Goal: Task Accomplishment & Management: Manage account settings

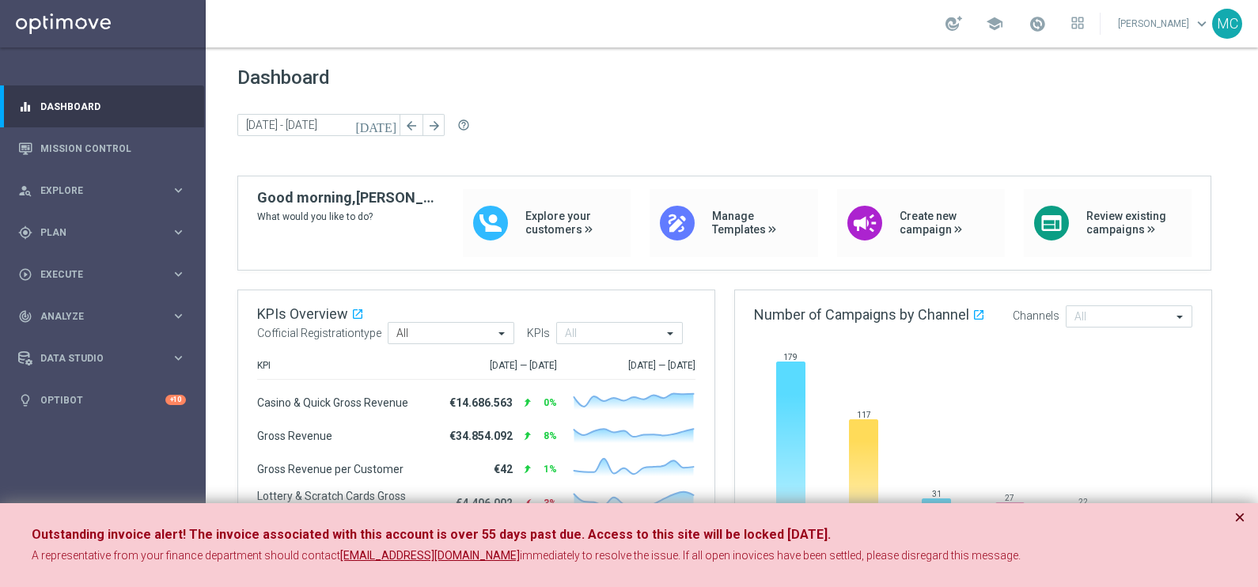
click at [1242, 517] on button "×" at bounding box center [1239, 517] width 11 height 19
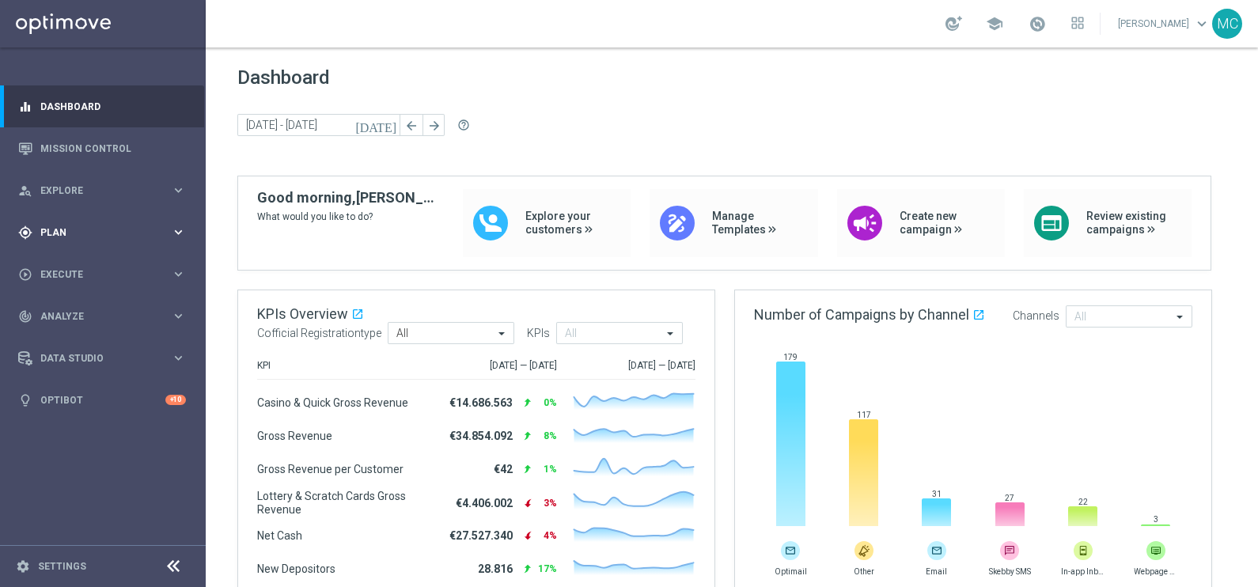
click at [172, 229] on icon "keyboard_arrow_right" at bounding box center [178, 232] width 15 height 15
click at [62, 310] on span "Templates" at bounding box center [98, 312] width 113 height 9
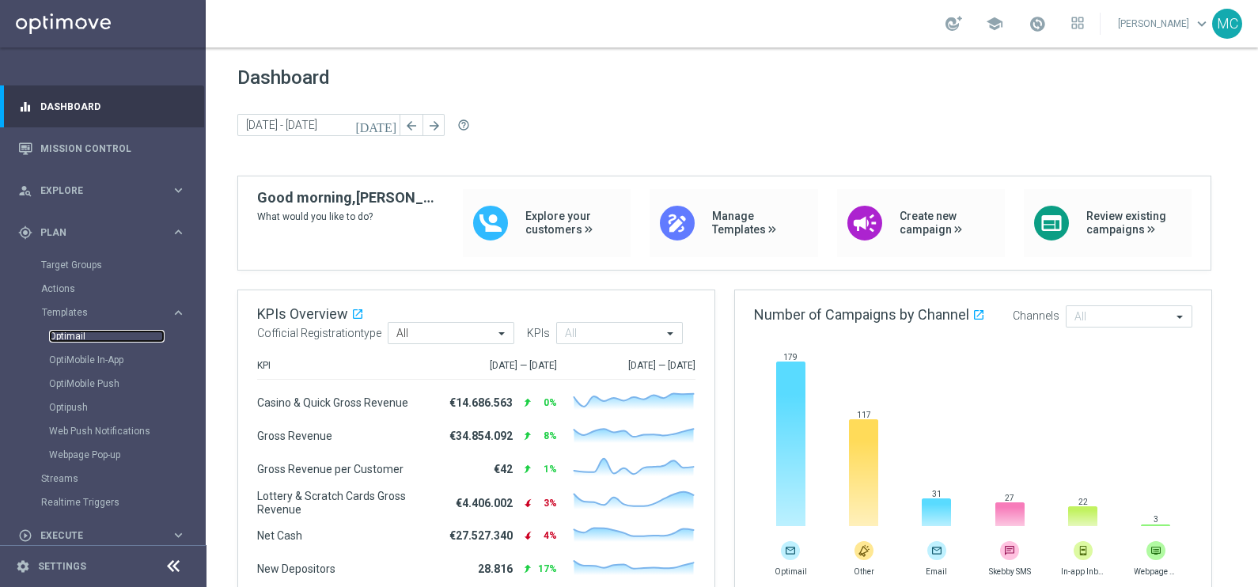
click at [77, 330] on link "Optimail" at bounding box center [106, 336] width 115 height 13
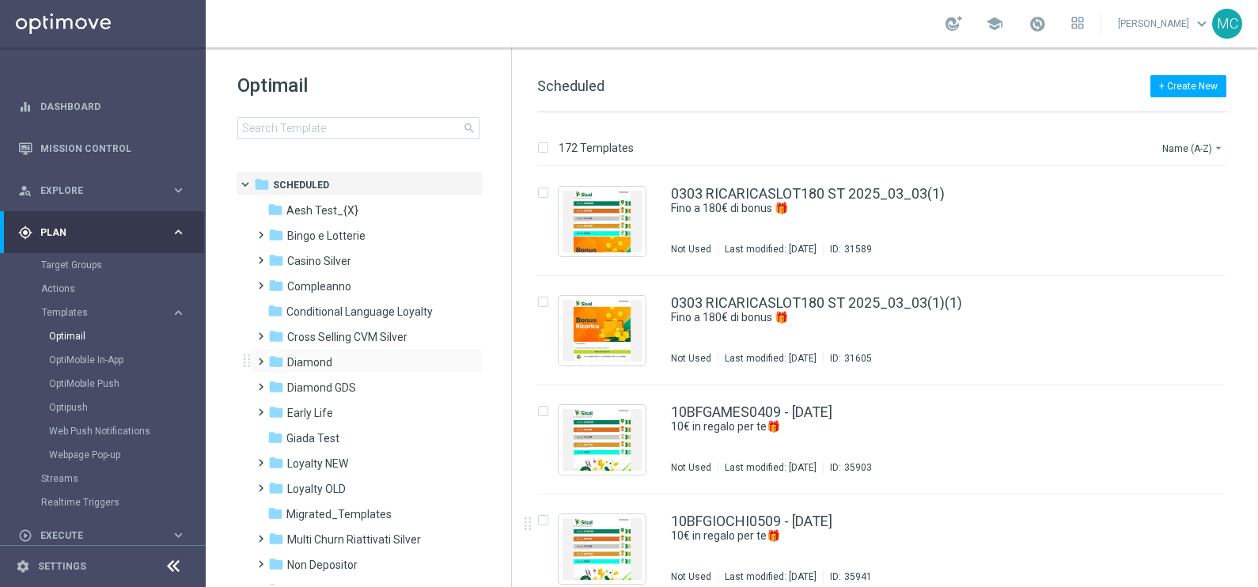
click at [261, 357] on span at bounding box center [257, 354] width 7 height 6
click at [277, 408] on span at bounding box center [273, 405] width 7 height 6
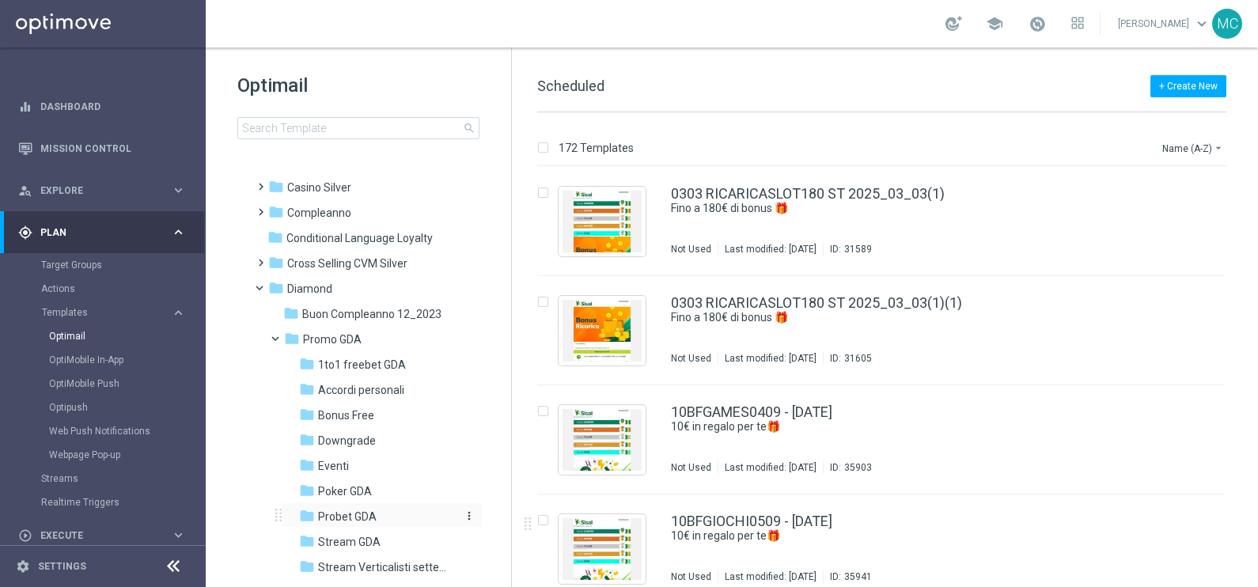
scroll to position [98, 0]
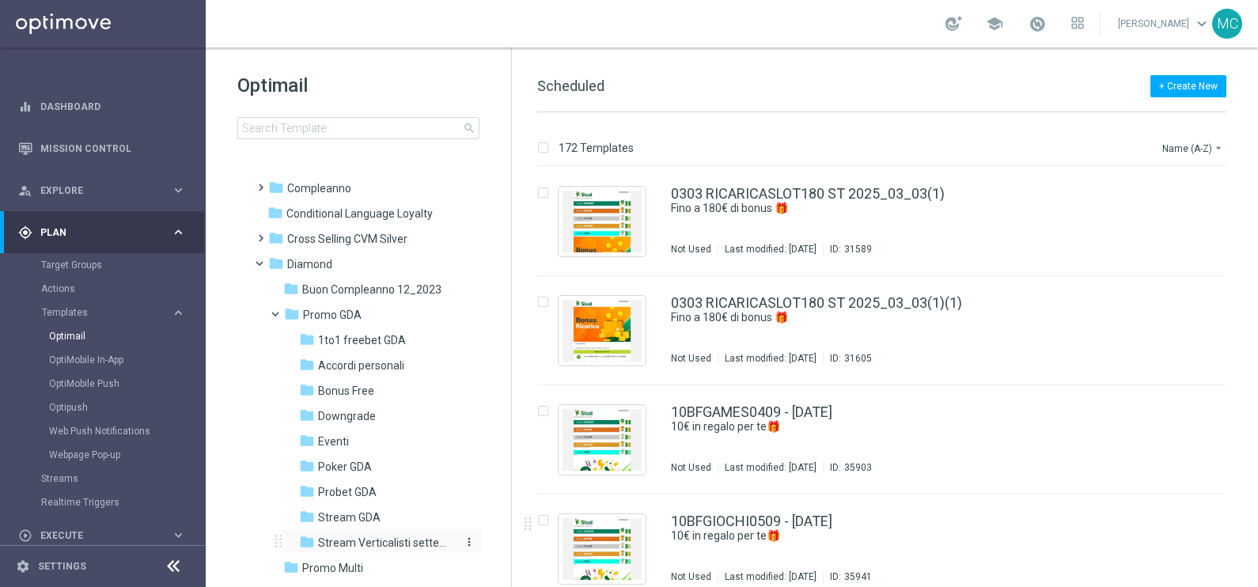
click at [354, 543] on span "Stream Verticalisti settembre 2025" at bounding box center [386, 542] width 137 height 14
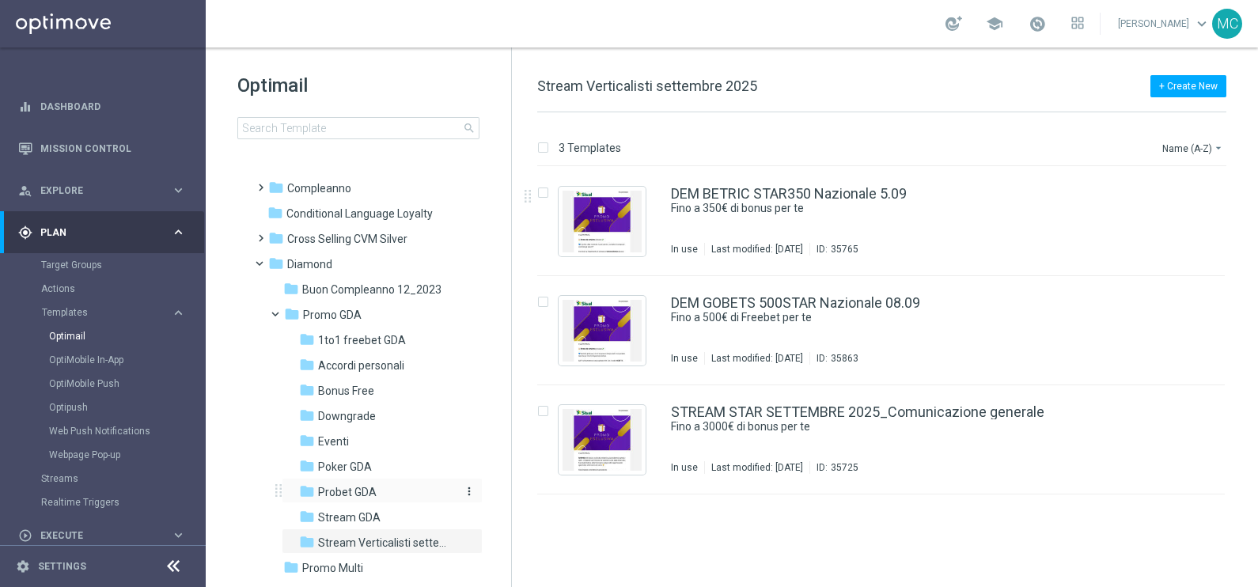
click at [340, 486] on span "Probet GDA" at bounding box center [347, 492] width 59 height 14
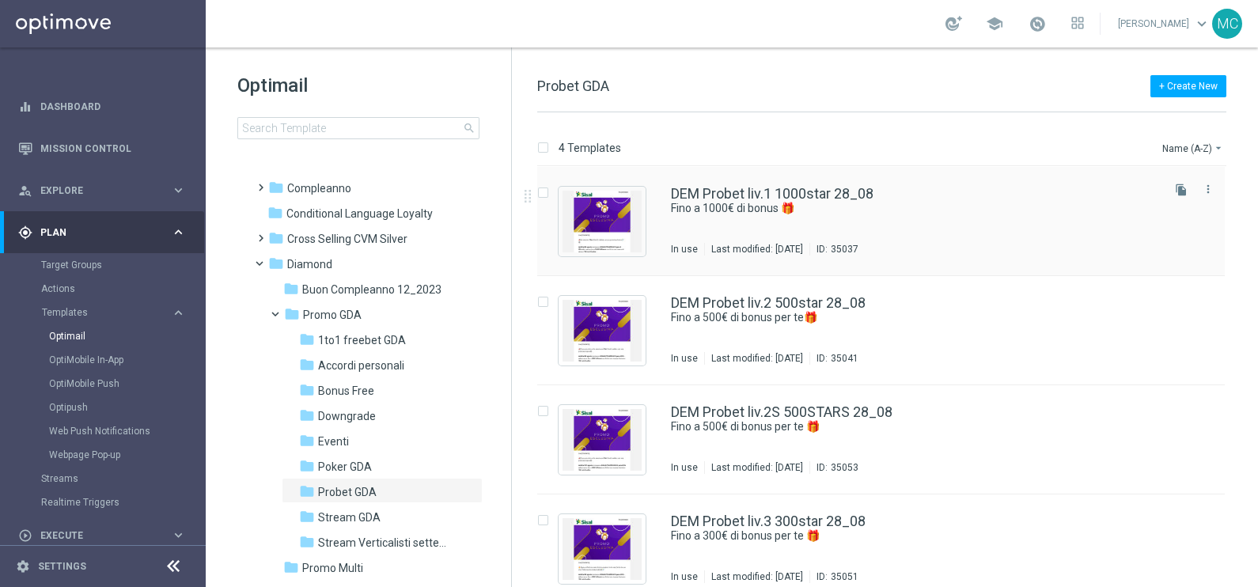
click at [759, 184] on div "DEM Probet liv.1 1000star 28_08 Fino a 1000€ di bonus 🎁 In use Last modified: […" at bounding box center [880, 221] width 687 height 109
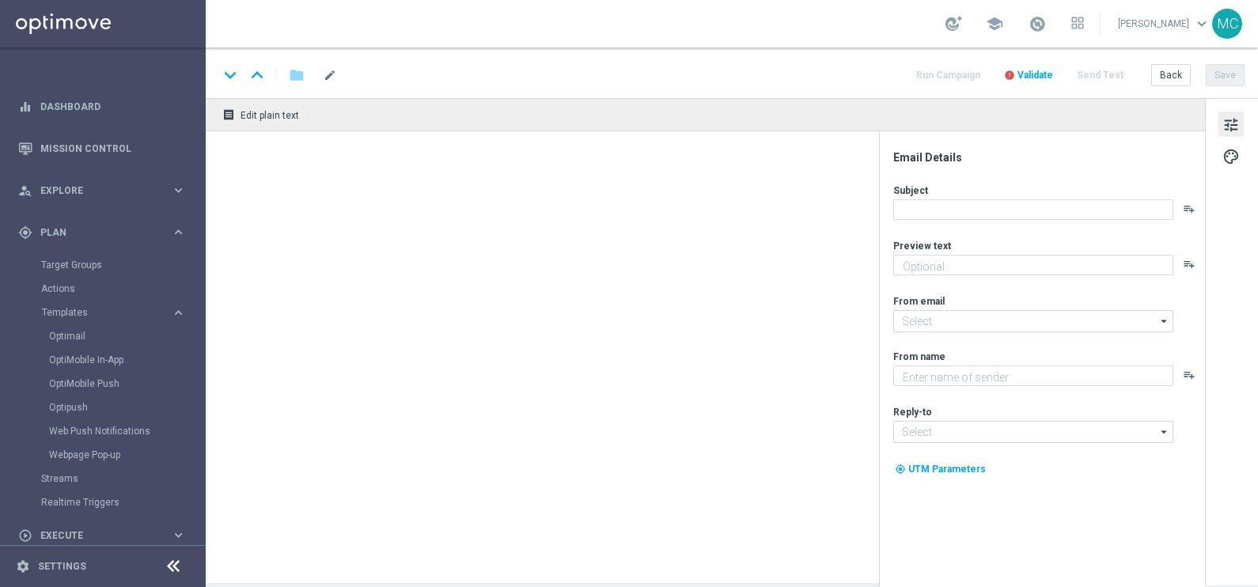
type textarea "Super promo per te"
type textarea "Sisal"
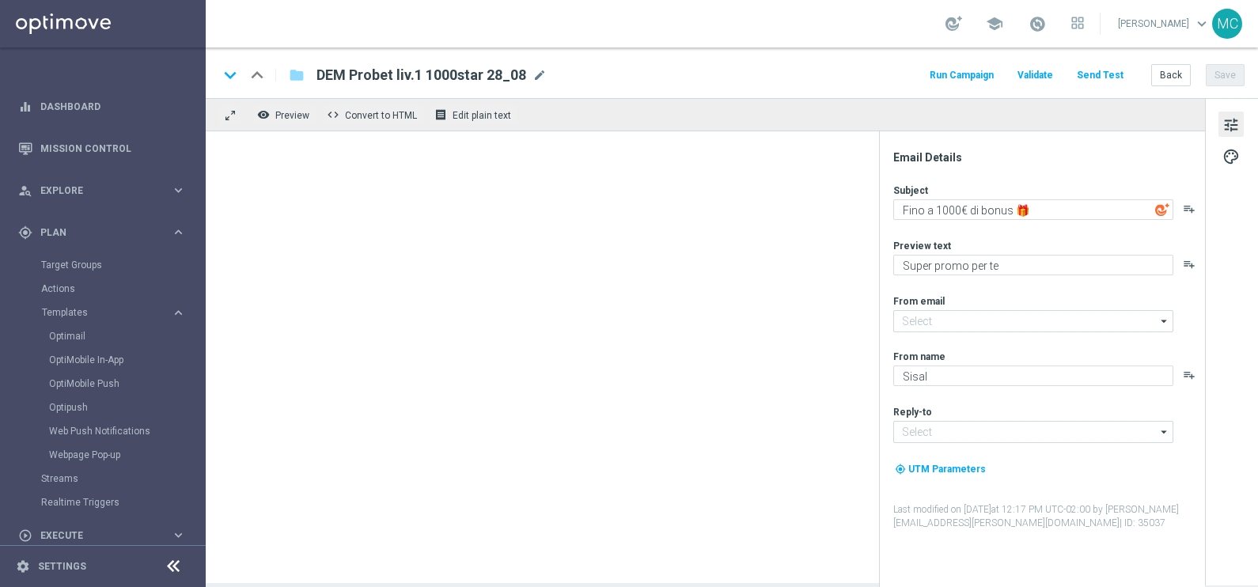
type input "[EMAIL_ADDRESS][DOMAIN_NAME]"
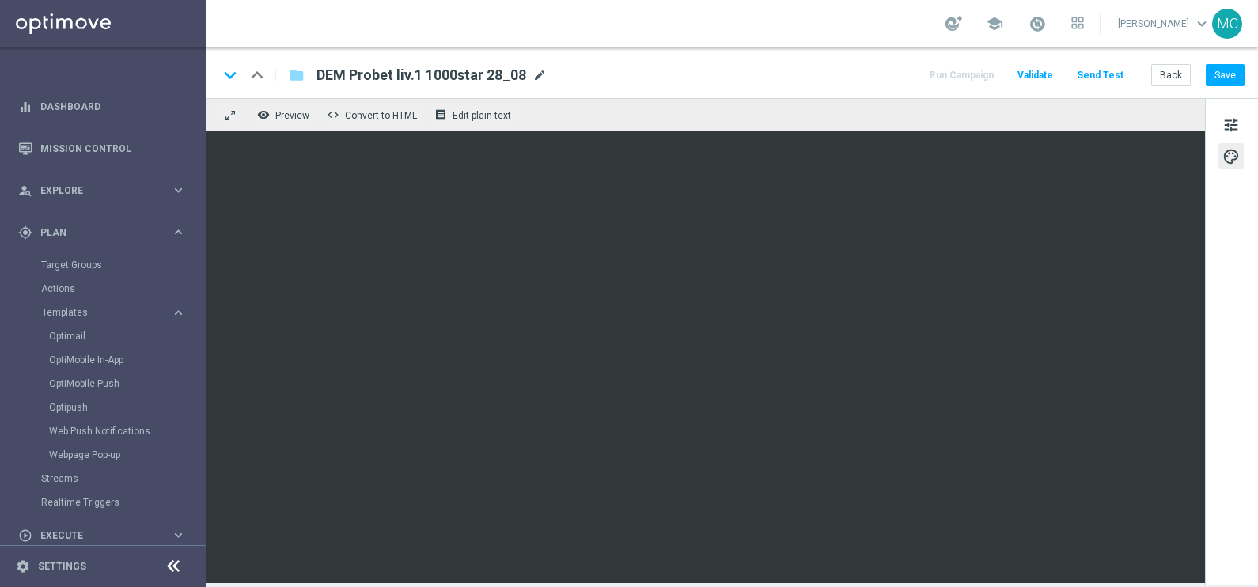
click at [538, 77] on span "mode_edit" at bounding box center [539, 75] width 14 height 14
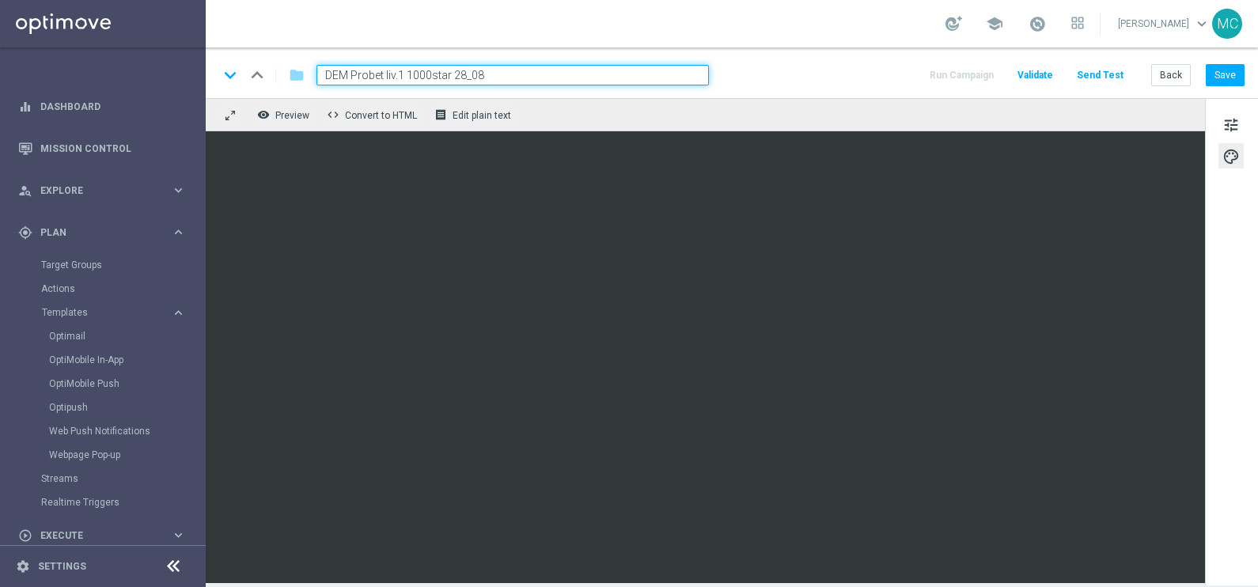
click at [455, 71] on input "DEM Probet liv.1 1000star 28_08" at bounding box center [512, 75] width 392 height 21
click at [486, 74] on input "DEM Probet liv.1 1000star 11_08" at bounding box center [512, 75] width 392 height 21
type input "DEM Probet liv.1 1000star 11_09"
click at [1230, 78] on button "Save" at bounding box center [1224, 75] width 39 height 22
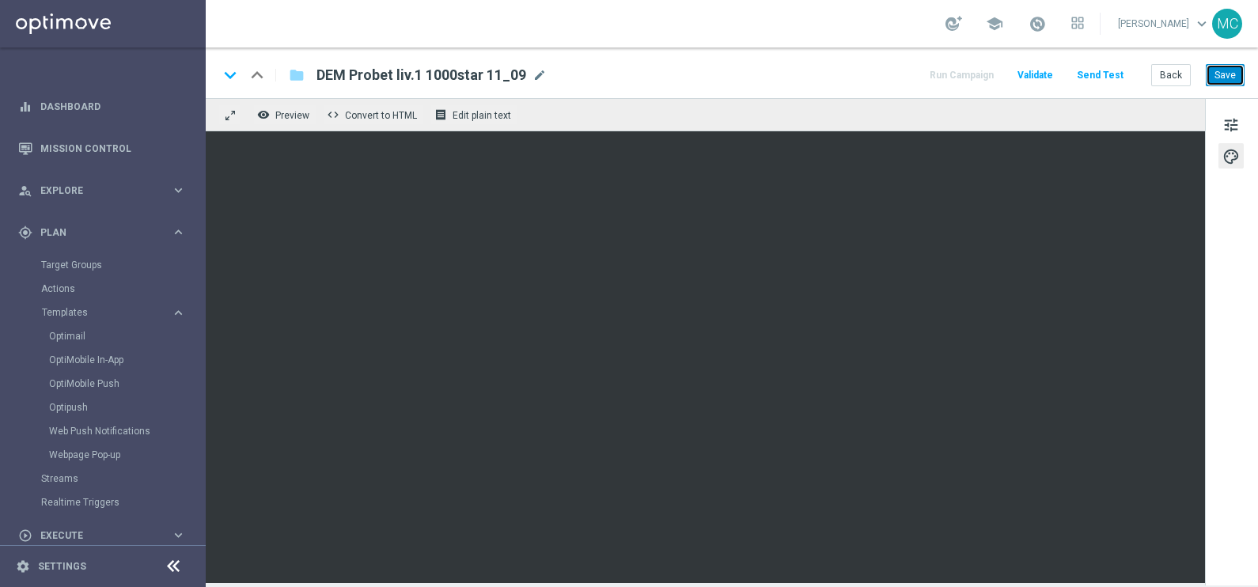
click at [1218, 70] on button "Save" at bounding box center [1224, 75] width 39 height 22
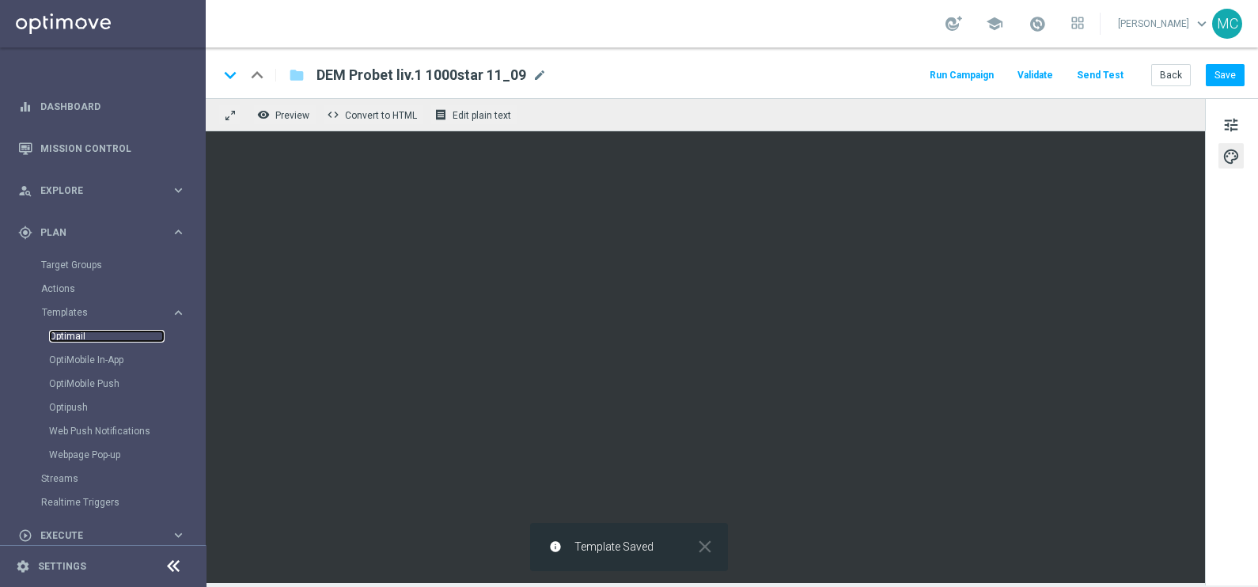
click at [71, 341] on link "Optimail" at bounding box center [106, 336] width 115 height 13
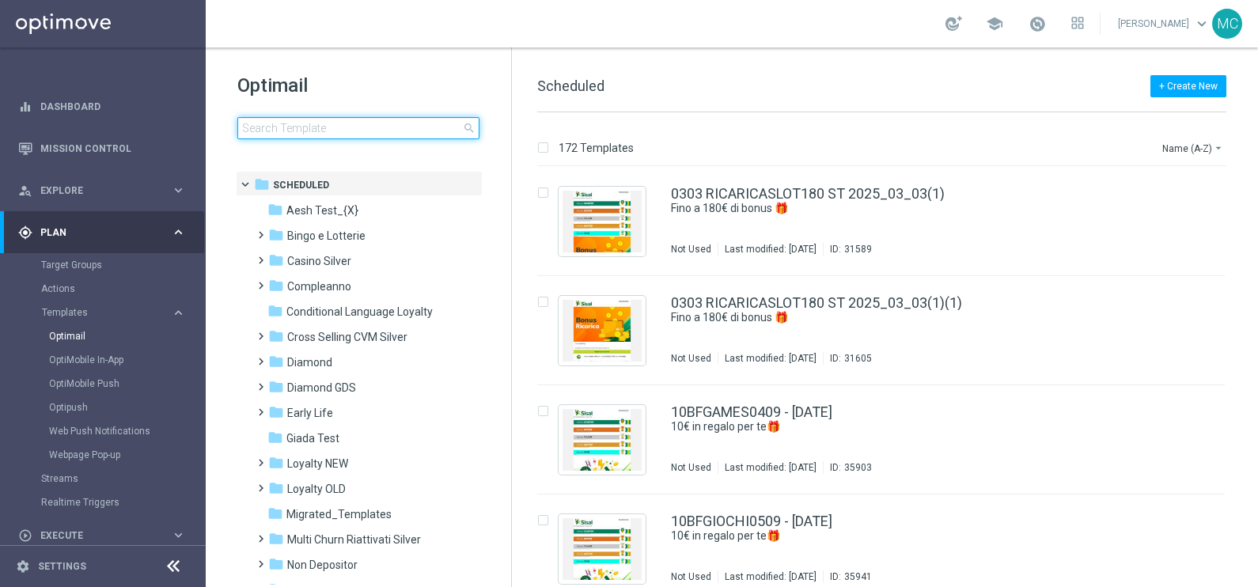
click at [320, 134] on input at bounding box center [358, 128] width 242 height 22
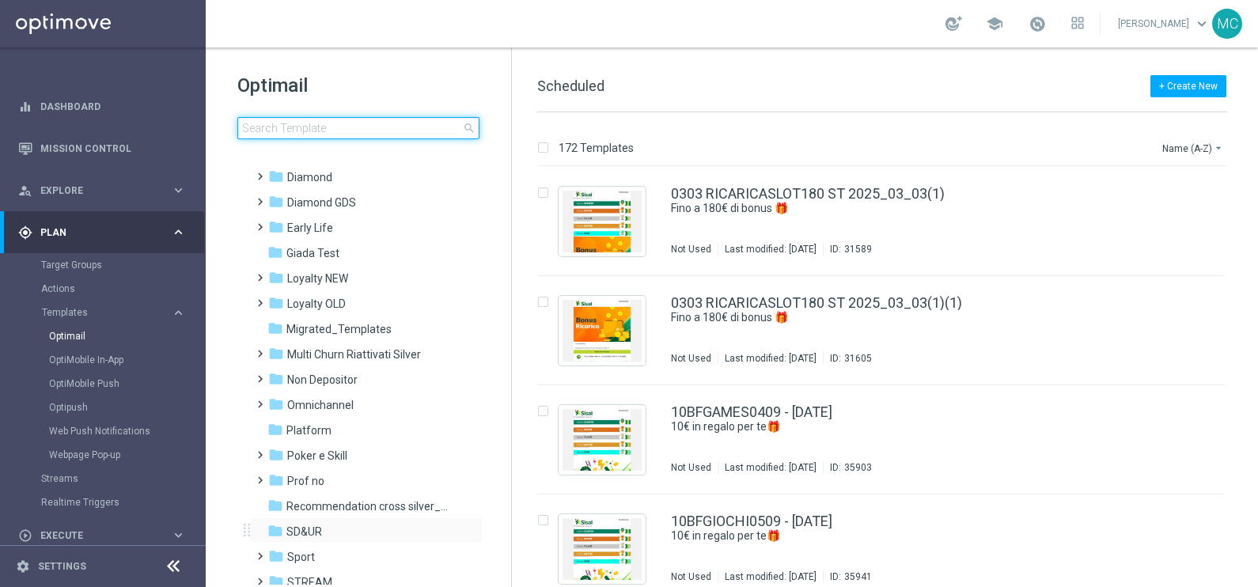
scroll to position [286, 0]
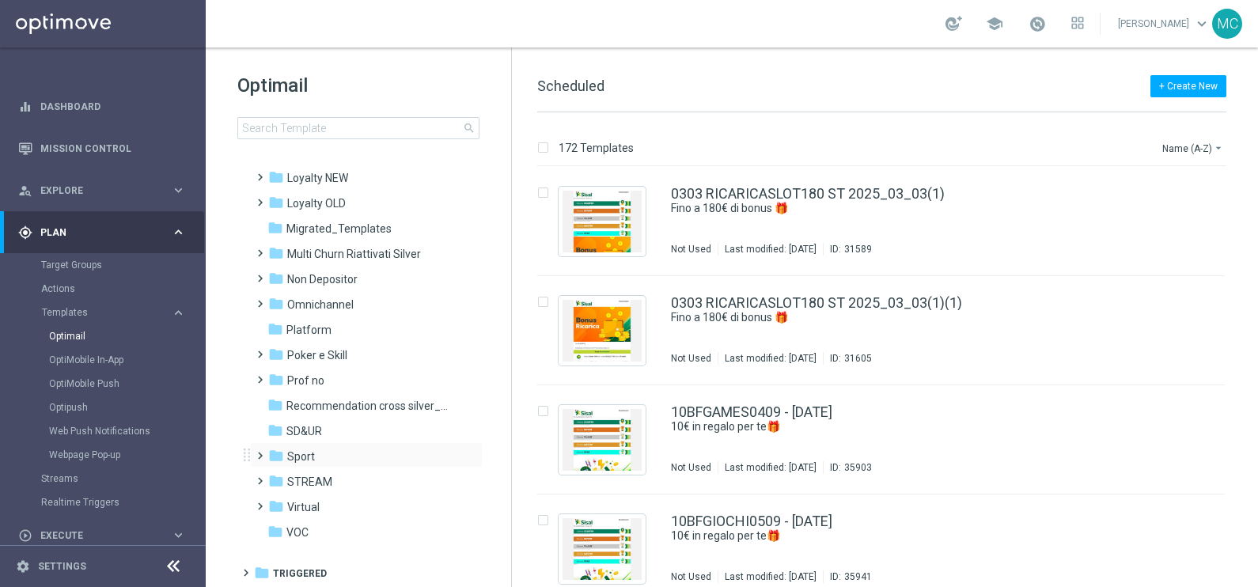
click at [259, 452] on span at bounding box center [257, 448] width 7 height 6
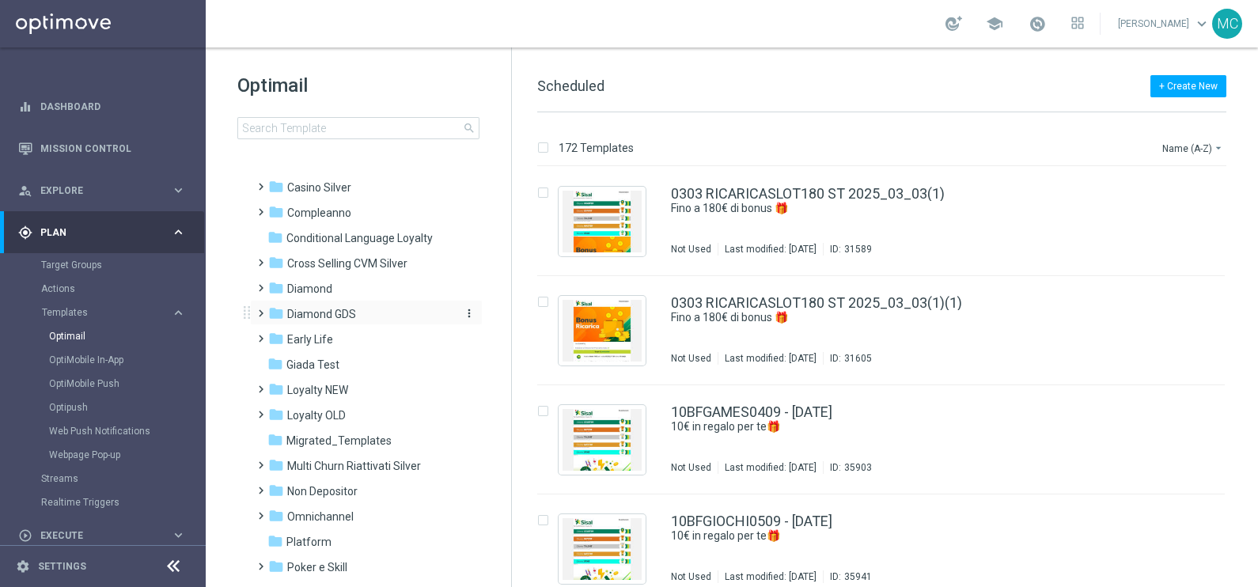
scroll to position [0, 0]
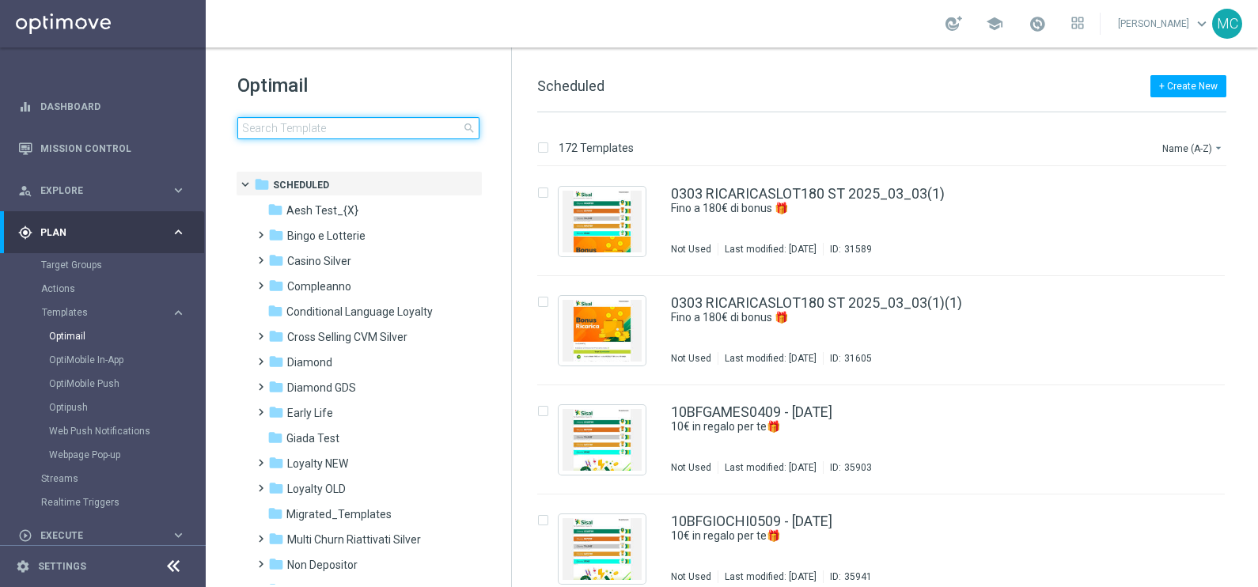
click at [326, 123] on input at bounding box center [358, 128] width 242 height 22
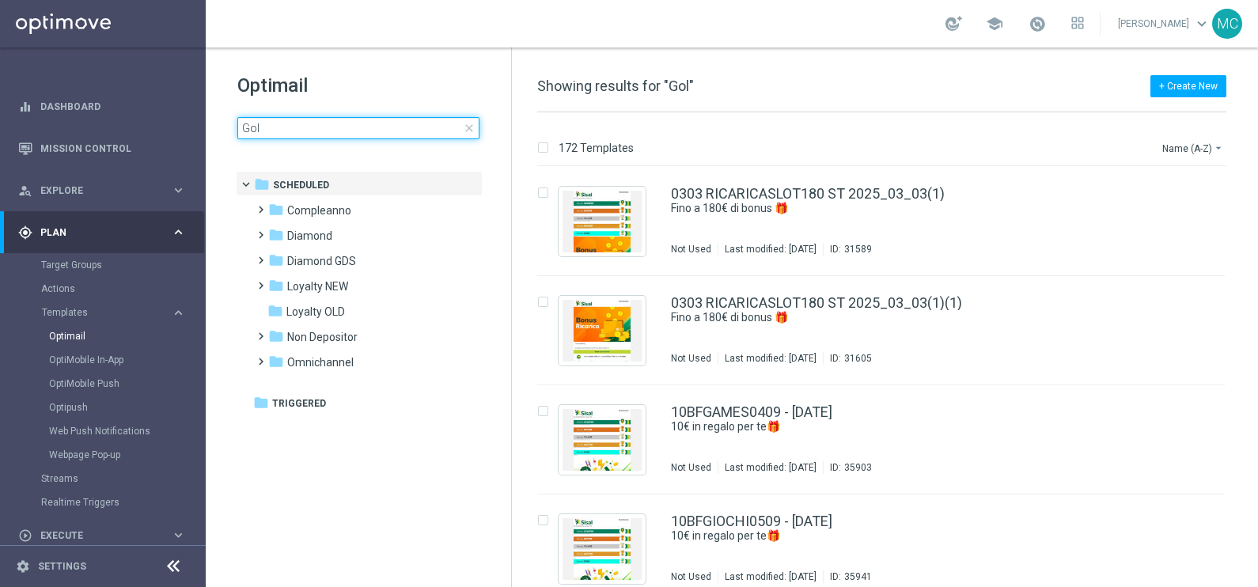
type input "Gold"
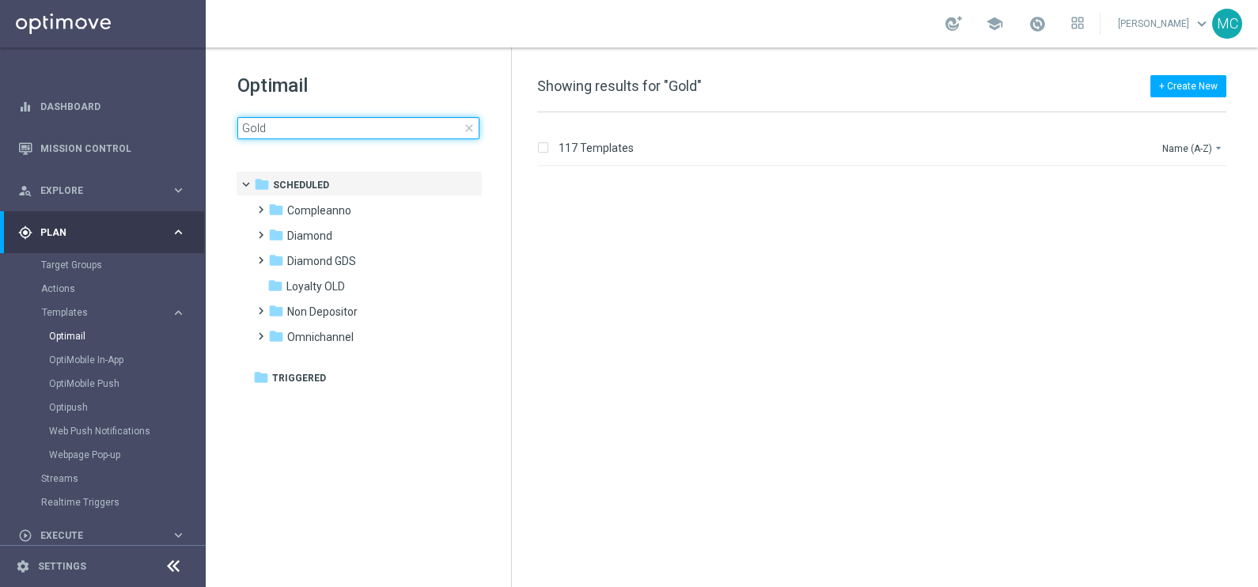
scroll to position [890, 0]
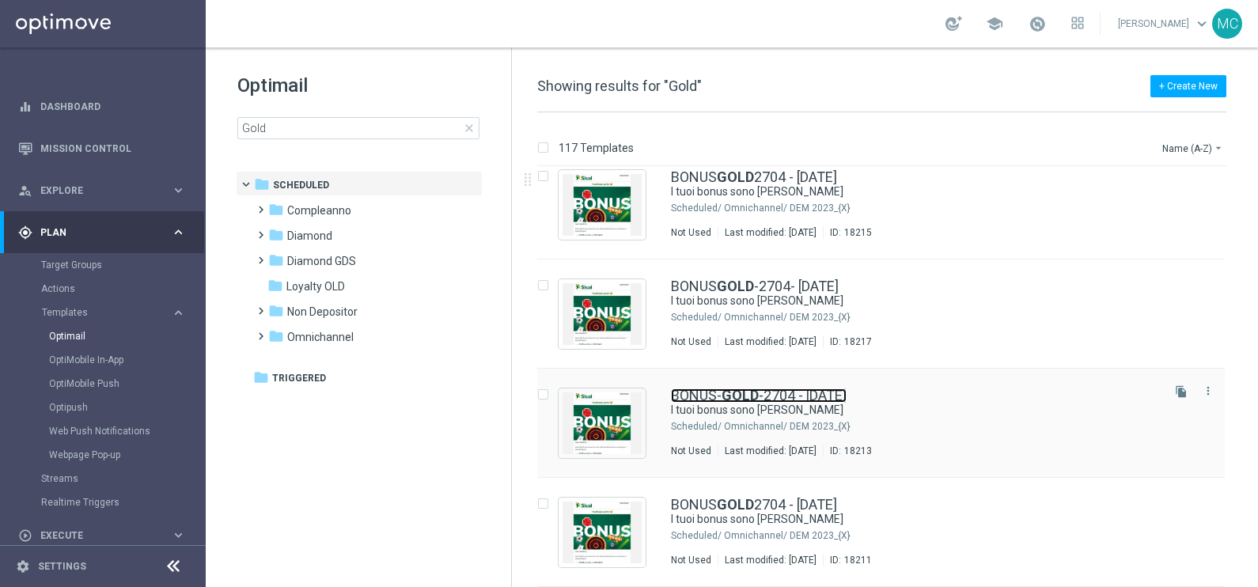
click at [733, 388] on b "GOLD" at bounding box center [739, 395] width 37 height 17
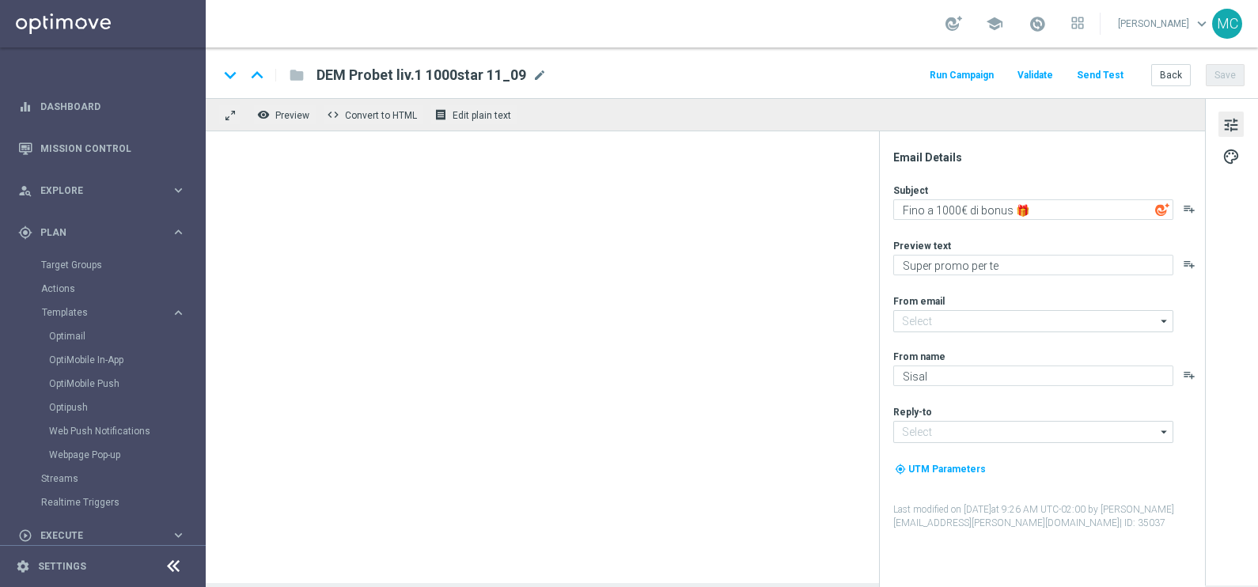
type textarea "I tuoi bonus sono [PERSON_NAME]"
type input "[EMAIL_ADDRESS][DOMAIN_NAME]"
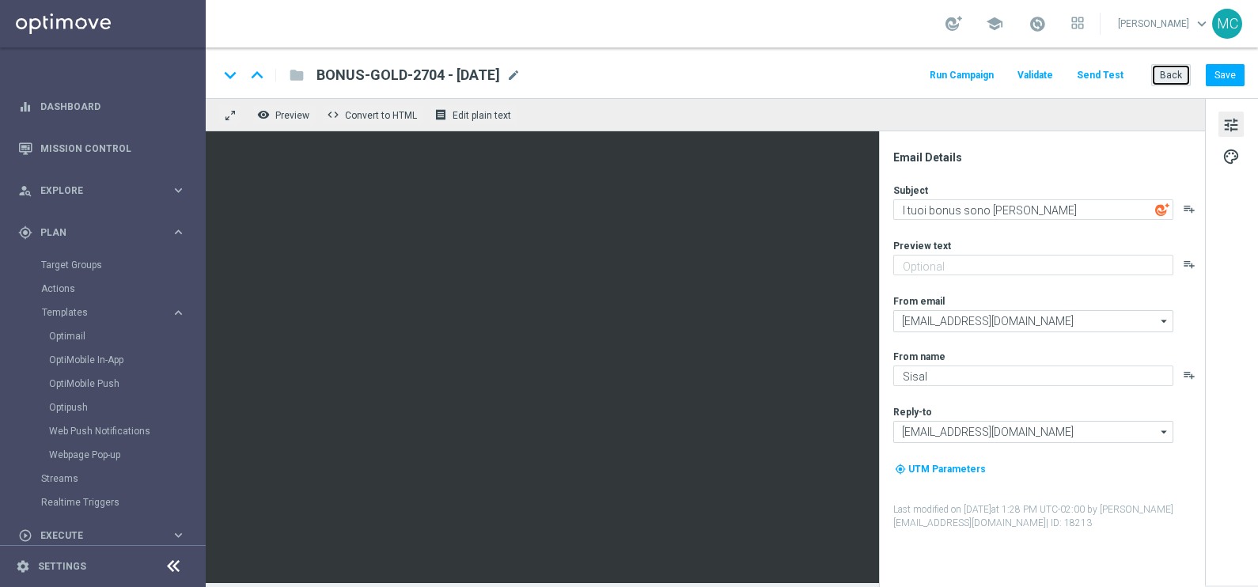
click at [1167, 73] on button "Back" at bounding box center [1171, 75] width 40 height 22
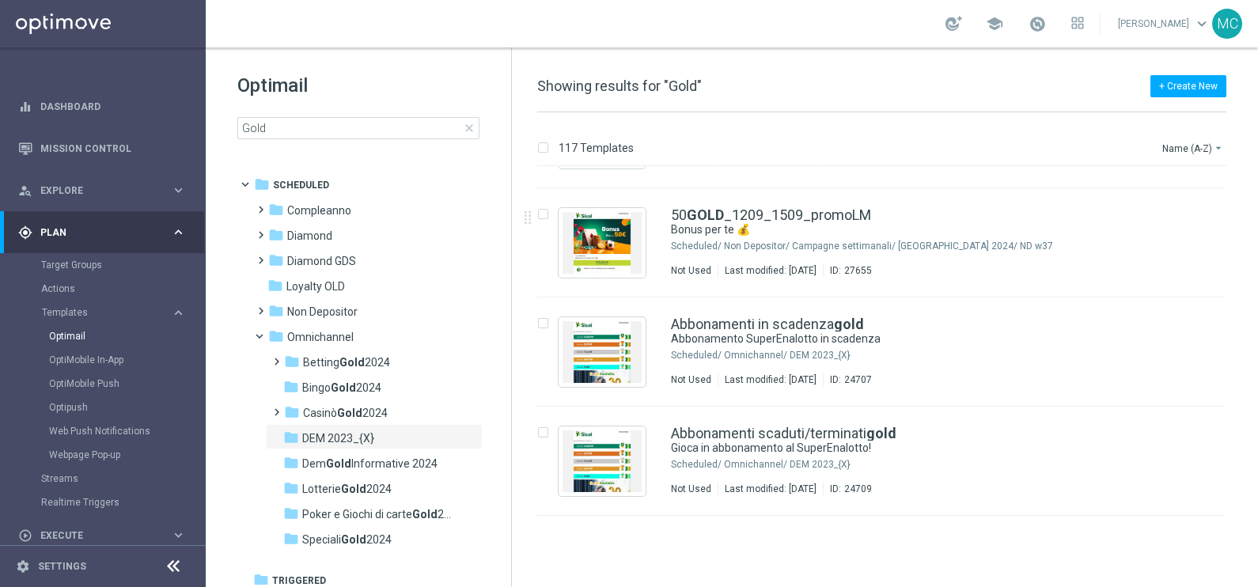
scroll to position [395, 0]
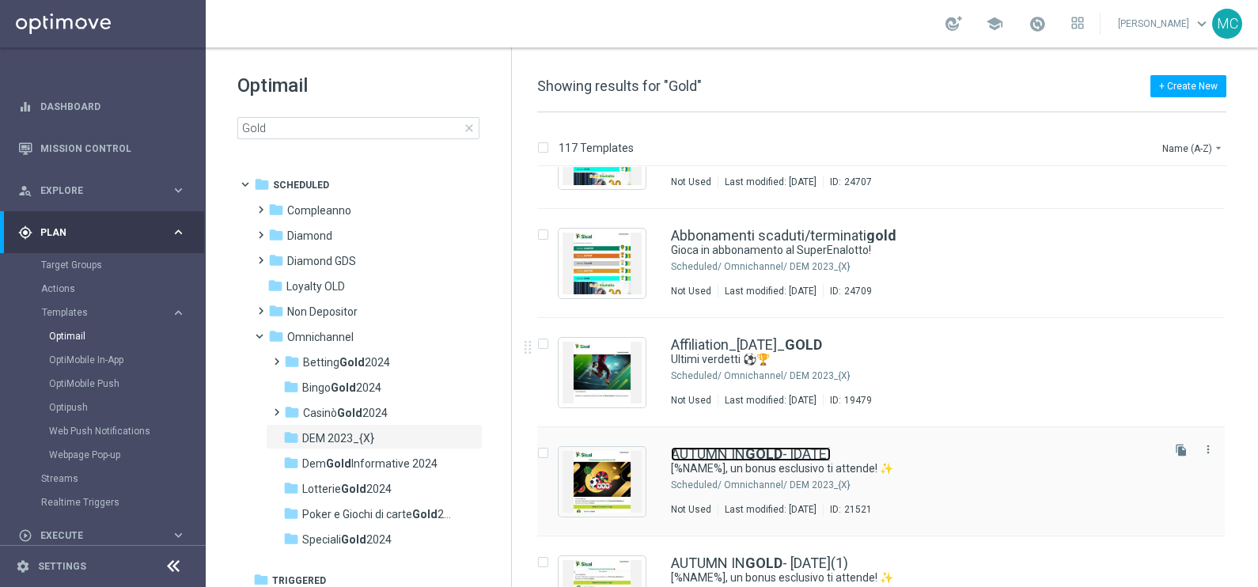
click at [808, 447] on link "AUTUMN IN GOLD - [DATE]" at bounding box center [751, 454] width 160 height 14
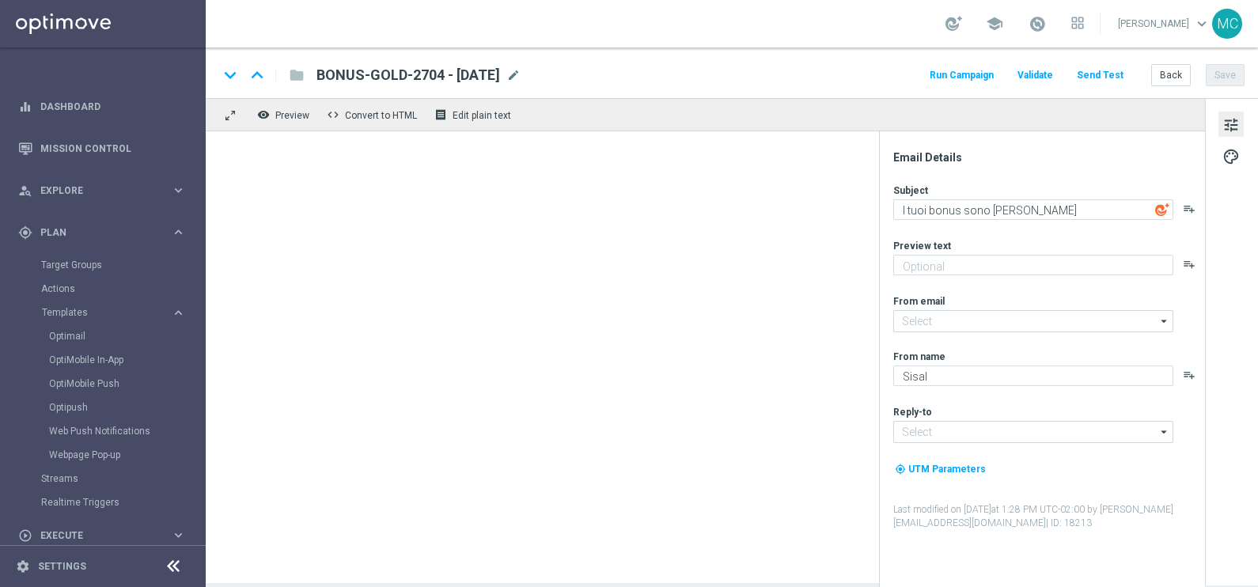
type textarea "[%NAME%], un bonus esclusivo ti attende! ✨"
type input "[EMAIL_ADDRESS][DOMAIN_NAME]"
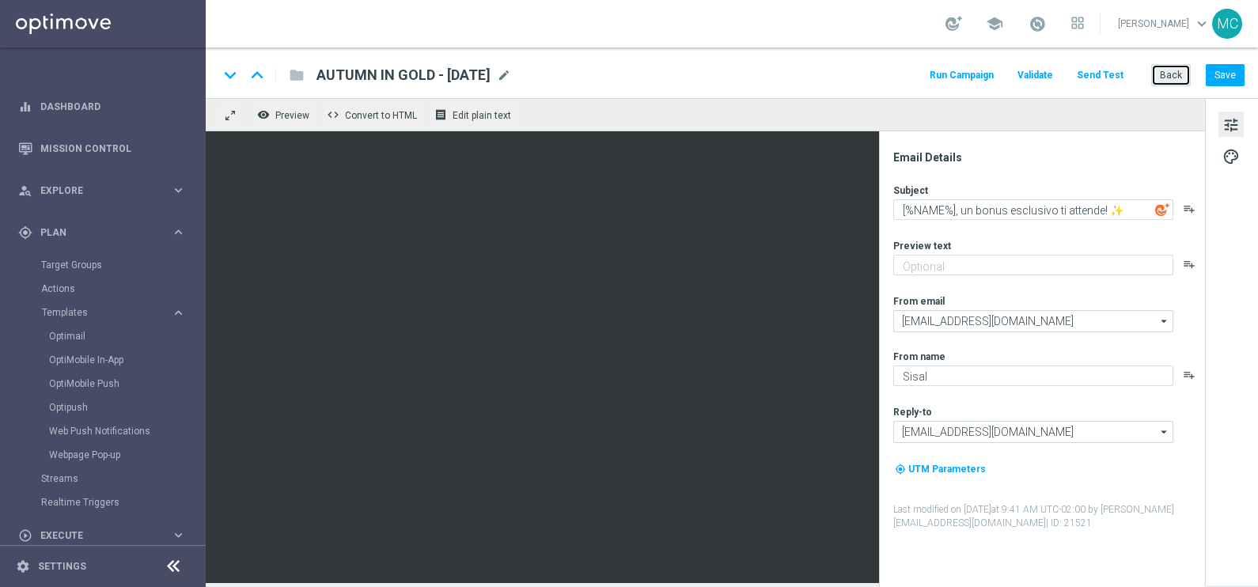
click at [1167, 80] on button "Back" at bounding box center [1171, 75] width 40 height 22
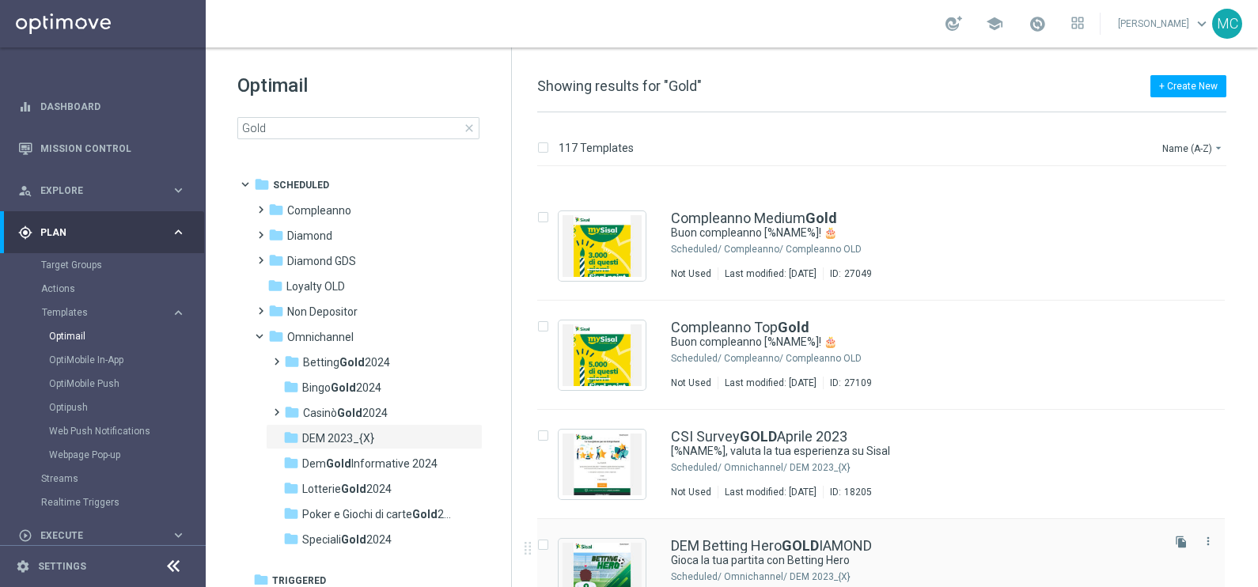
scroll to position [2367, 0]
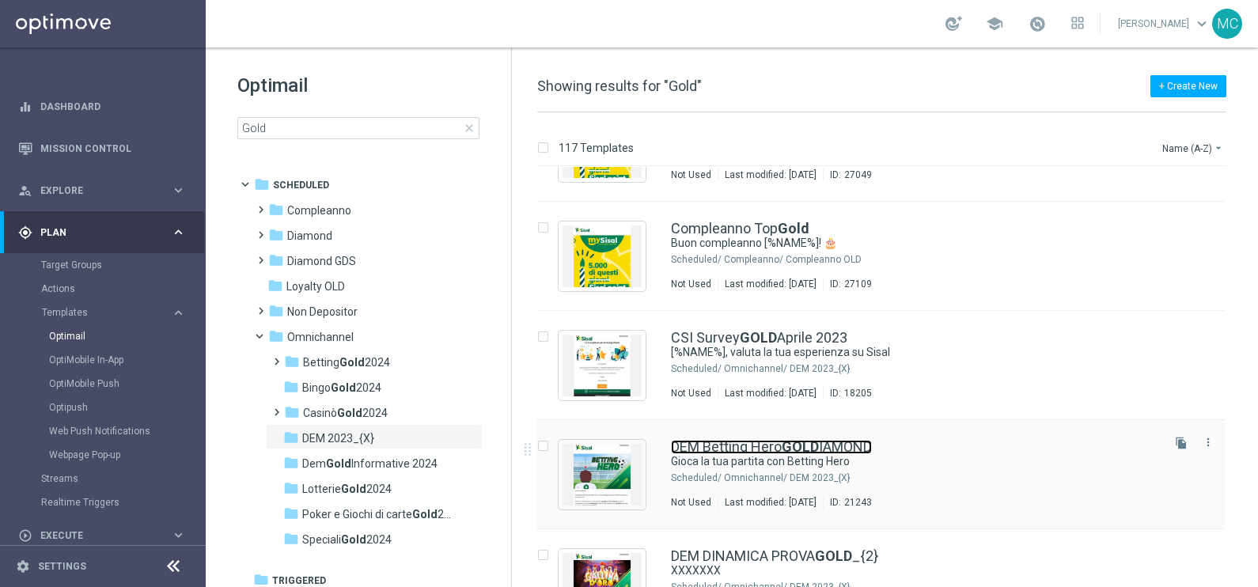
click at [747, 443] on link "DEM Betting Hero GOLD IAMOND" at bounding box center [771, 447] width 201 height 14
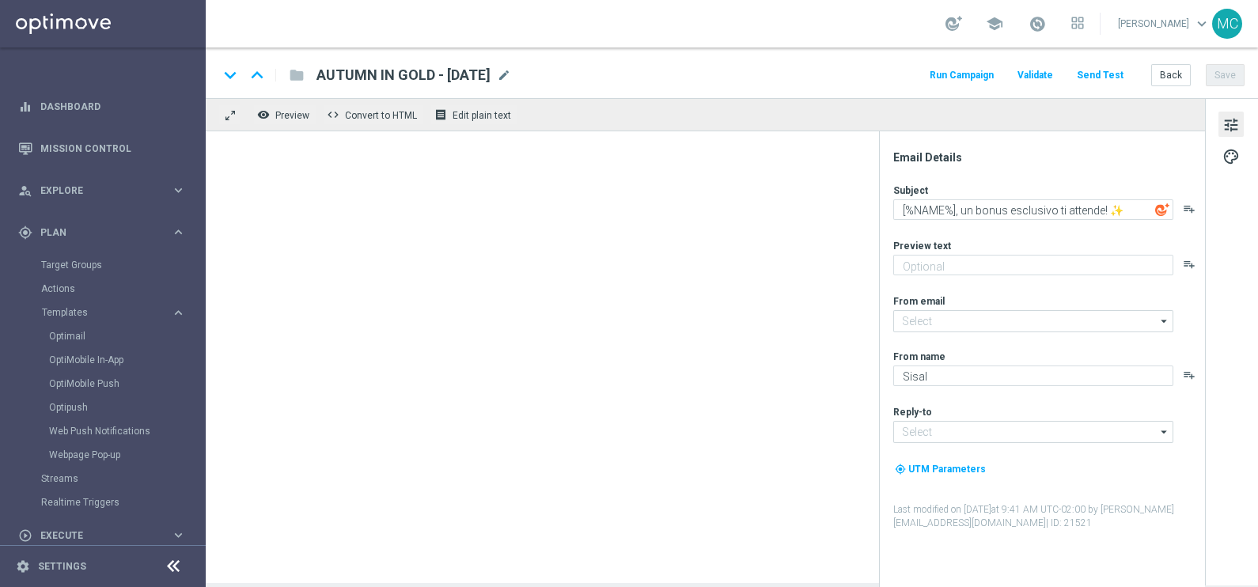
type input "[EMAIL_ADDRESS][DOMAIN_NAME]"
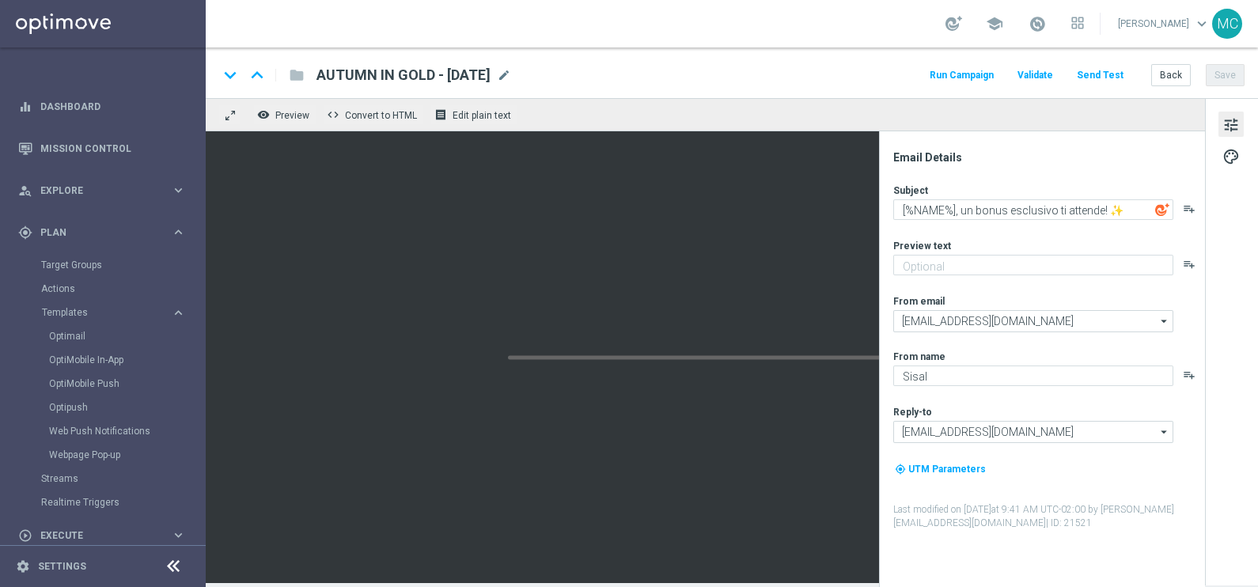
type textarea "Gioca la tua partita con Betting Hero"
type textarea "Partecipa [PERSON_NAME] e ottieni premi sorprendenti"
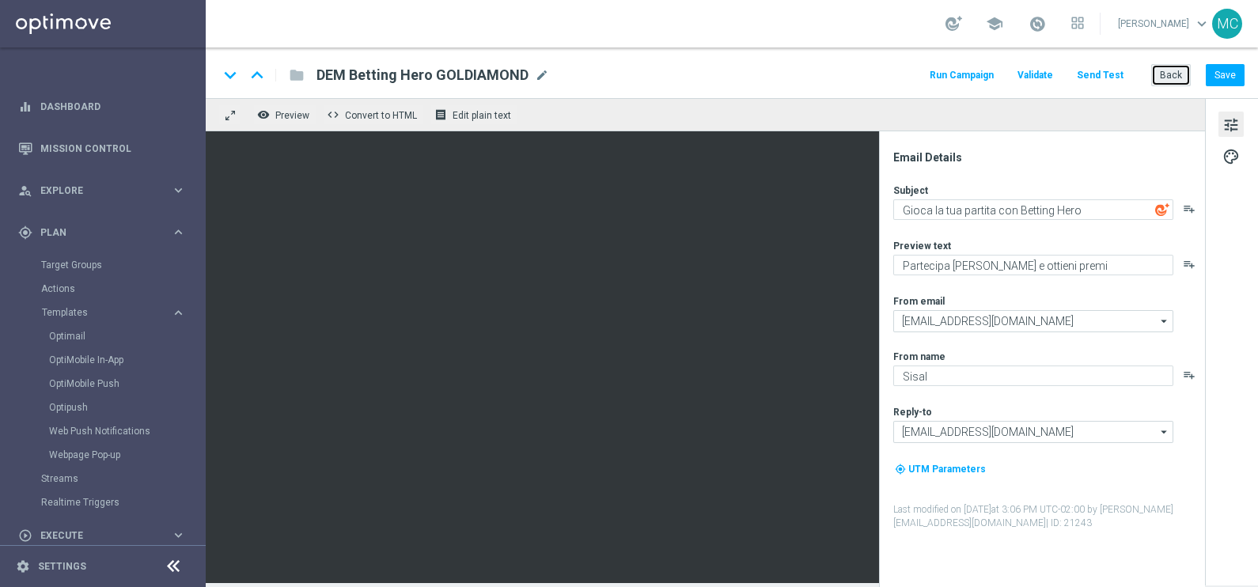
click at [1179, 68] on button "Back" at bounding box center [1171, 75] width 40 height 22
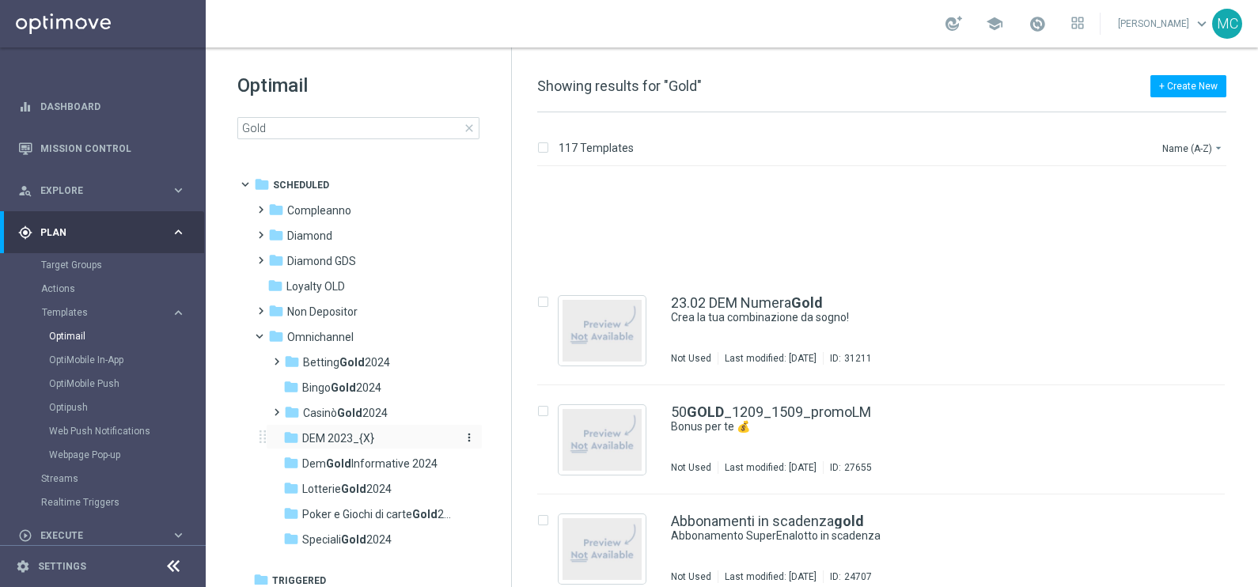
scroll to position [197, 0]
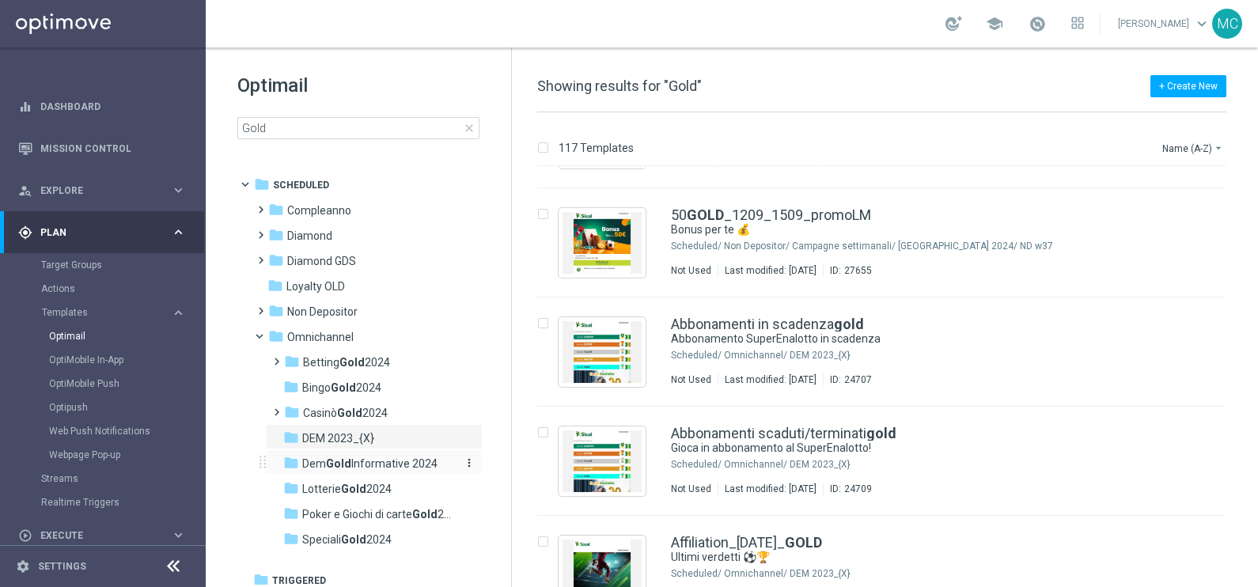
click at [314, 455] on div "folder Dem Gold Informative 2024" at bounding box center [367, 464] width 168 height 18
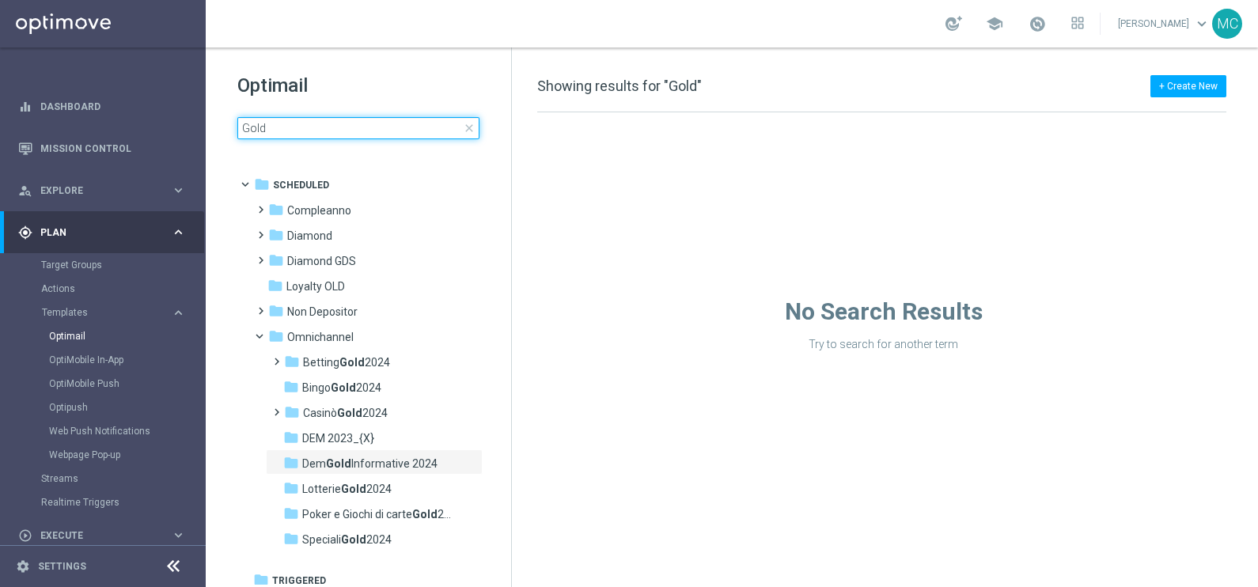
click at [342, 123] on input "Gold" at bounding box center [358, 128] width 242 height 22
click at [344, 119] on input "Gold" at bounding box center [358, 128] width 242 height 22
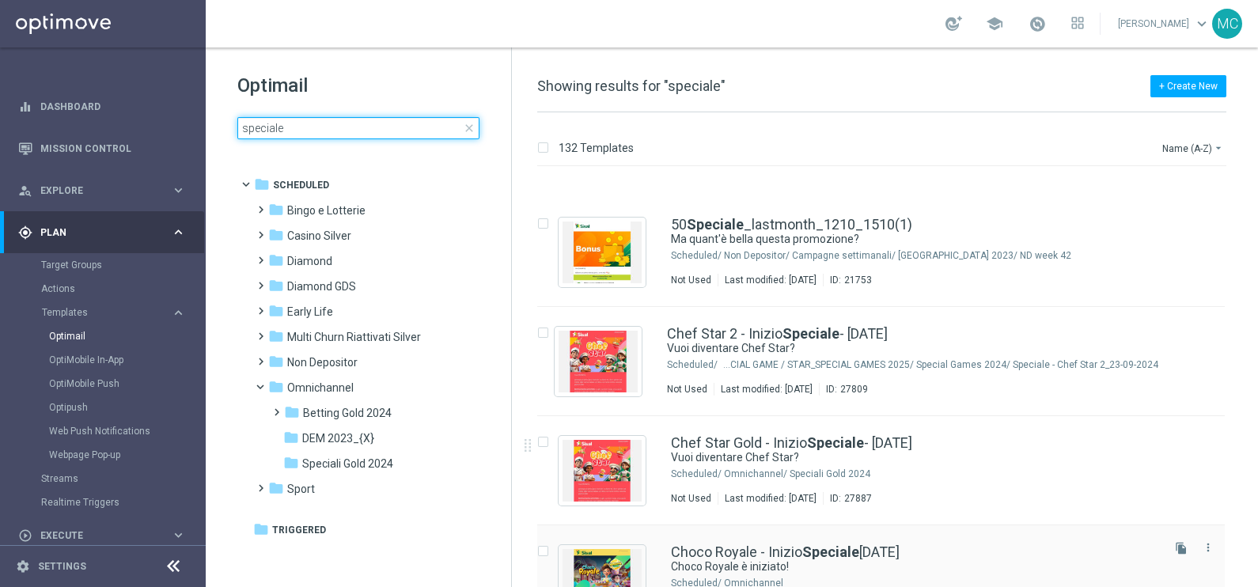
scroll to position [494, 0]
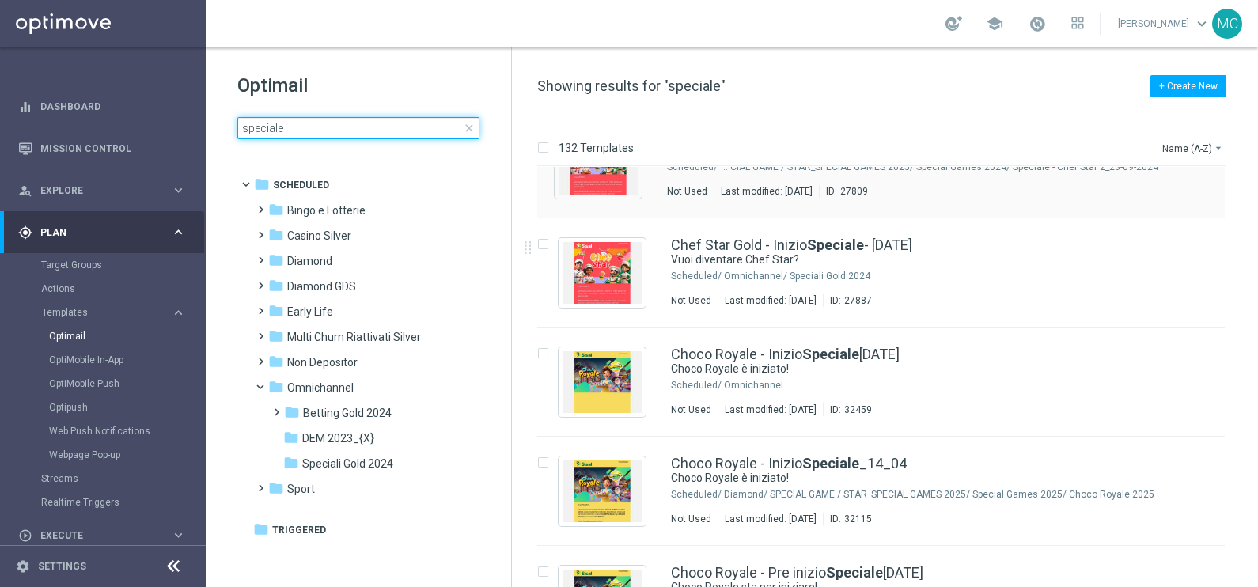
type input "speciale"
click at [740, 143] on link "Chef Star 2 - Inizio Speciale - [DATE]" at bounding box center [777, 136] width 221 height 14
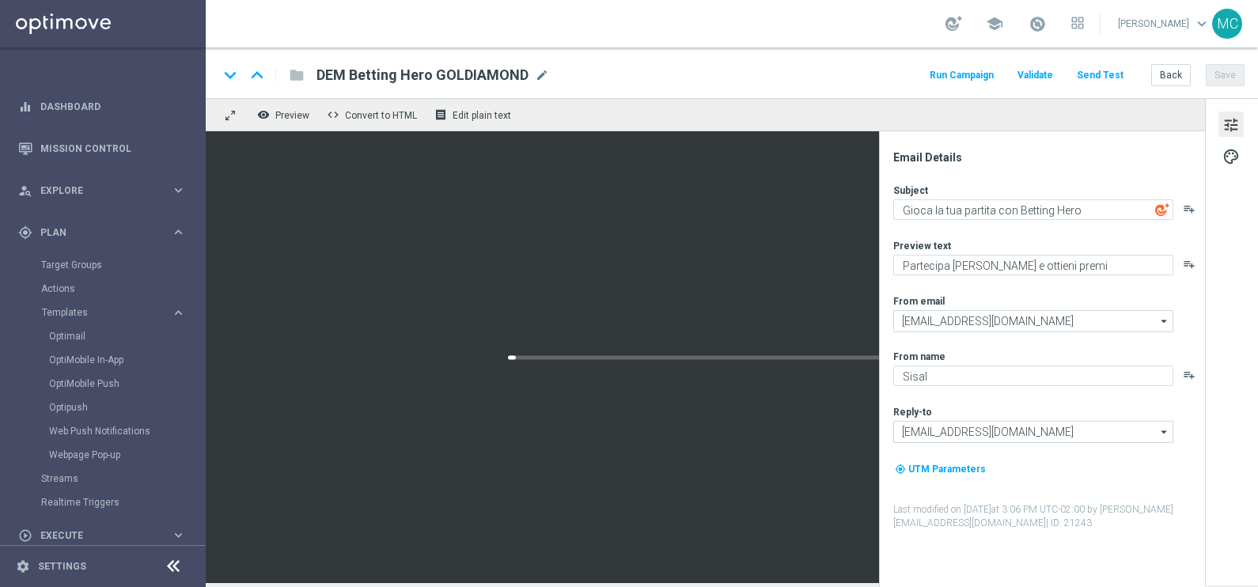
type textarea "Vuoi diventare Chef Star?"
type textarea "Allaccia il grembiule e preparati [PERSON_NAME]!"
type input "[EMAIL_ADDRESS][DOMAIN_NAME]"
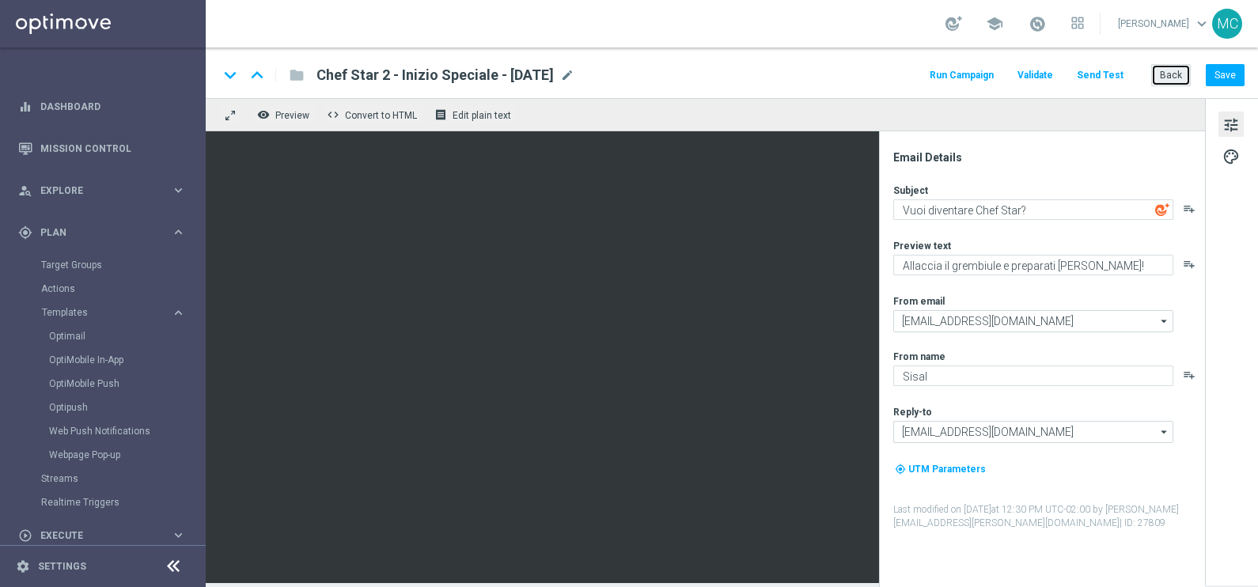
click at [1167, 78] on button "Back" at bounding box center [1171, 75] width 40 height 22
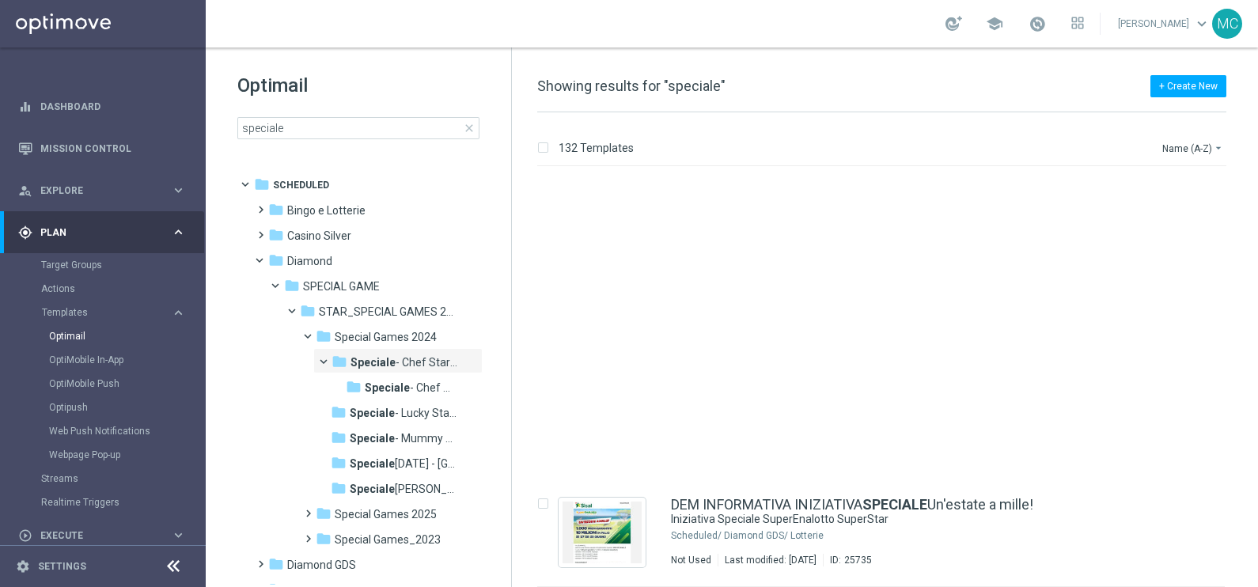
scroll to position [2268, 0]
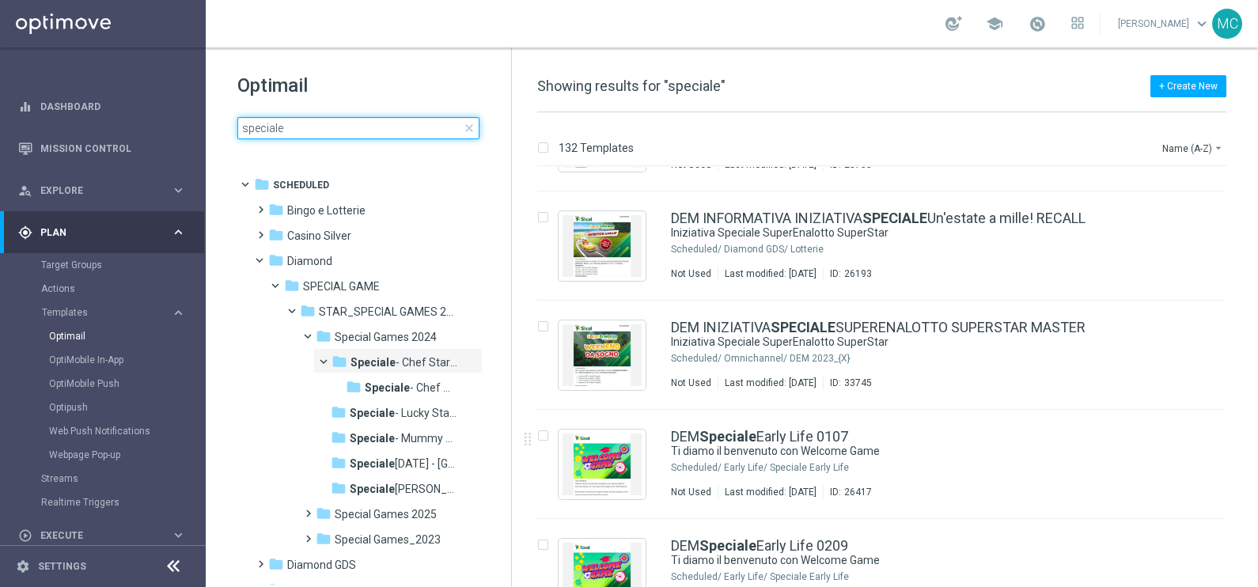
drag, startPoint x: 298, startPoint y: 123, endPoint x: 237, endPoint y: 125, distance: 60.9
click at [237, 125] on input "speciale" at bounding box center [358, 128] width 242 height 22
click at [264, 260] on span at bounding box center [267, 256] width 6 height 7
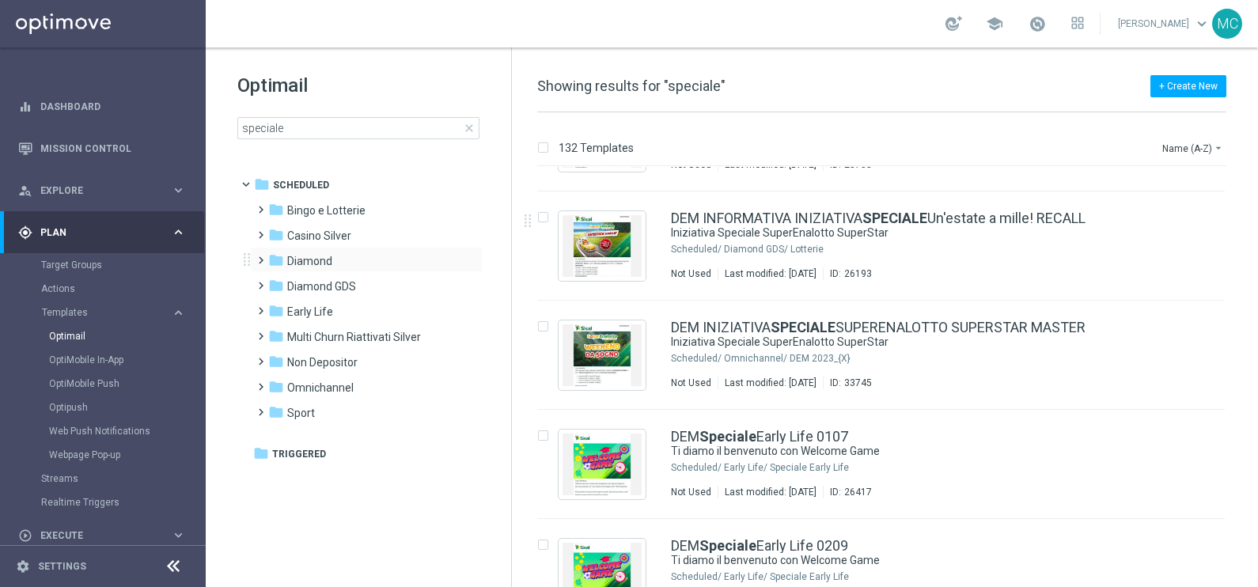
click at [261, 256] on span at bounding box center [257, 253] width 7 height 6
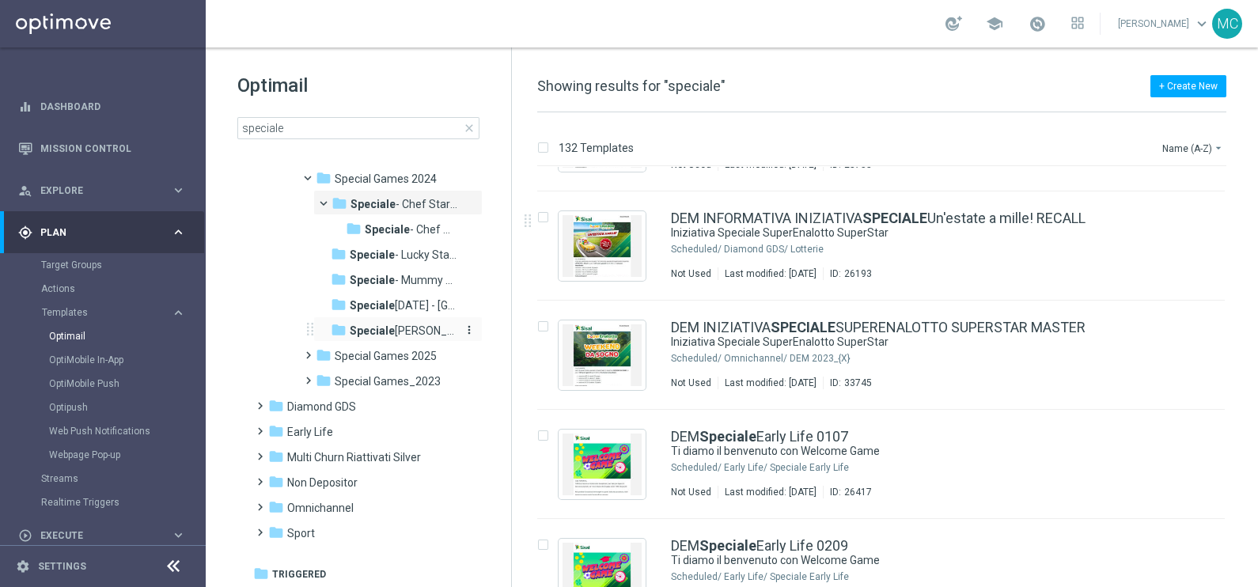
scroll to position [159, 0]
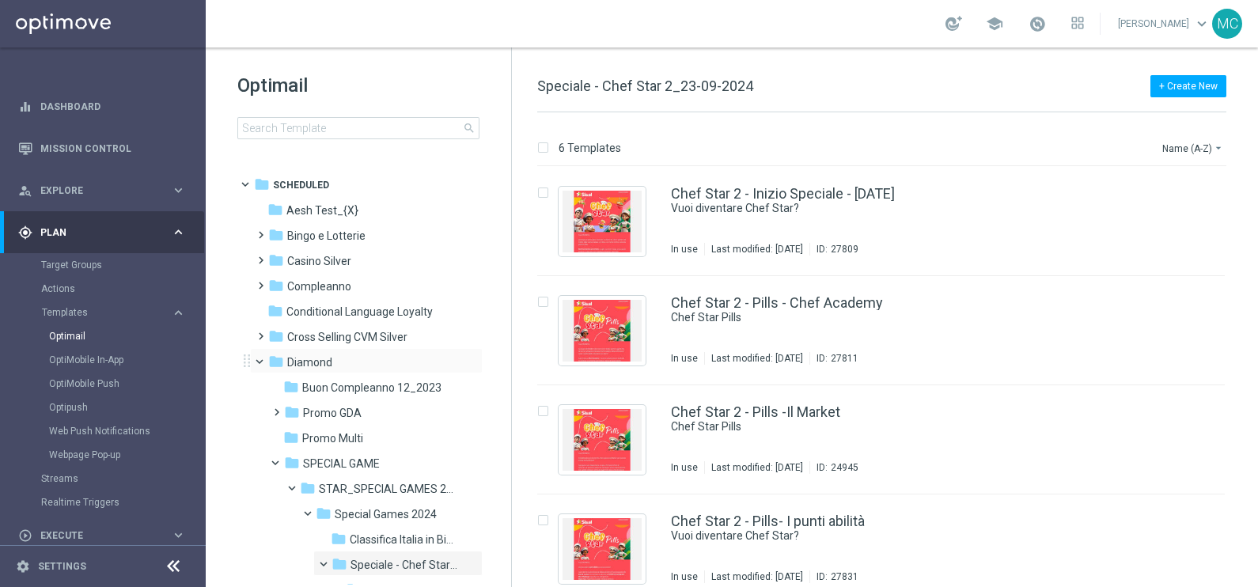
click at [264, 361] on span at bounding box center [267, 357] width 6 height 7
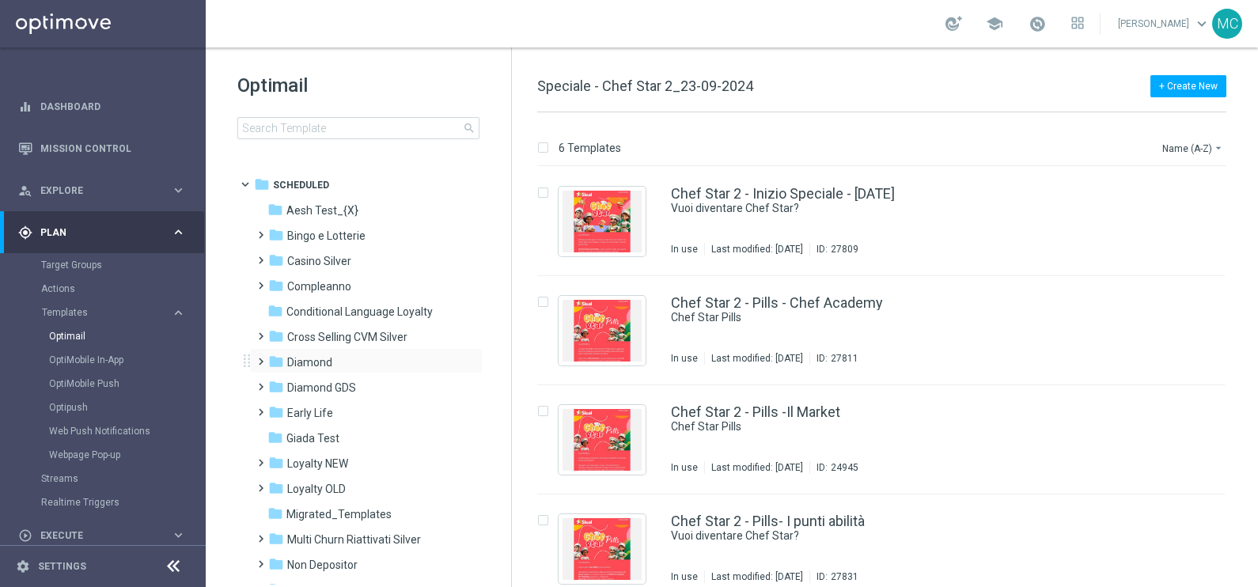
click at [256, 358] on span at bounding box center [257, 354] width 7 height 6
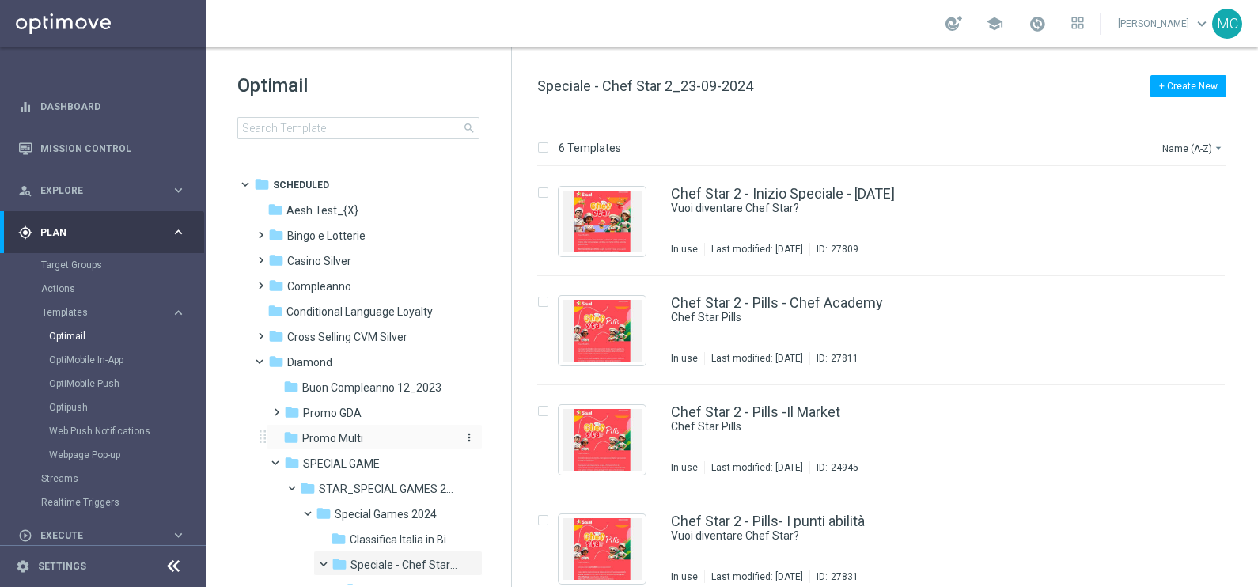
click at [333, 433] on span "Promo Multi" at bounding box center [332, 438] width 61 height 14
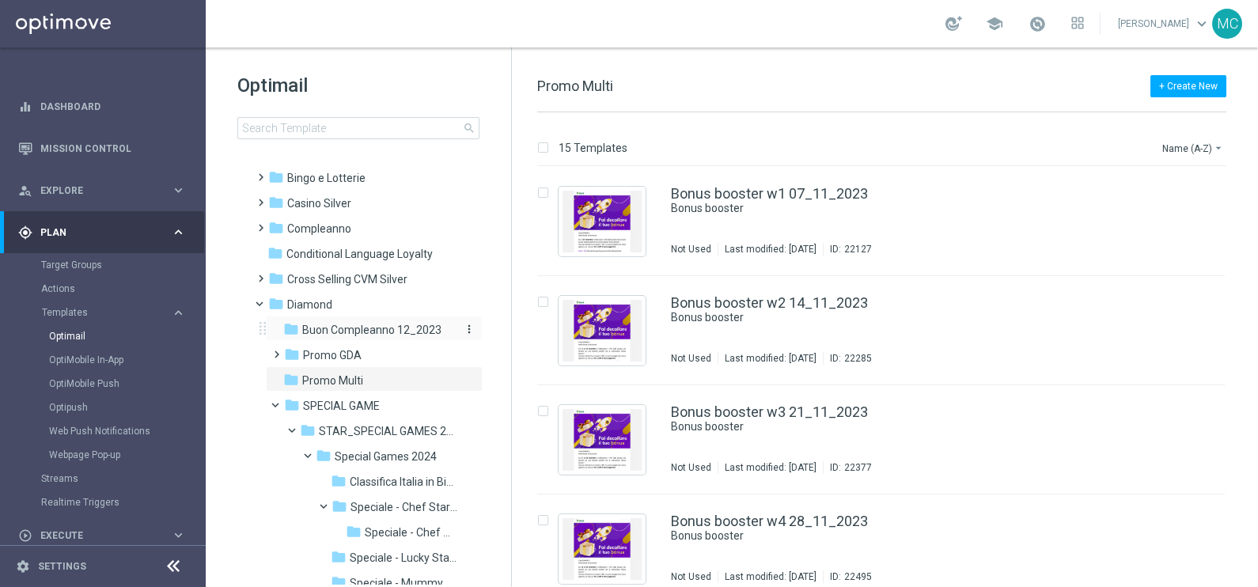
scroll to position [98, 0]
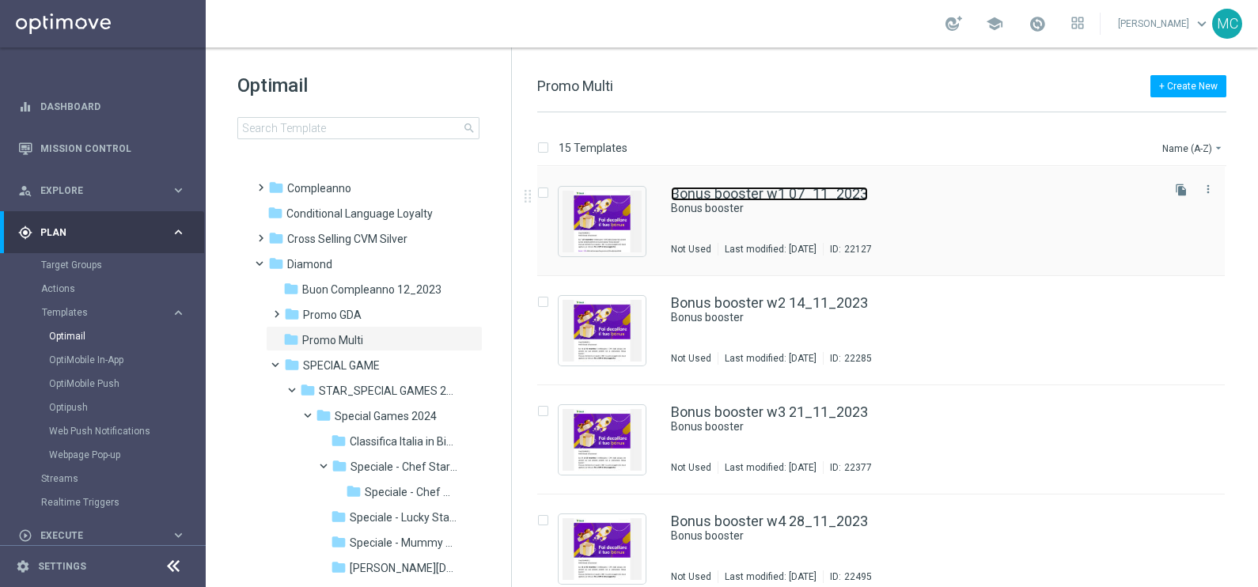
click at [778, 191] on link "Bonus booster w1 07_11_2023" at bounding box center [769, 194] width 197 height 14
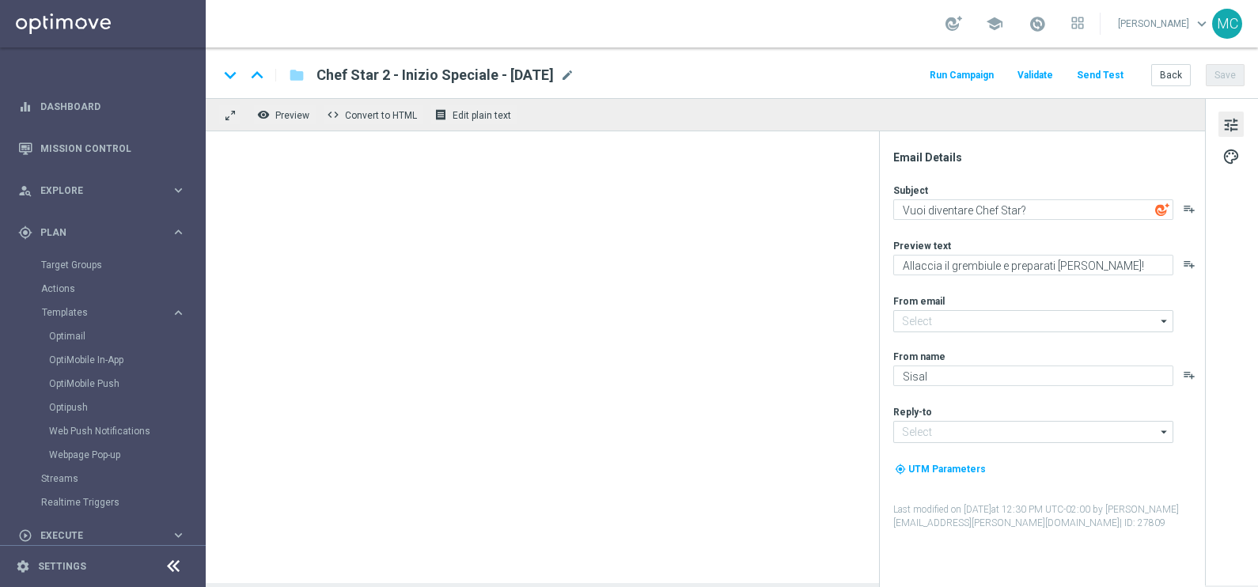
type textarea "Bonus booster"
type textarea "Fai decollare il tuo bonus!"
type input "[EMAIL_ADDRESS][DOMAIN_NAME]"
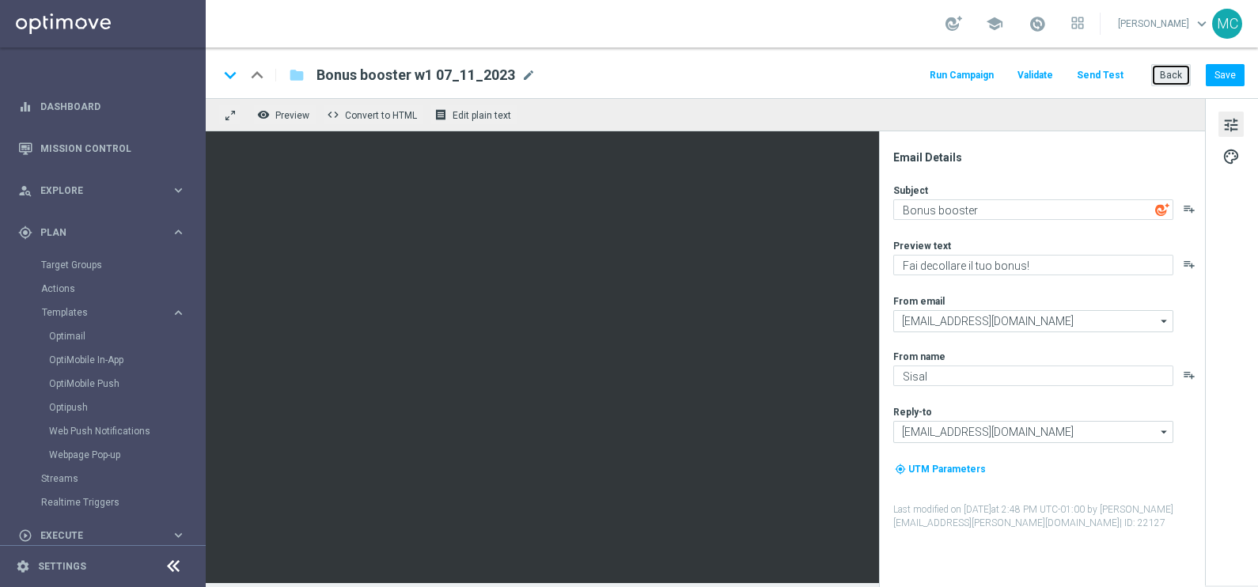
click at [1170, 70] on button "Back" at bounding box center [1171, 75] width 40 height 22
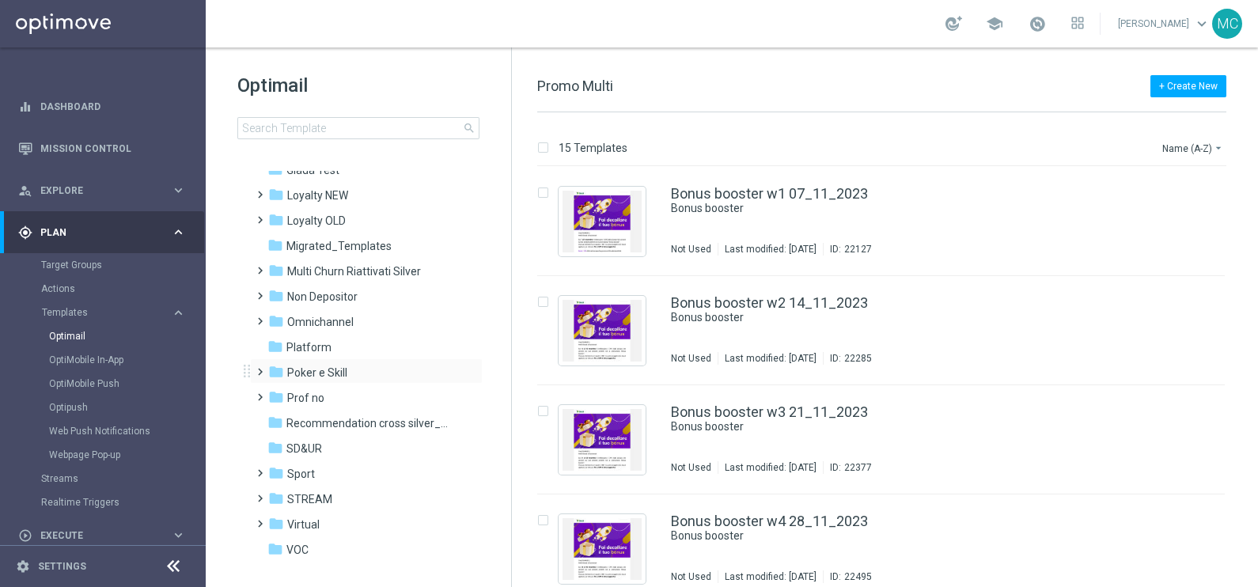
scroll to position [395, 0]
click at [259, 469] on span at bounding box center [257, 466] width 7 height 6
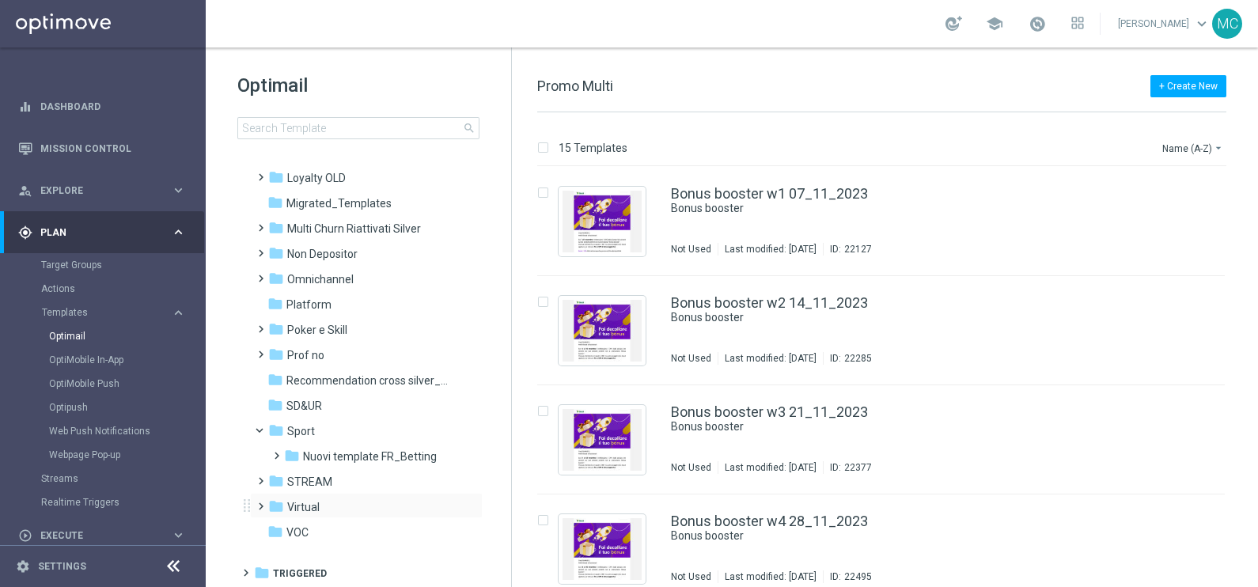
click at [259, 497] on span at bounding box center [257, 499] width 7 height 6
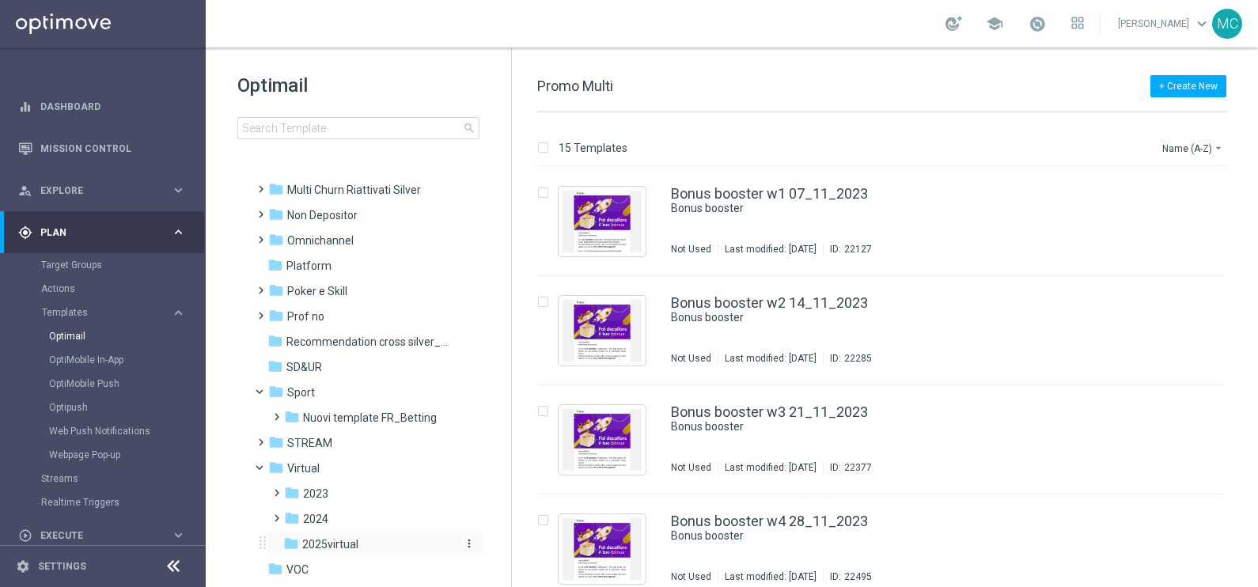
scroll to position [513, 0]
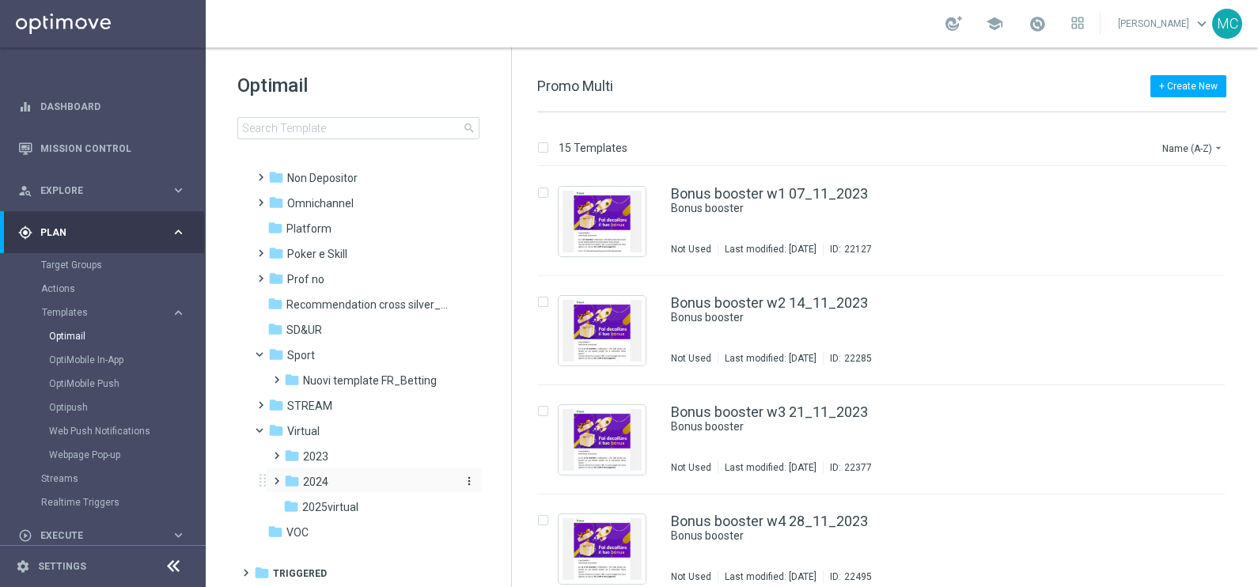
click at [316, 479] on span "2024" at bounding box center [315, 482] width 25 height 14
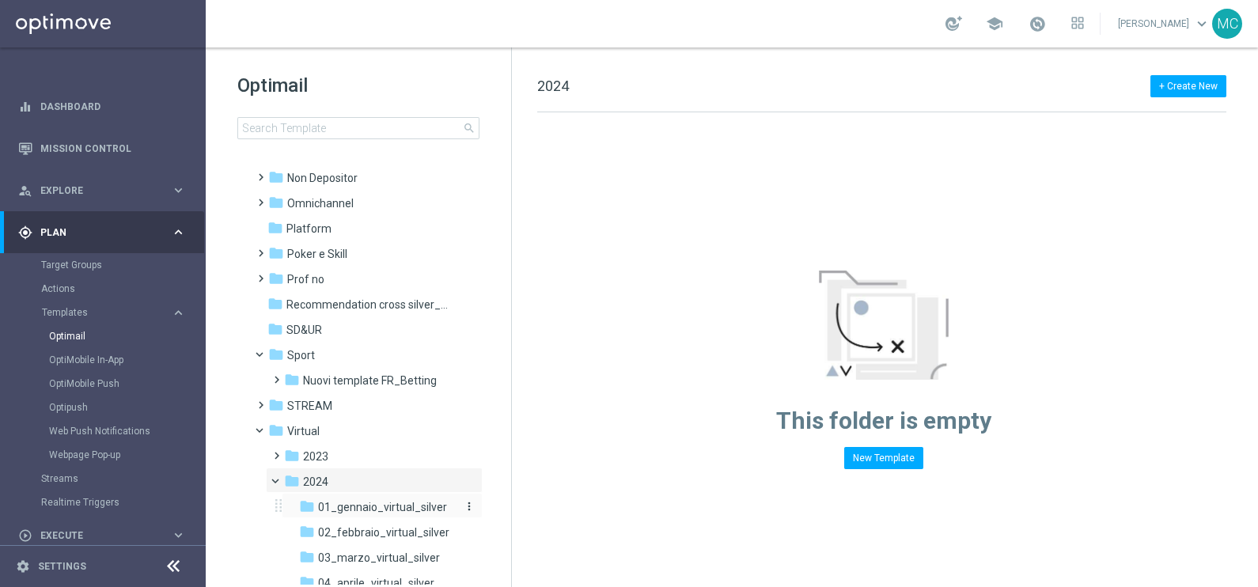
click at [358, 509] on span "01_gennaio_virtual_silver" at bounding box center [382, 507] width 129 height 14
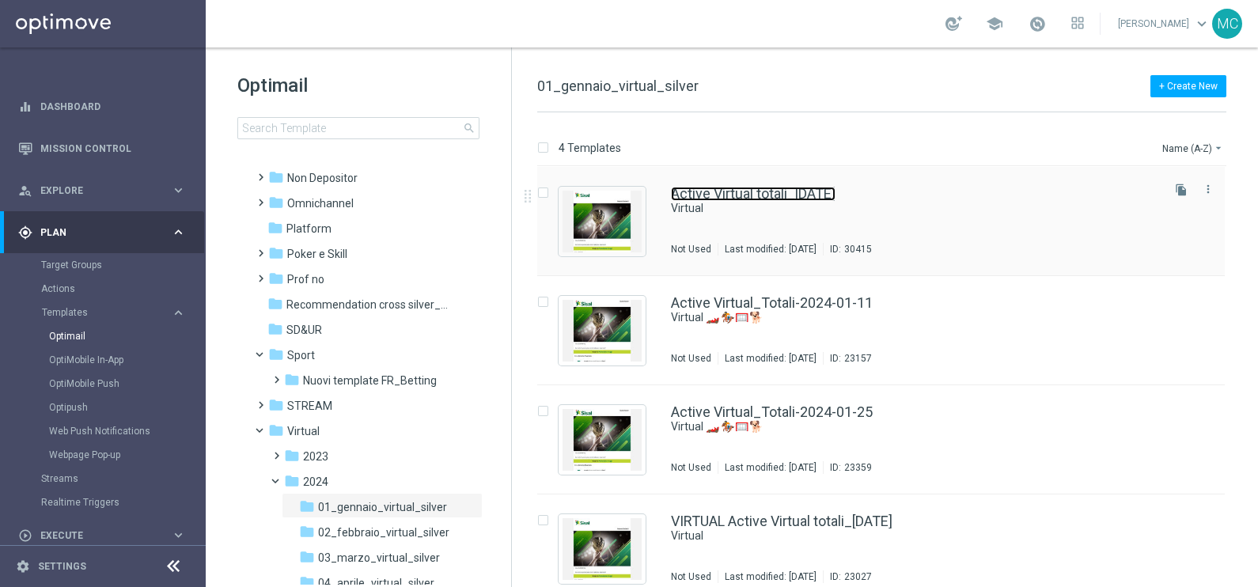
click at [743, 190] on link "Active Virtual totali_[DATE]" at bounding box center [753, 194] width 165 height 14
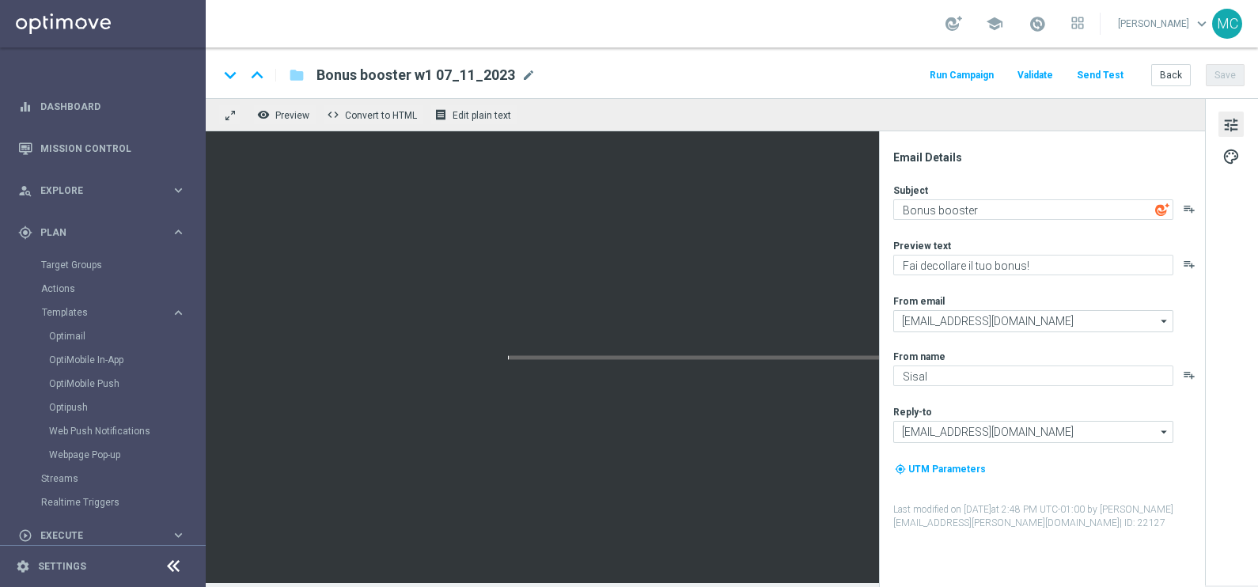
type textarea "Virtual"
type textarea "Un bonus fino a 20€ 🎁"
type input "[EMAIL_ADDRESS][DOMAIN_NAME]"
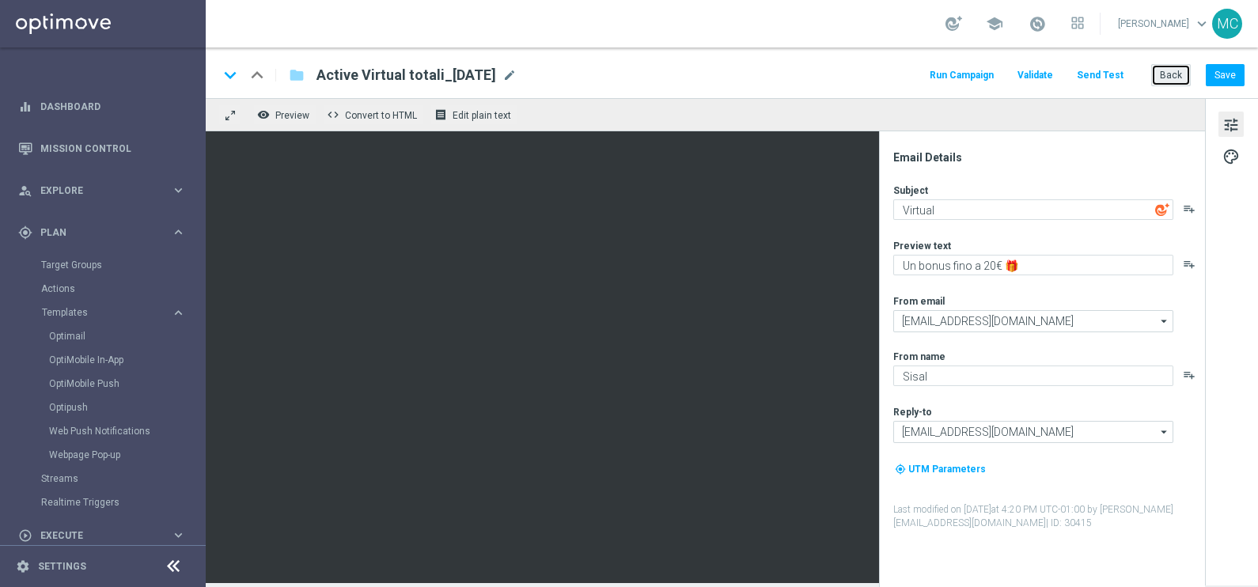
click at [1176, 77] on button "Back" at bounding box center [1171, 75] width 40 height 22
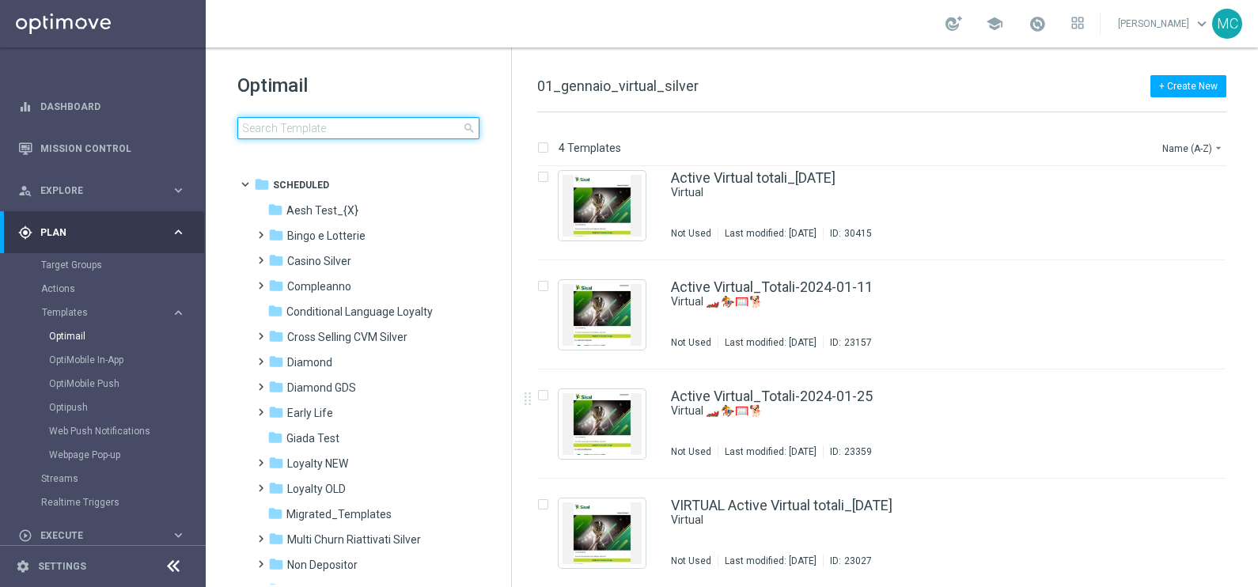
click at [322, 123] on input at bounding box center [358, 128] width 242 height 22
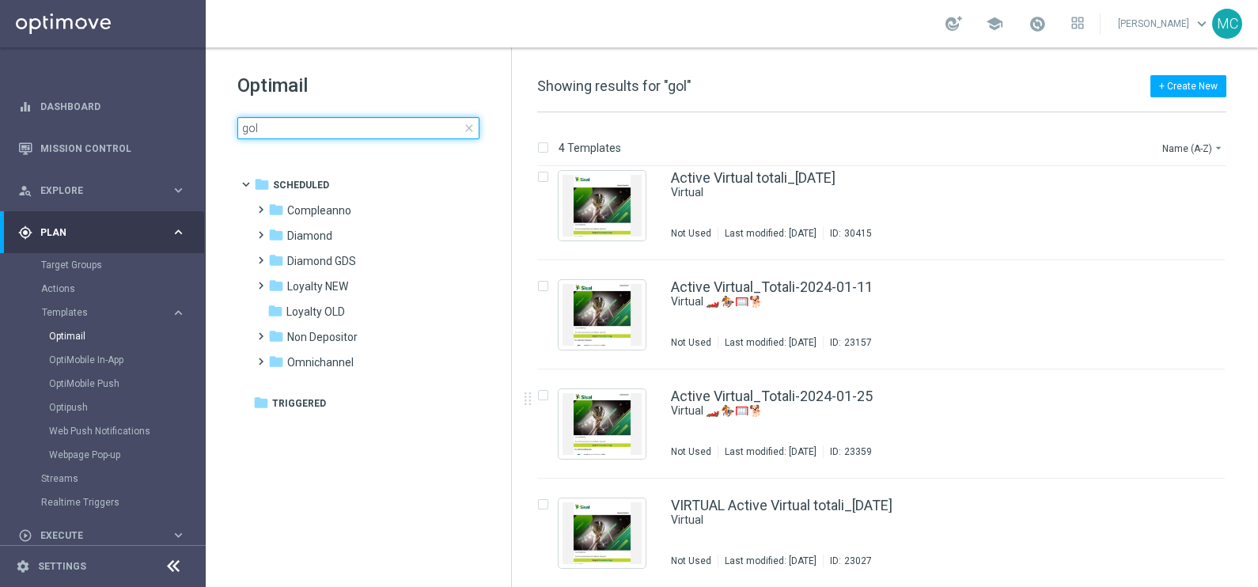
type input "gold"
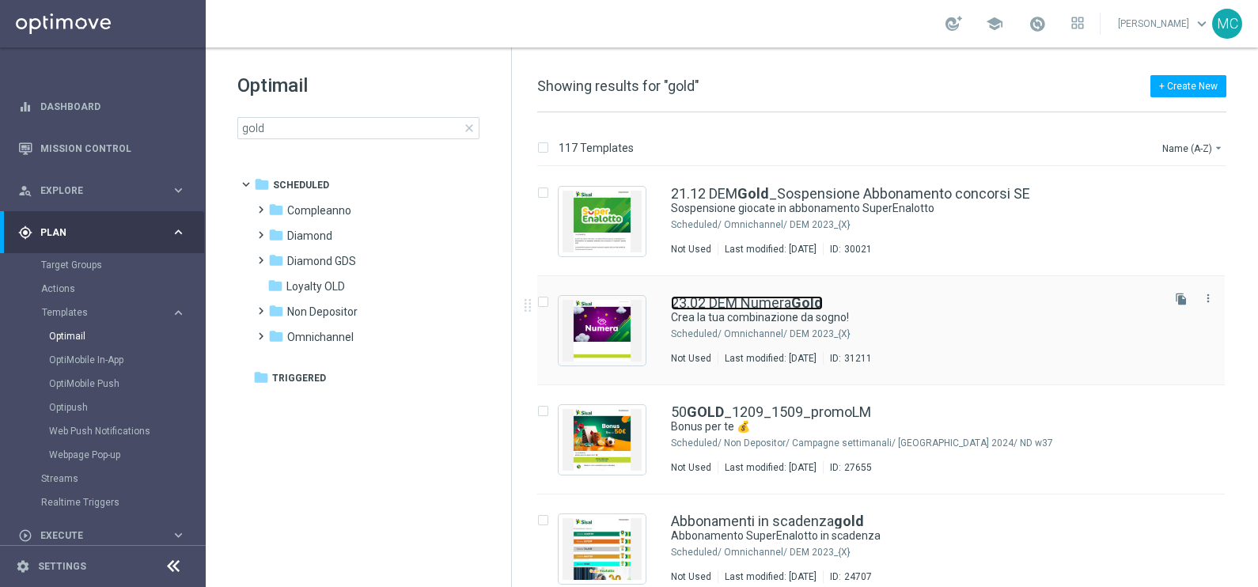
click at [760, 297] on link "23.02 DEM Numera Gold" at bounding box center [747, 303] width 152 height 14
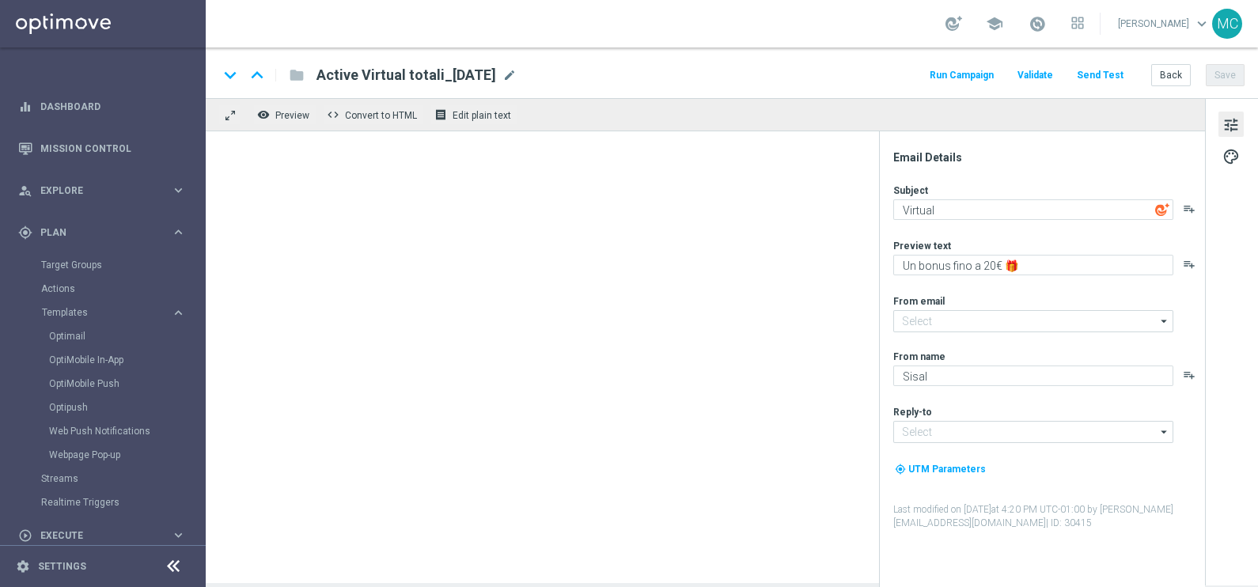
type textarea "Crea la tua combinazione da sogno!"
type input "[EMAIL_ADDRESS][DOMAIN_NAME]"
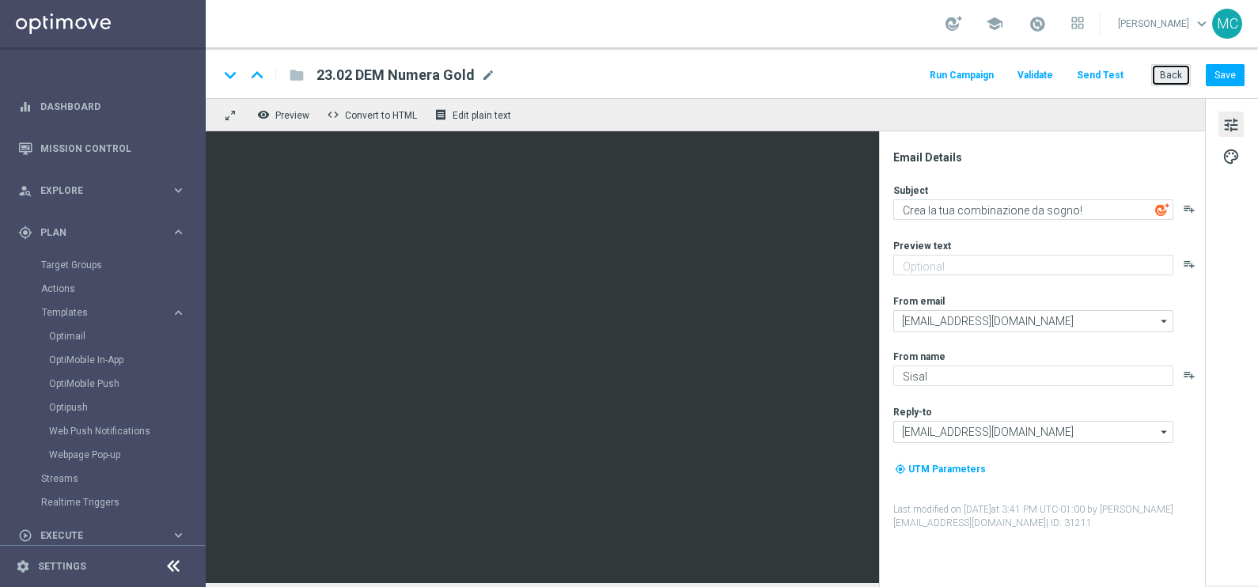
click at [1163, 79] on button "Back" at bounding box center [1171, 75] width 40 height 22
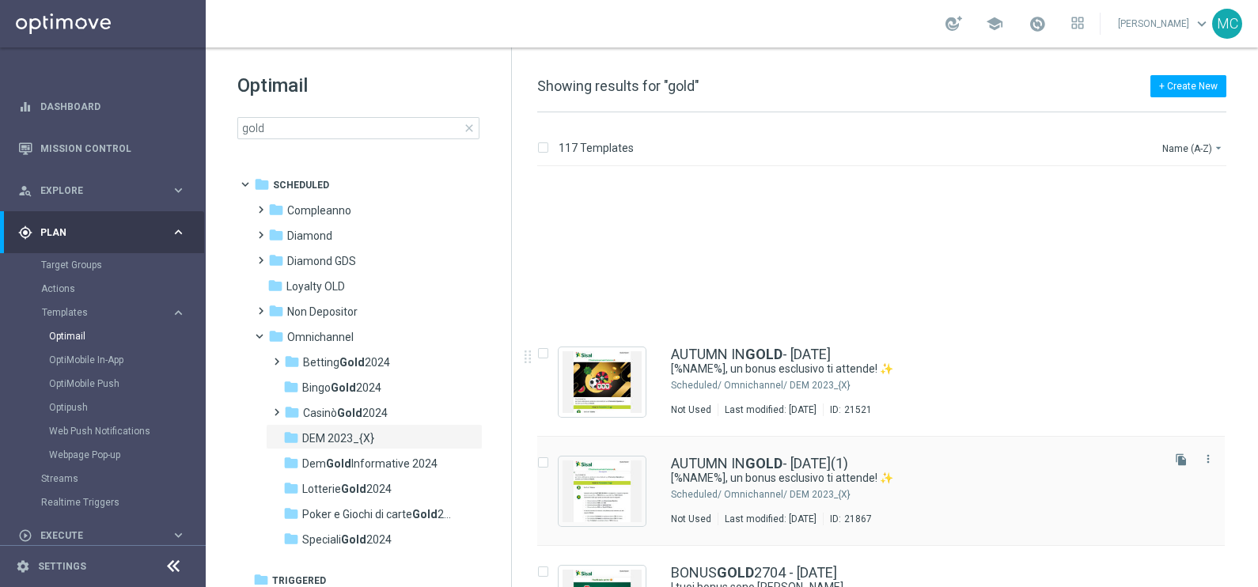
scroll to position [691, 0]
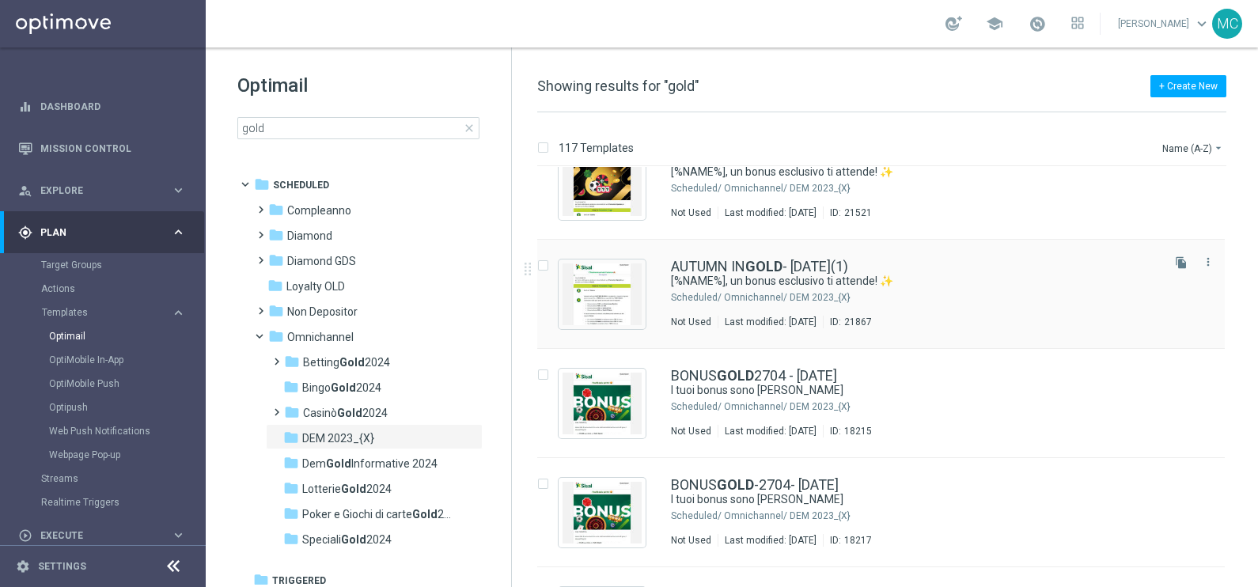
click at [768, 257] on div "AUTUMN IN GOLD - [DATE](1) [%NAME%], un bonus esclusivo ti attende! ✨ Scheduled…" at bounding box center [880, 294] width 687 height 109
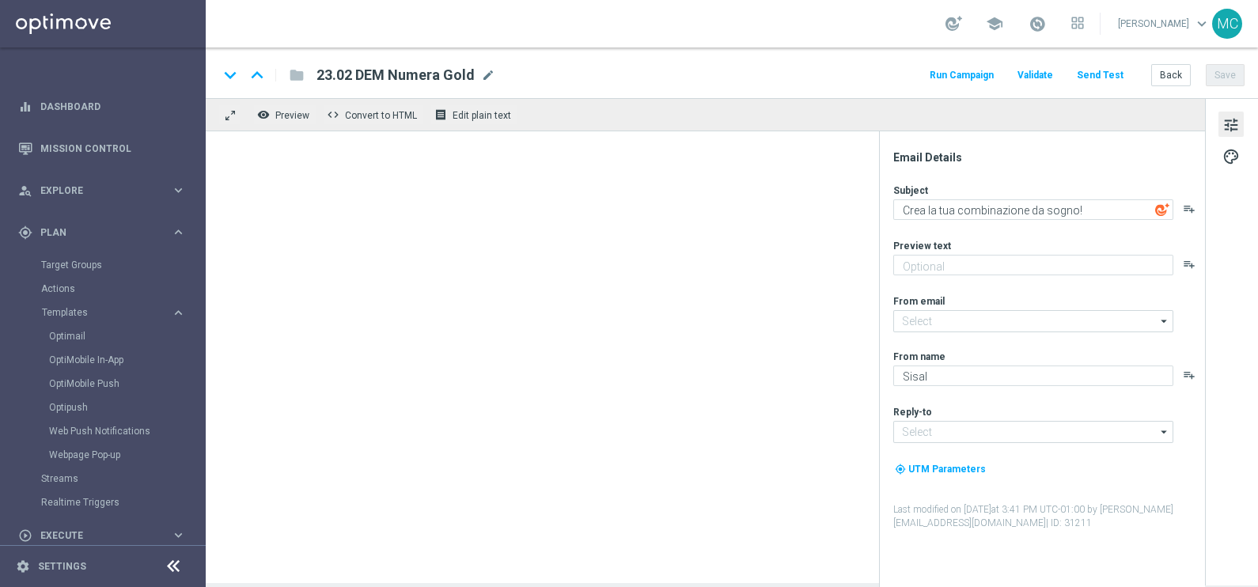
type input "[EMAIL_ADDRESS][DOMAIN_NAME]"
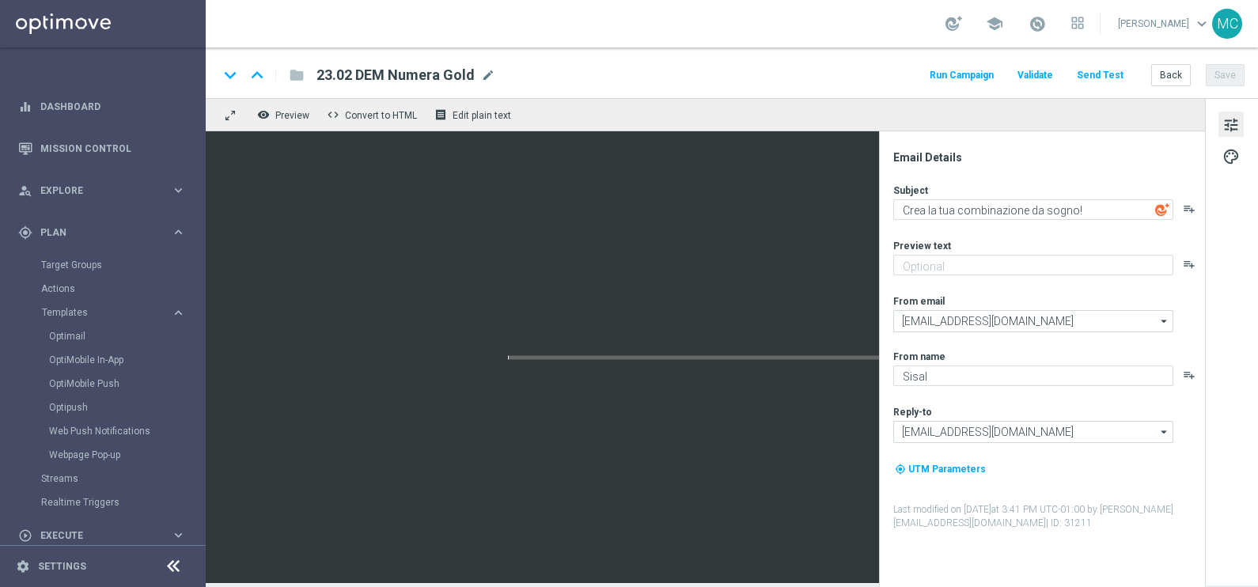
type textarea "[%NAME%], un bonus esclusivo ti attende! ✨"
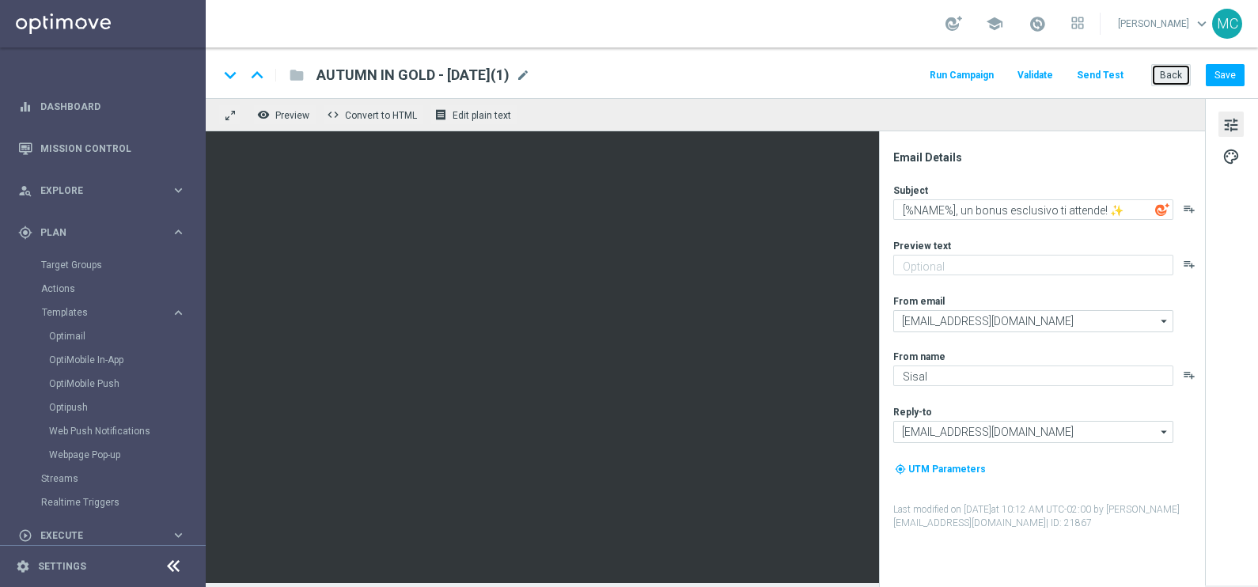
click at [1179, 66] on button "Back" at bounding box center [1171, 75] width 40 height 22
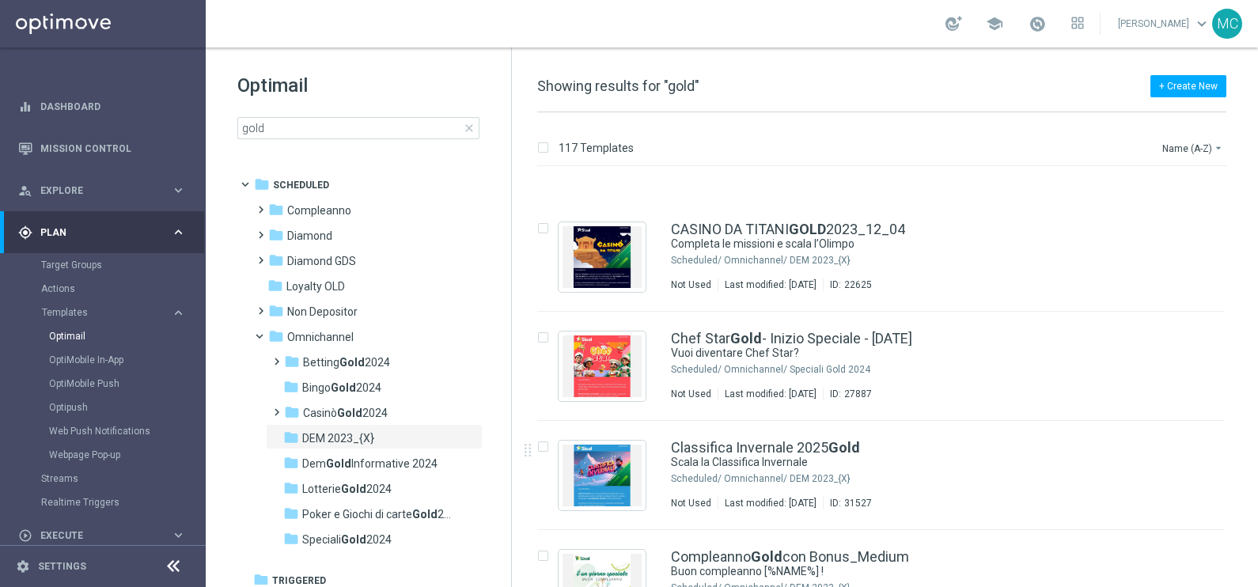
scroll to position [1482, 0]
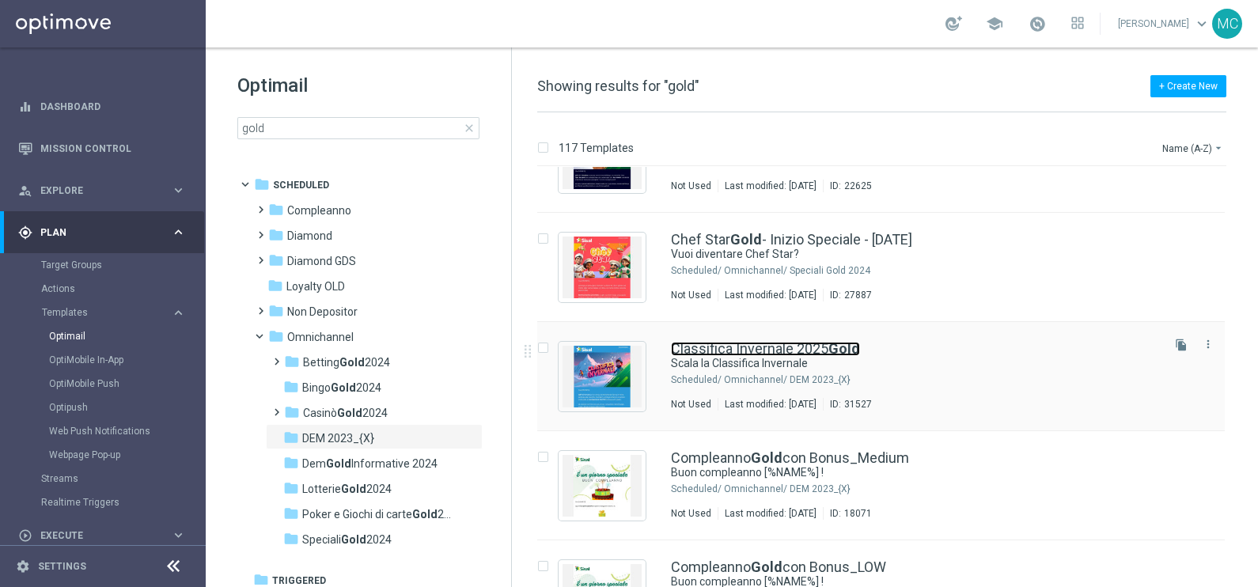
click at [788, 349] on link "Classifica Invernale 2025 Gold" at bounding box center [765, 349] width 189 height 14
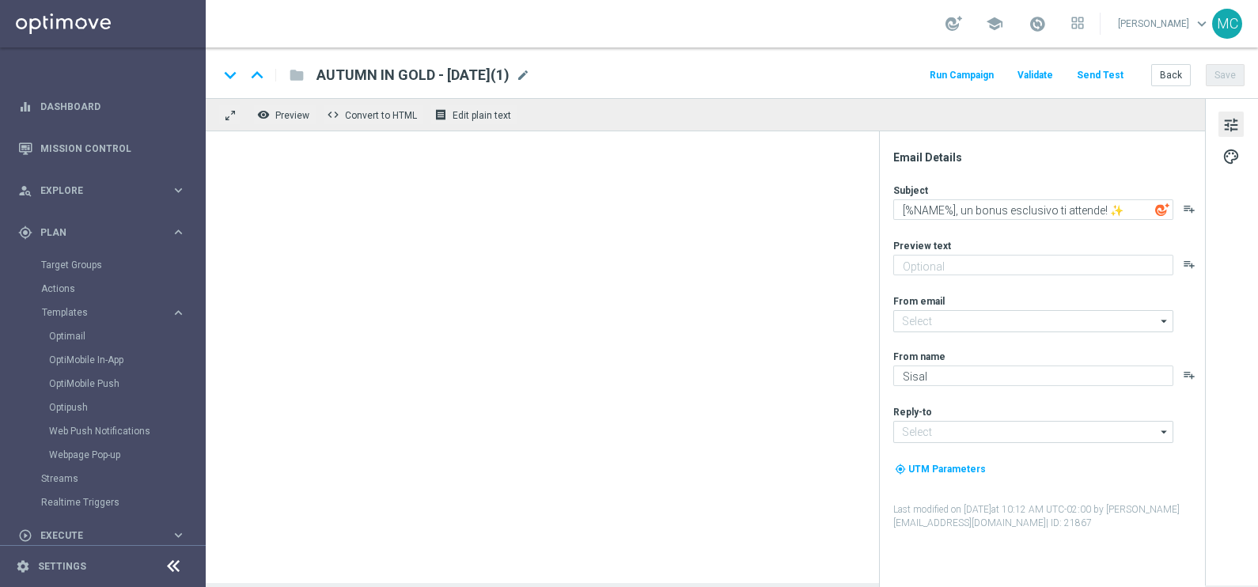
type textarea "Scala la Classifica Invernale"
type textarea "Mettiti in gioco e sfida gli altri partecipanti"
type input "[EMAIL_ADDRESS][DOMAIN_NAME]"
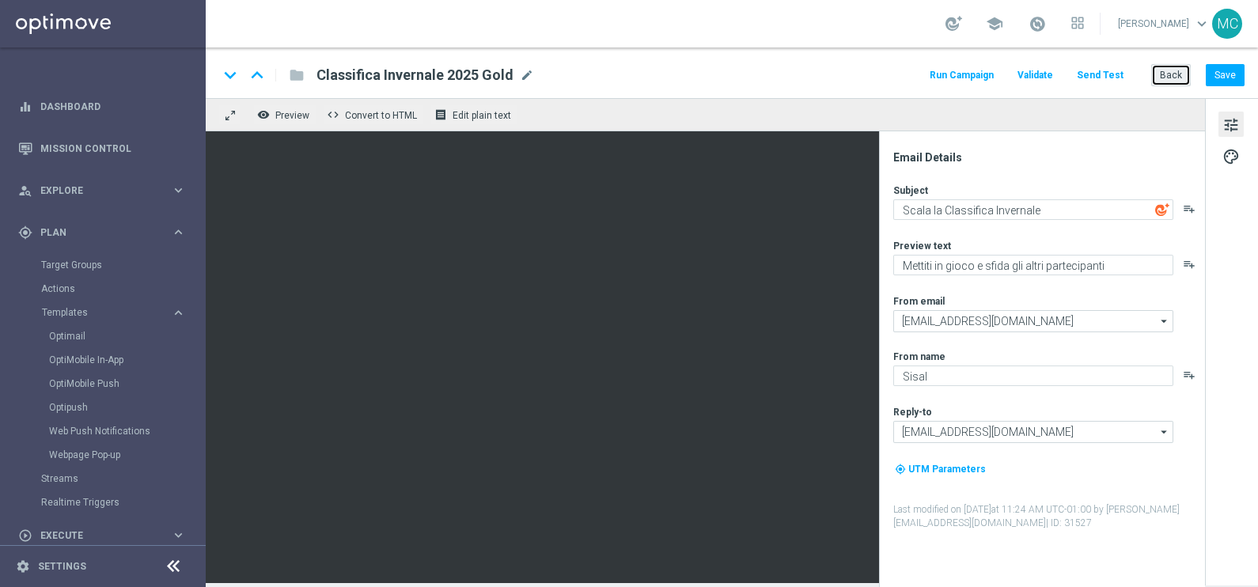
click at [1166, 75] on button "Back" at bounding box center [1171, 75] width 40 height 22
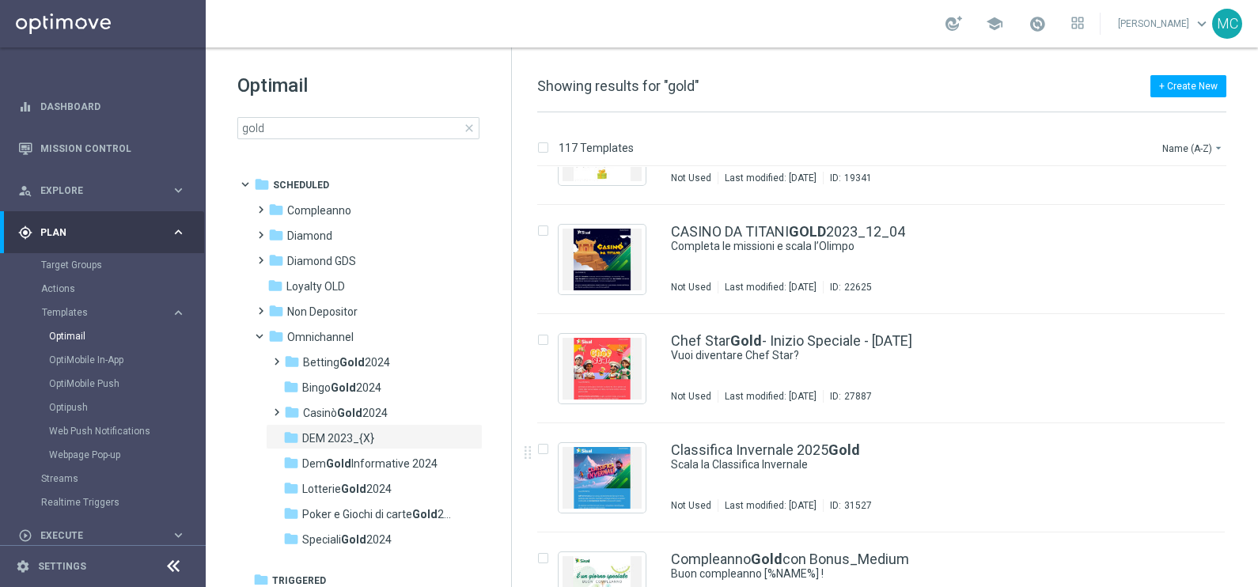
scroll to position [1383, 0]
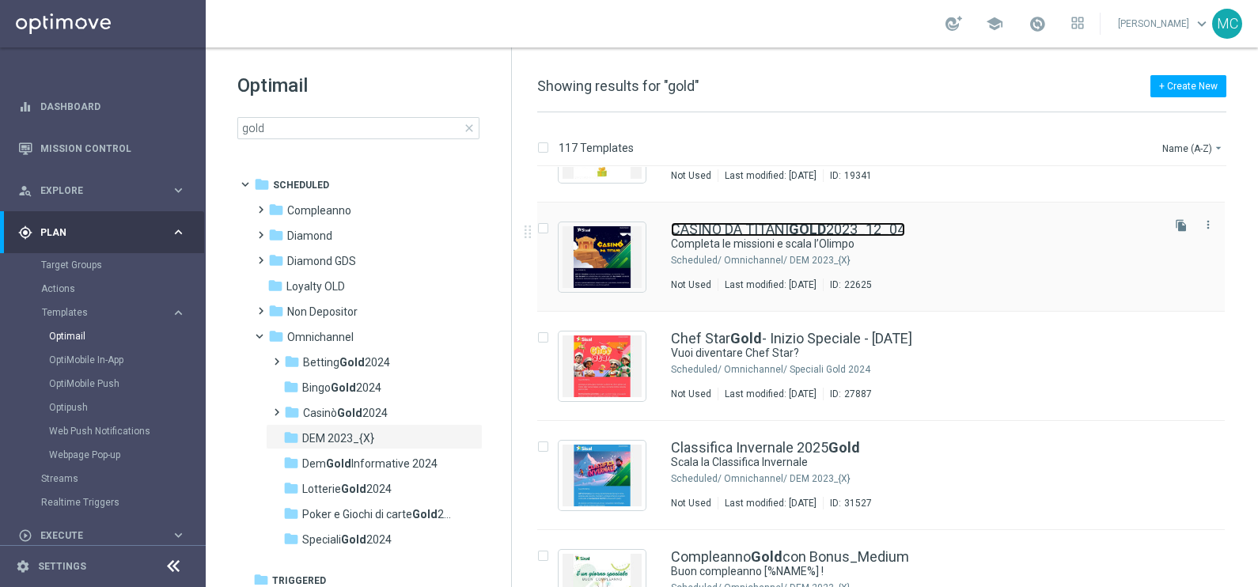
click at [750, 225] on link "CASINO DA TITANI GOLD 2023_12_04" at bounding box center [788, 229] width 234 height 14
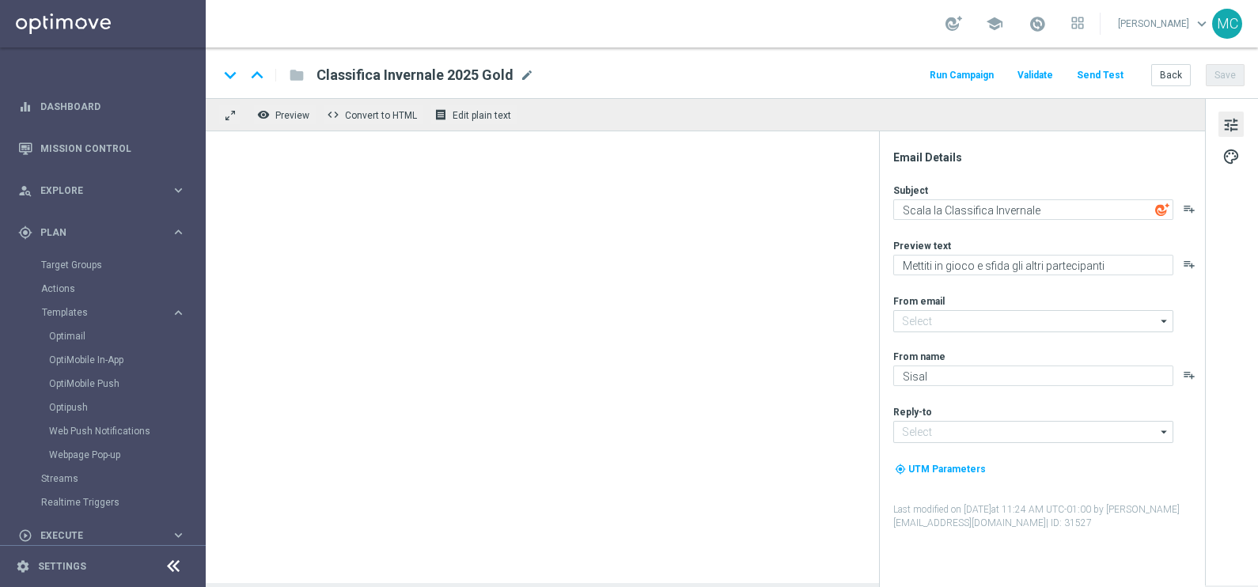
type input "[EMAIL_ADDRESS][DOMAIN_NAME]"
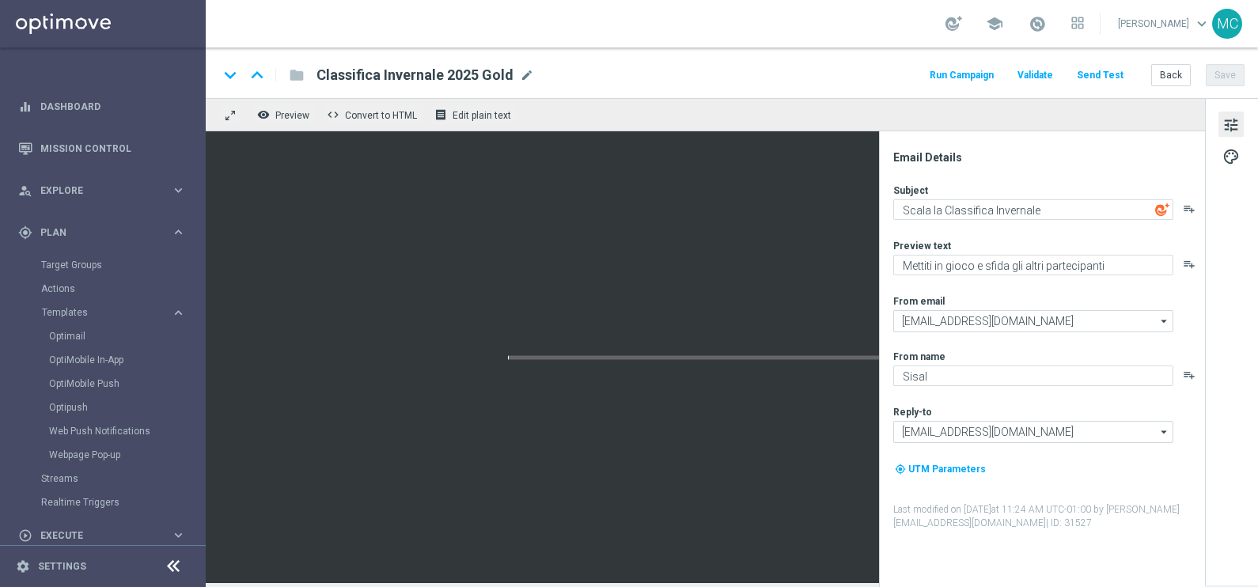
type textarea "Completa le missioni e scala l’Olimpo"
type textarea "In palio per te bonus divini"
type input "[EMAIL_ADDRESS][DOMAIN_NAME]"
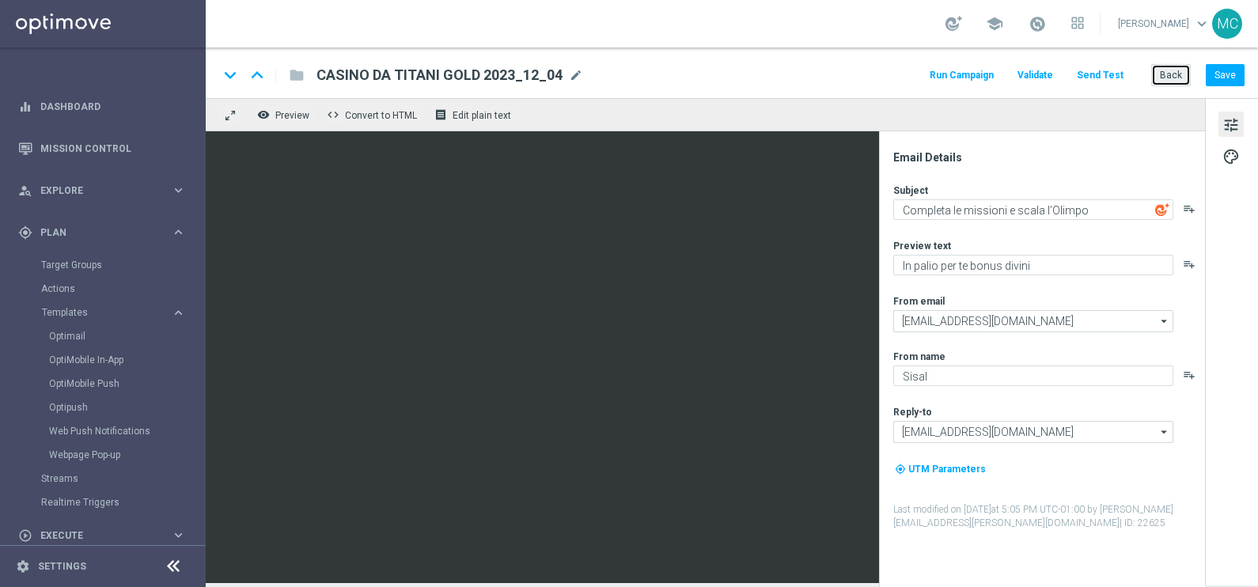
click at [1182, 76] on button "Back" at bounding box center [1171, 75] width 40 height 22
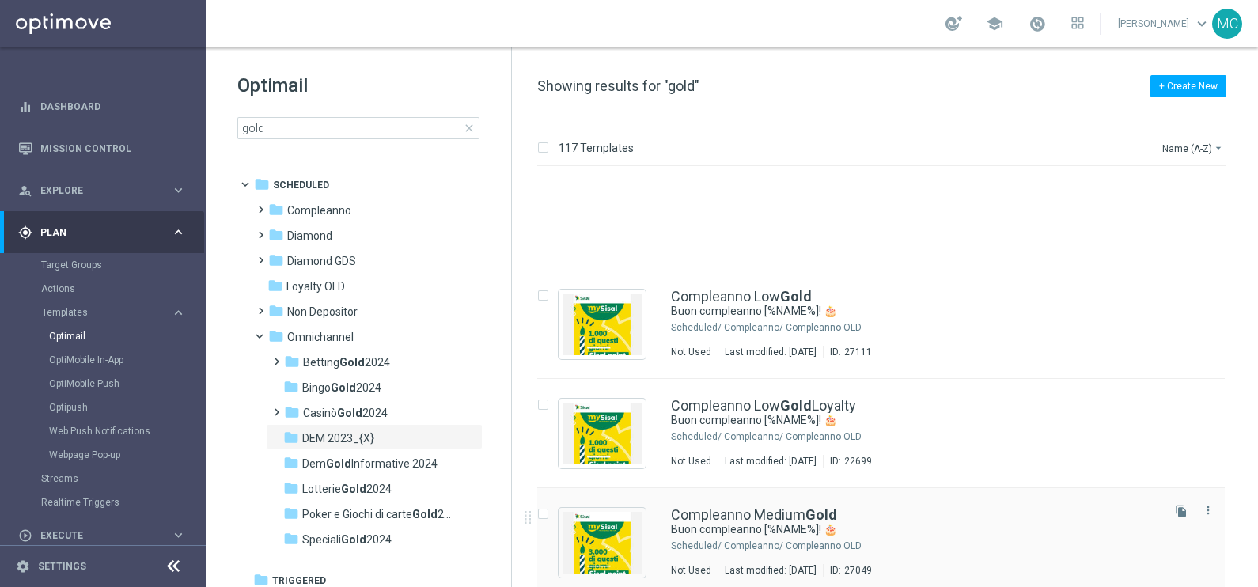
scroll to position [2169, 0]
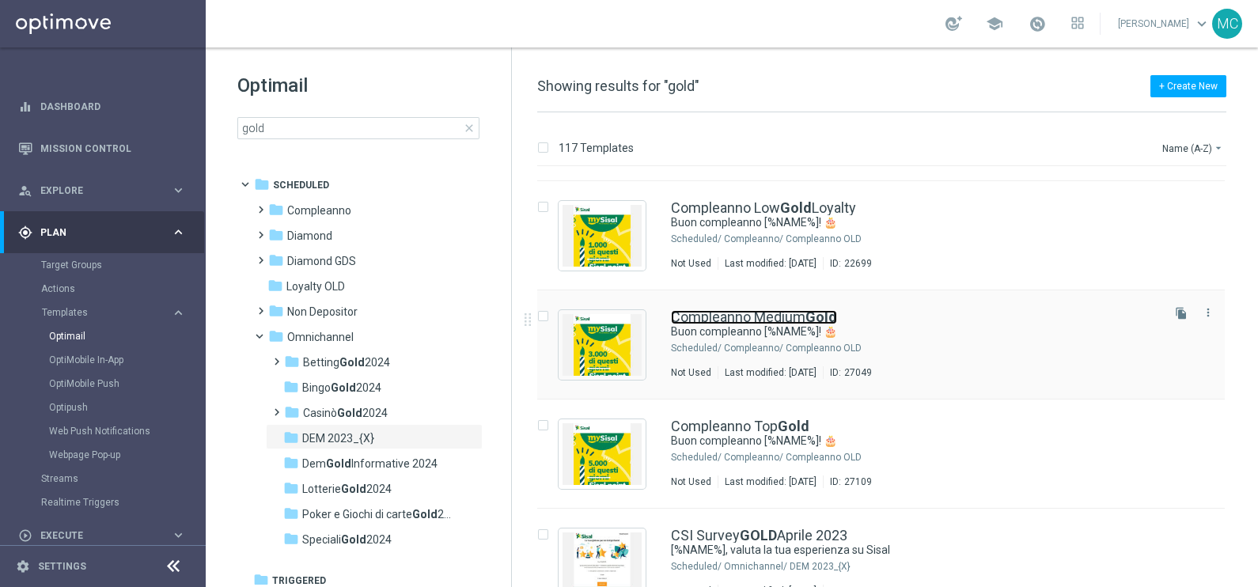
click at [763, 319] on link "Compleanno Medium Gold" at bounding box center [754, 317] width 166 height 14
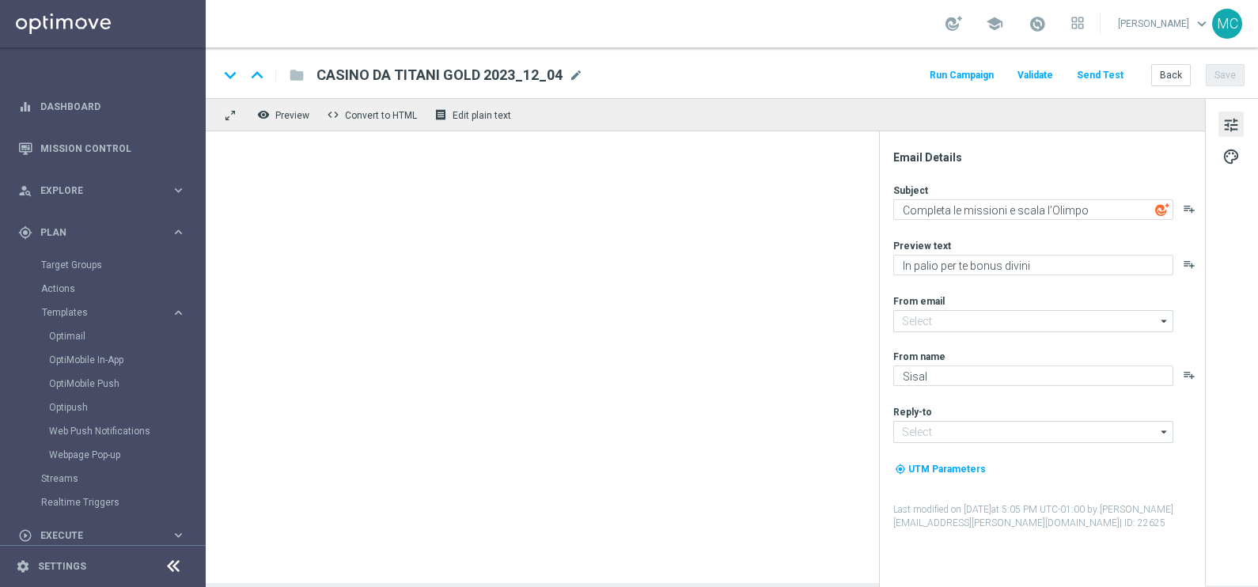
type input "[EMAIL_ADDRESS][DOMAIN_NAME]"
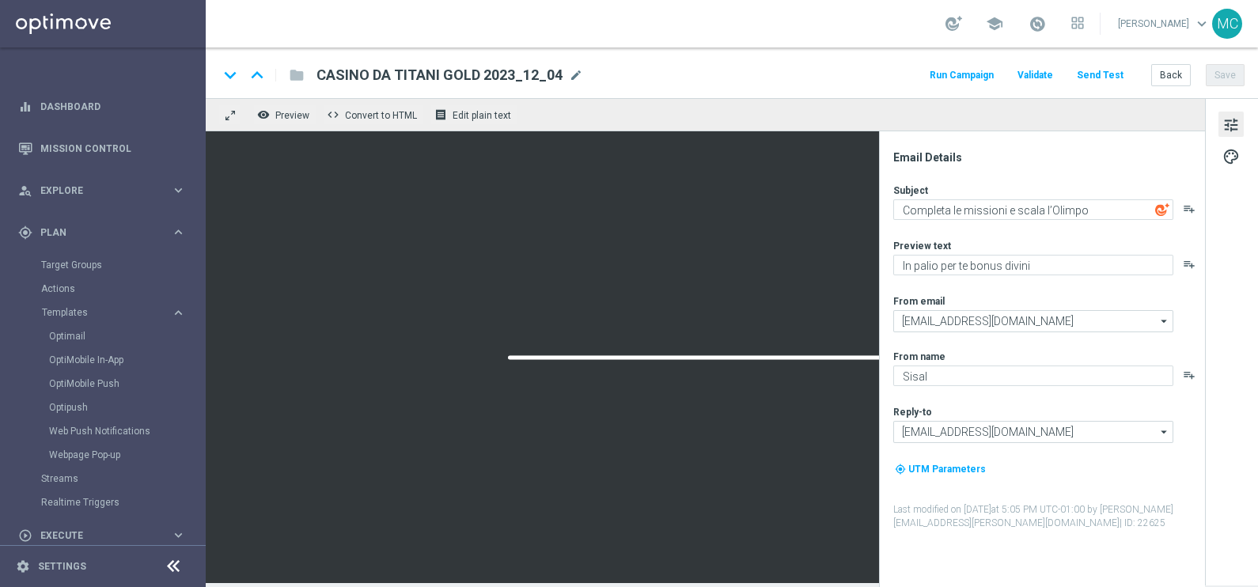
type textarea "Buon compleanno [%NAME%]! 🎂"
type textarea "Ti aspetta una sorpresa…"
type input "[EMAIL_ADDRESS][DOMAIN_NAME]"
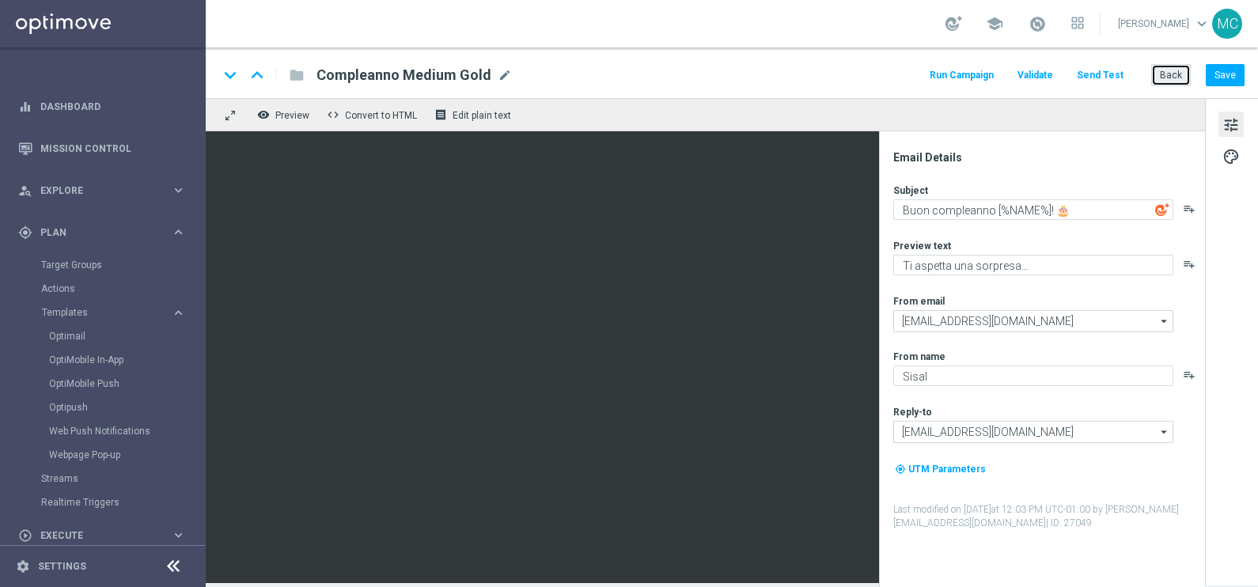
click at [1169, 71] on button "Back" at bounding box center [1171, 75] width 40 height 22
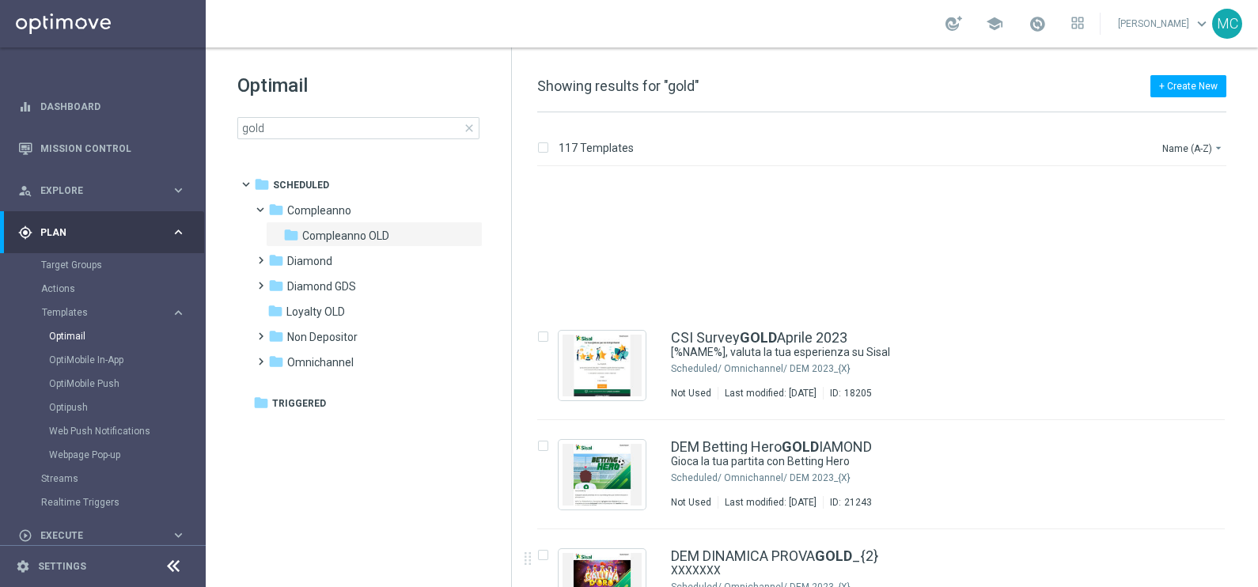
scroll to position [2564, 0]
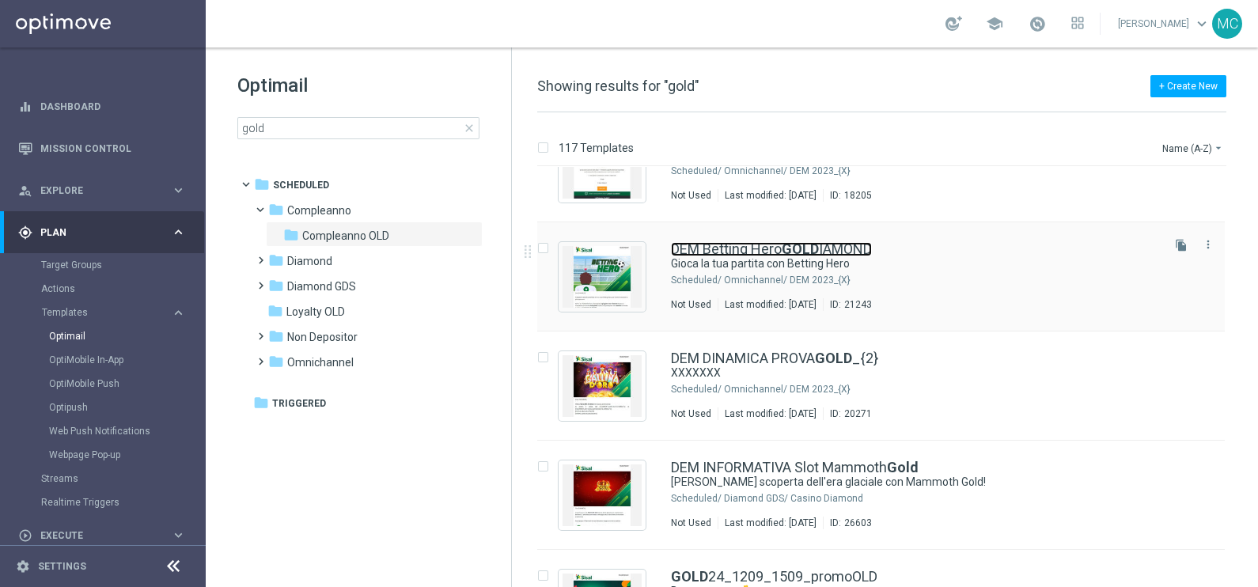
click at [783, 248] on link "DEM Betting Hero GOLD IAMOND" at bounding box center [771, 249] width 201 height 14
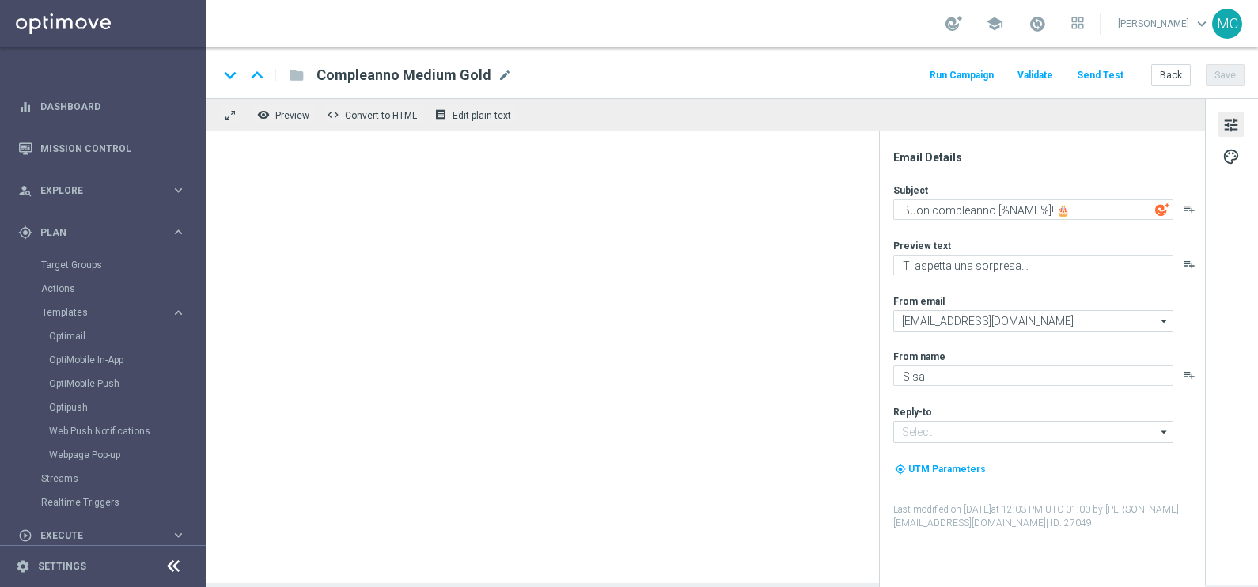
type input "[EMAIL_ADDRESS][DOMAIN_NAME]"
type textarea "Gioca la tua partita con Betting Hero"
type textarea "Partecipa [PERSON_NAME] e ottieni premi sorprendenti"
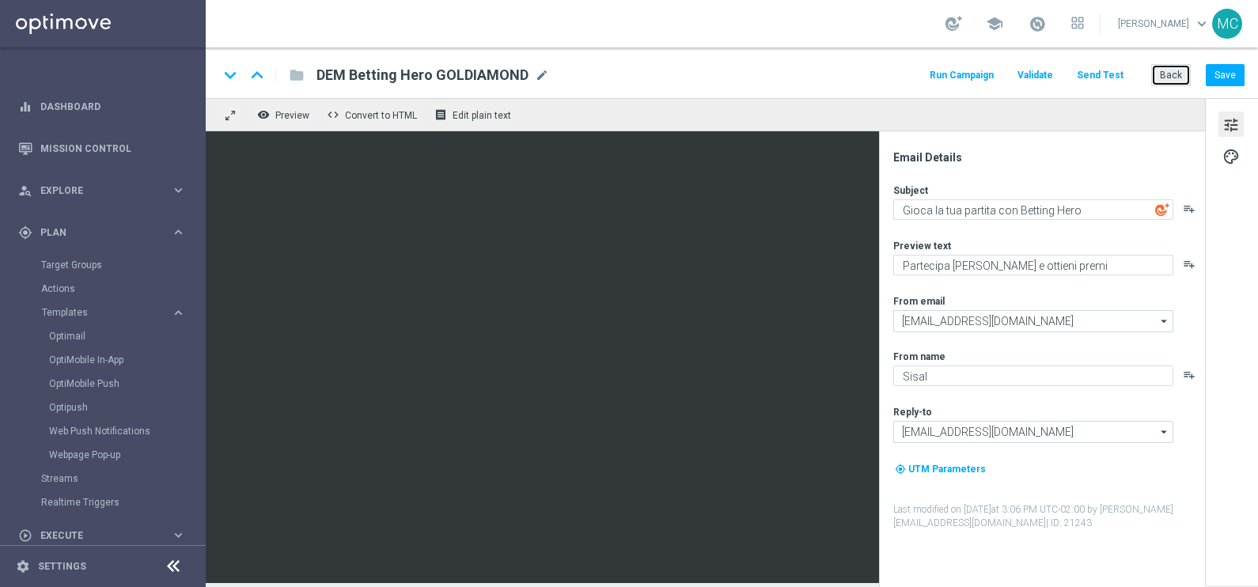
click at [1186, 68] on button "Back" at bounding box center [1171, 75] width 40 height 22
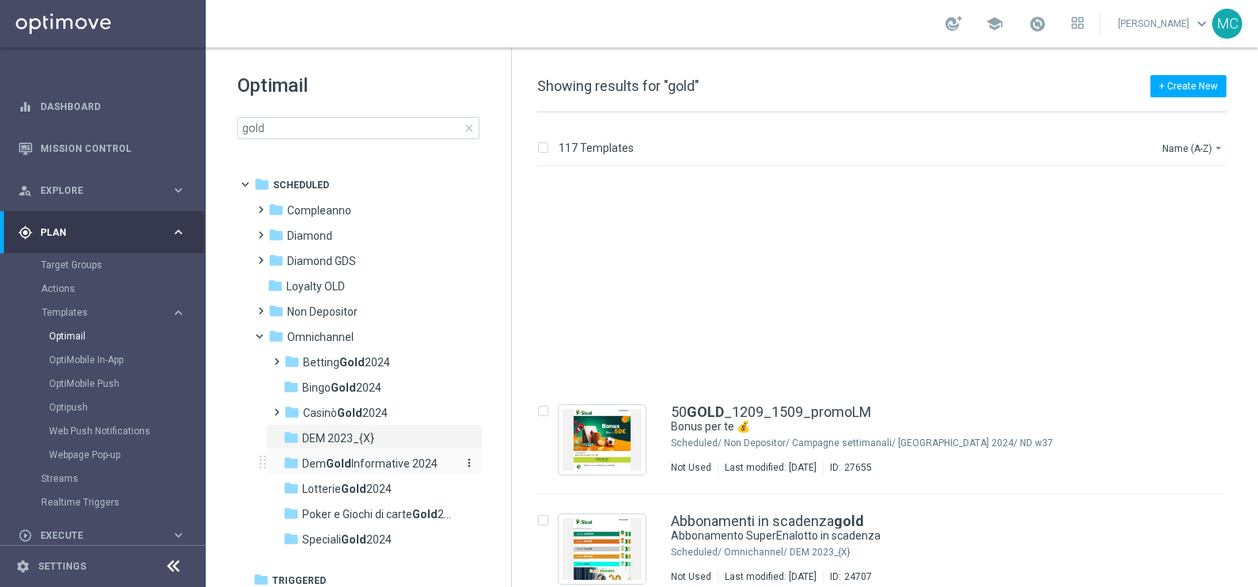
scroll to position [297, 0]
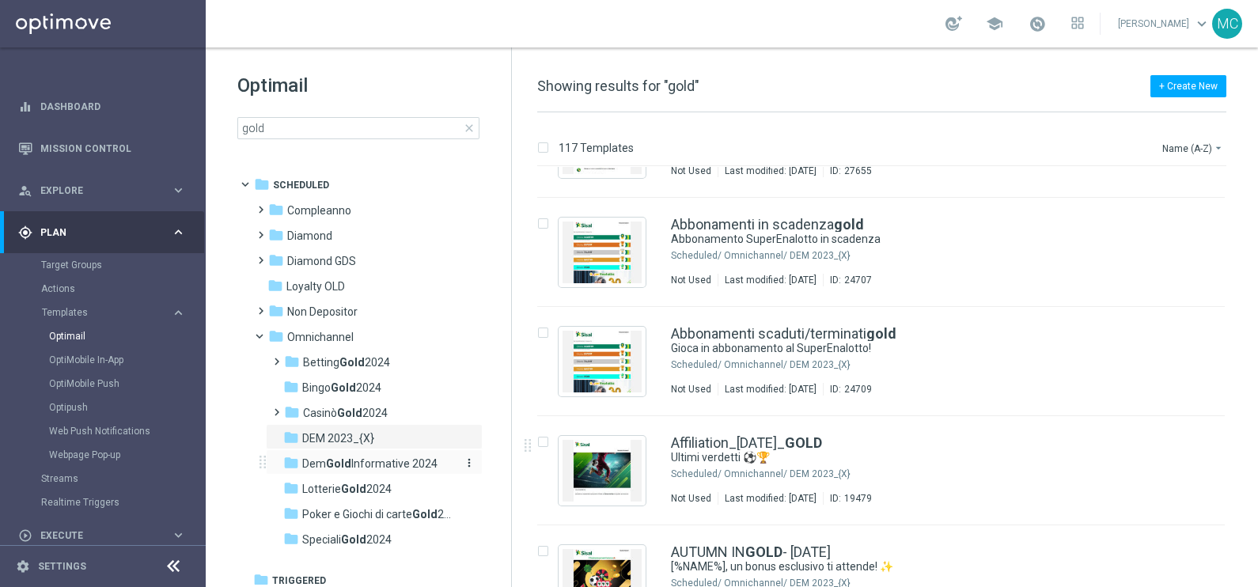
click at [379, 464] on span "Dem Gold Informative 2024" at bounding box center [369, 463] width 135 height 14
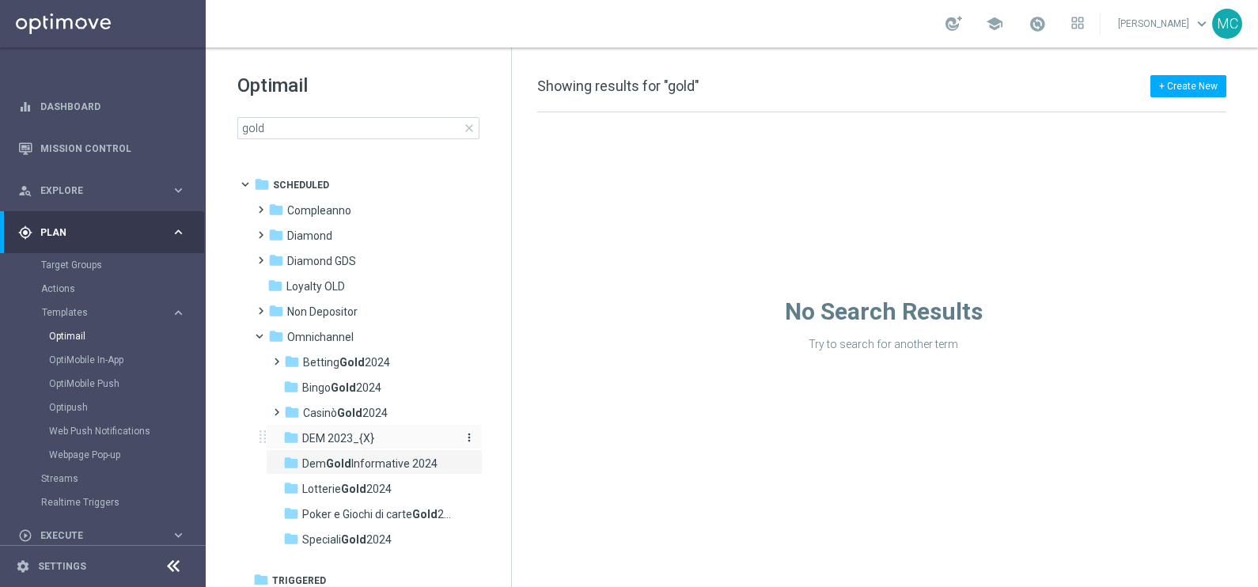
click at [332, 437] on span "DEM 2023_{X}" at bounding box center [338, 438] width 72 height 14
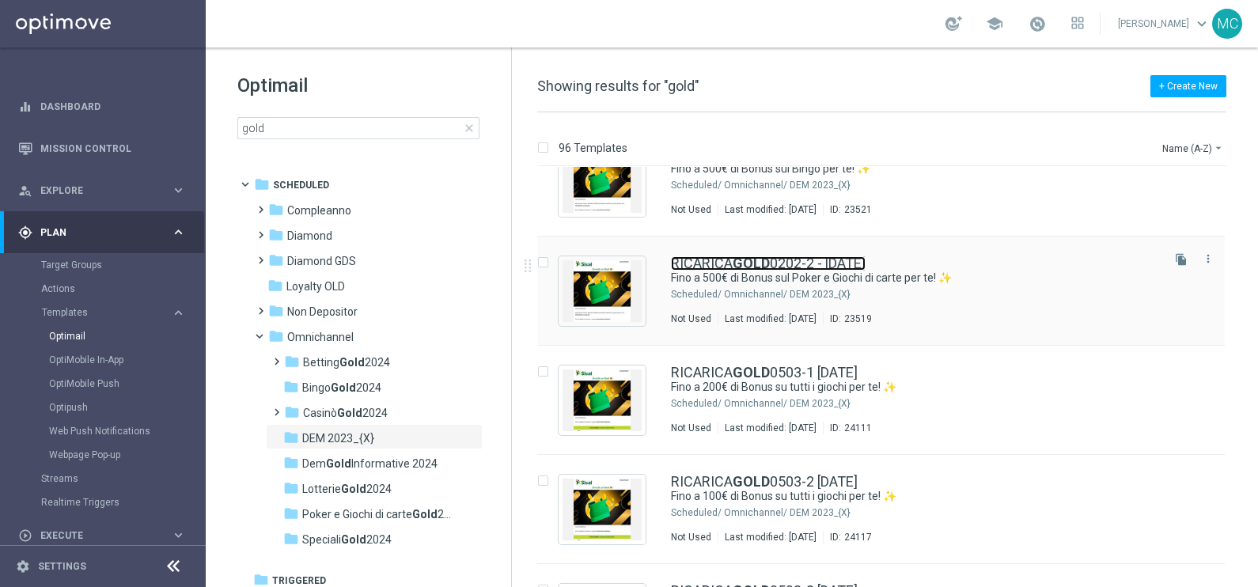
click at [791, 268] on link "RICARICA GOLD 0202-2 - [DATE]" at bounding box center [768, 263] width 195 height 14
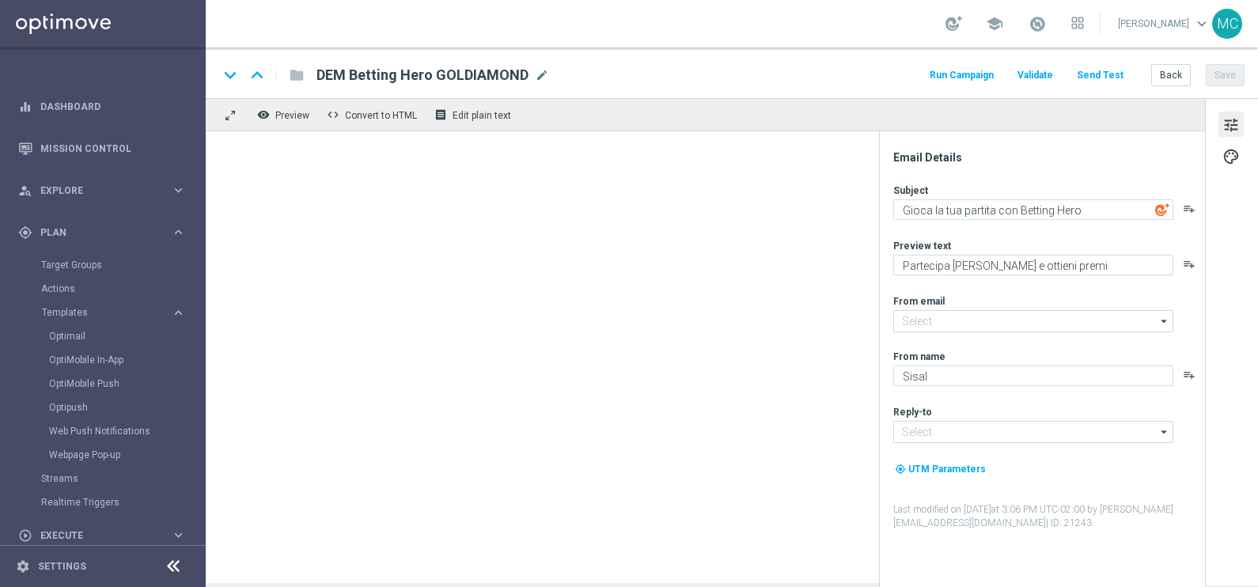
type input "[EMAIL_ADDRESS][DOMAIN_NAME]"
type textarea "Fino a 500€ di Bonus sul Poker e Giochi di carte per te! ✨"
type textarea "Scopri cosa ti abbiamo riservato"
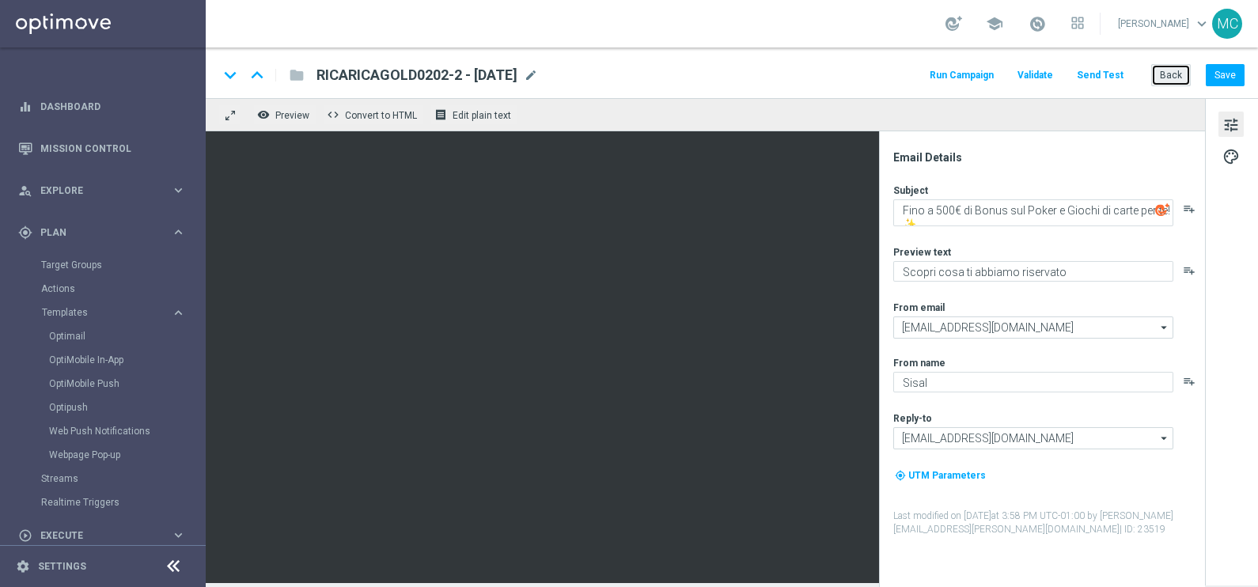
click at [1165, 78] on button "Back" at bounding box center [1171, 75] width 40 height 22
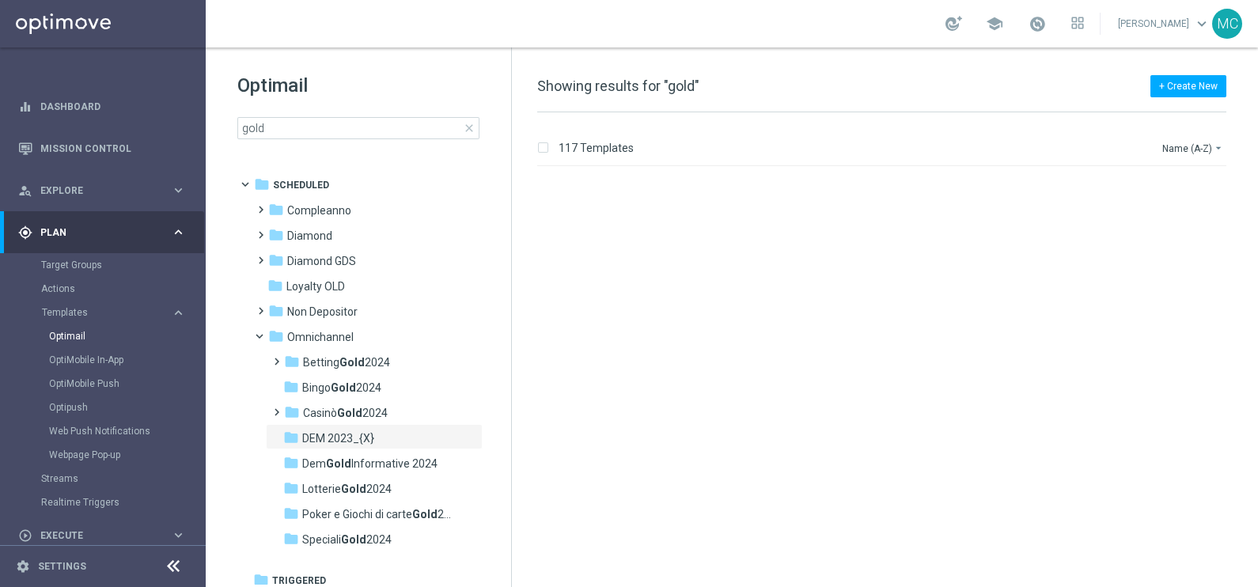
scroll to position [2367, 0]
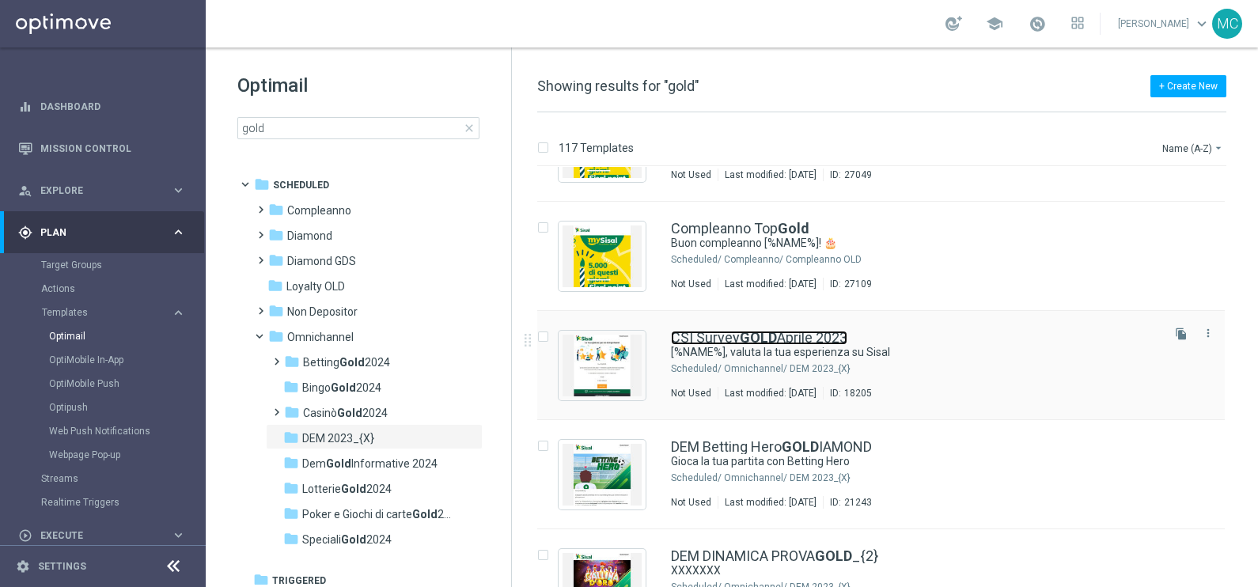
click at [749, 336] on b "GOLD" at bounding box center [758, 337] width 37 height 17
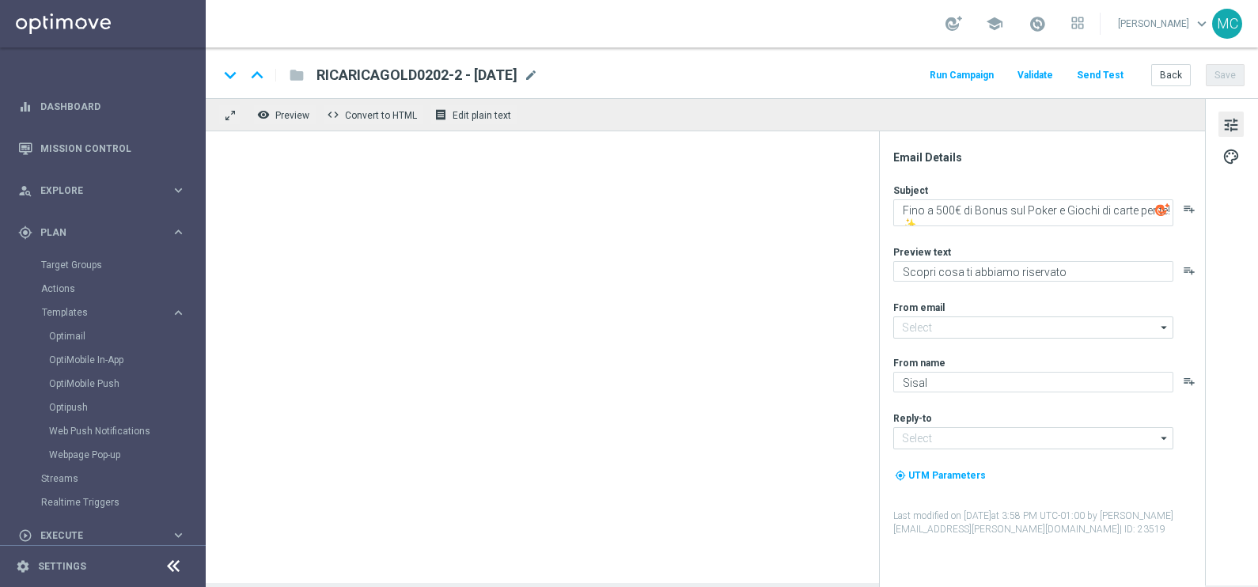
type textarea "[%NAME%], valuta la tua esperienza su Sisal"
type input "[EMAIL_ADDRESS][DOMAIN_NAME]"
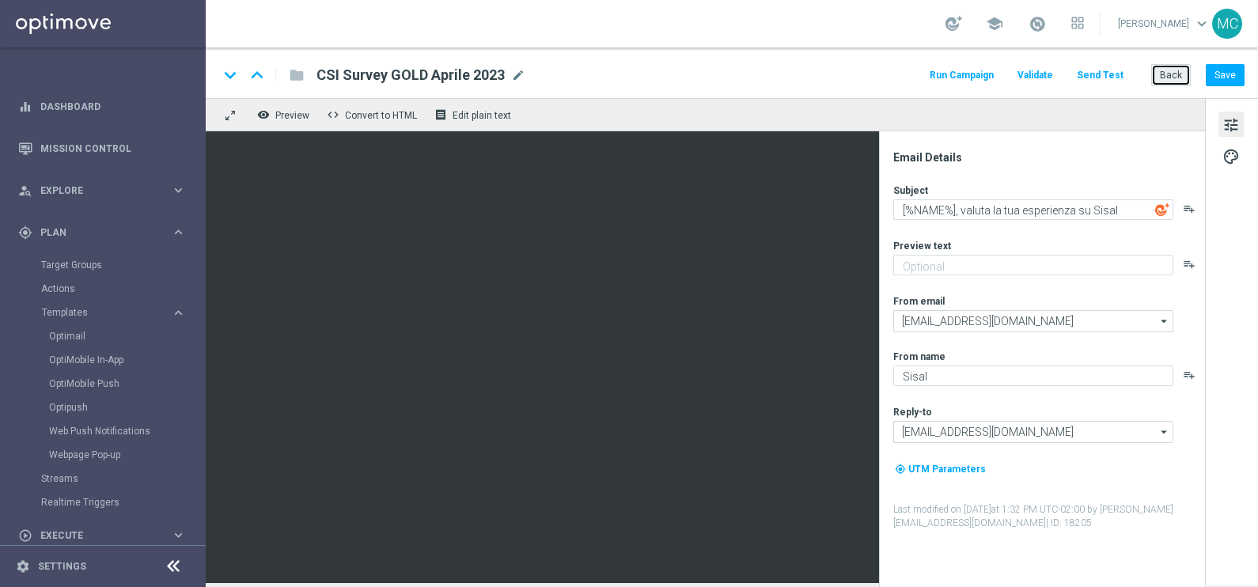
click at [1175, 82] on button "Back" at bounding box center [1171, 75] width 40 height 22
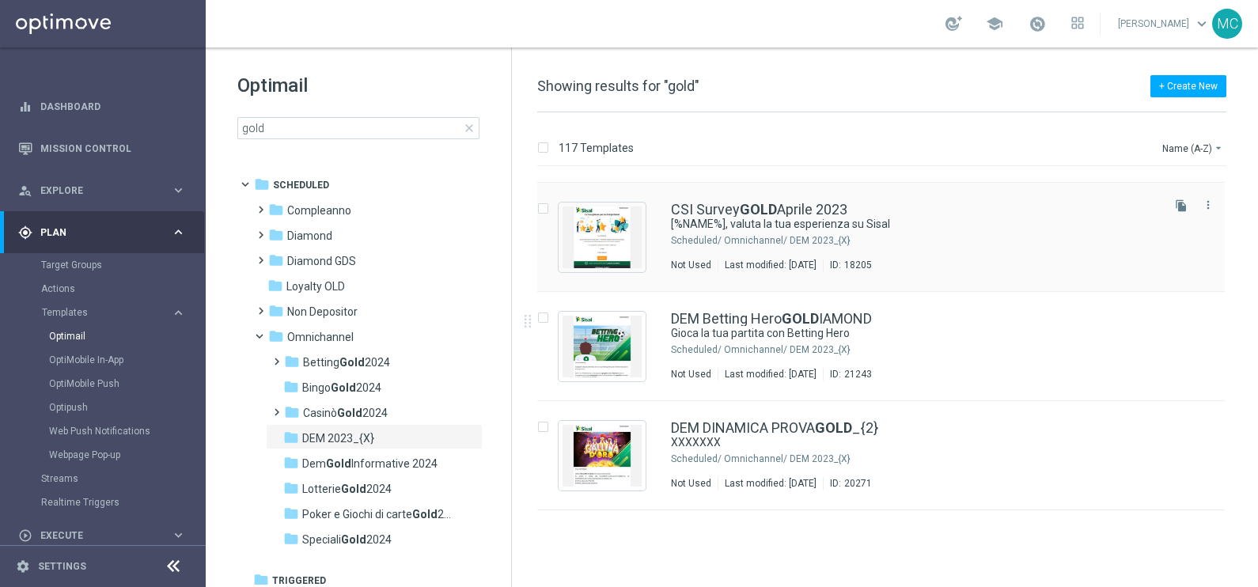
scroll to position [2367, 0]
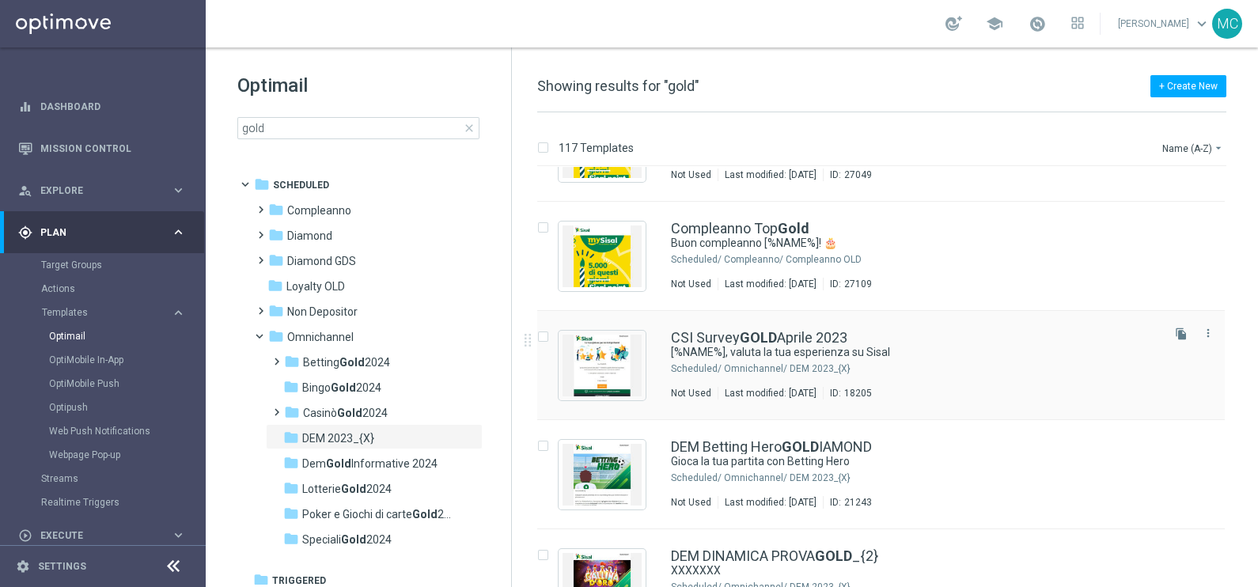
click at [1175, 332] on icon "file_copy" at bounding box center [1181, 333] width 13 height 13
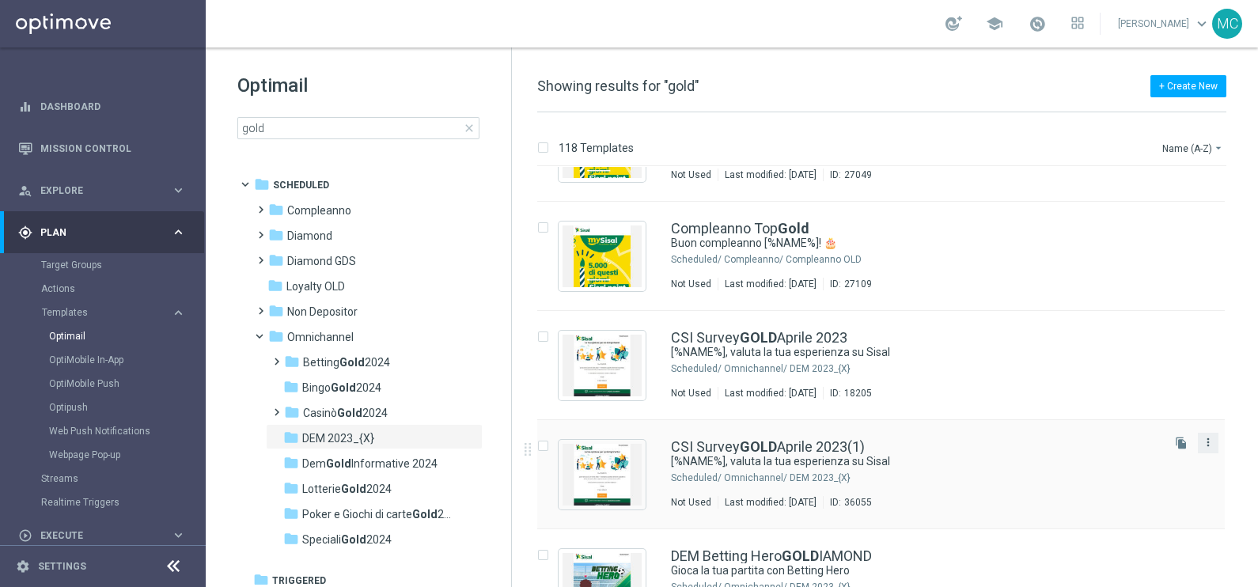
click at [1207, 443] on icon "more_vert" at bounding box center [1207, 442] width 13 height 13
click at [1131, 458] on div "Move" at bounding box center [1143, 458] width 96 height 11
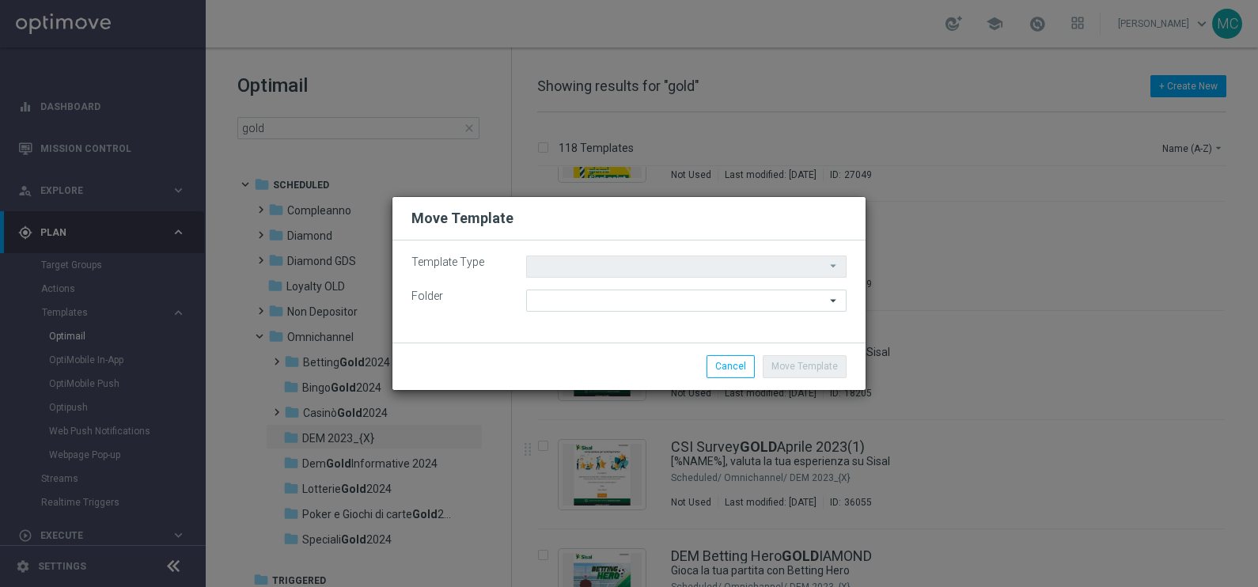
type input "Scheduled"
type input "DEM 2023_{X}"
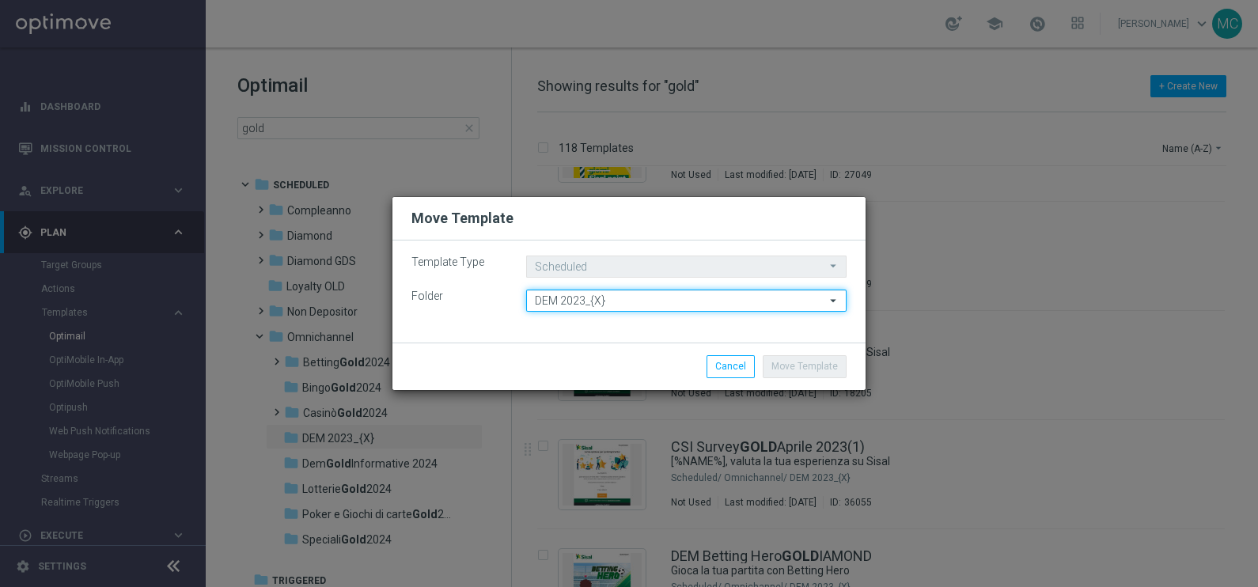
click at [617, 301] on input "DEM 2023_{X}" at bounding box center [686, 300] width 320 height 22
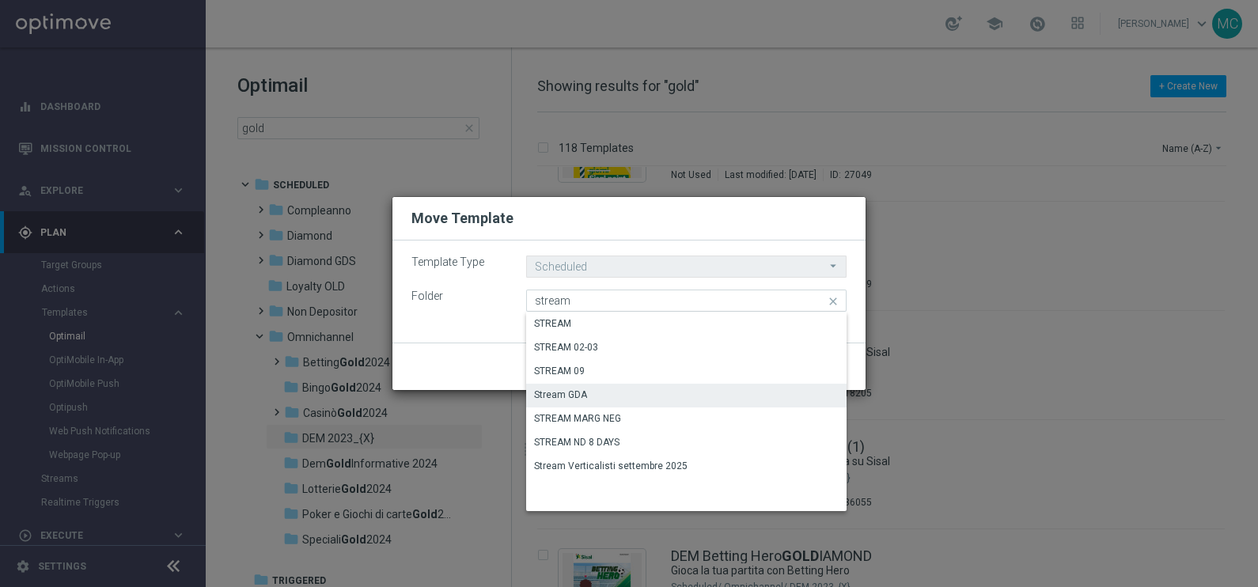
click at [600, 464] on div "Stream Verticalisti settembre 2025" at bounding box center [610, 466] width 153 height 14
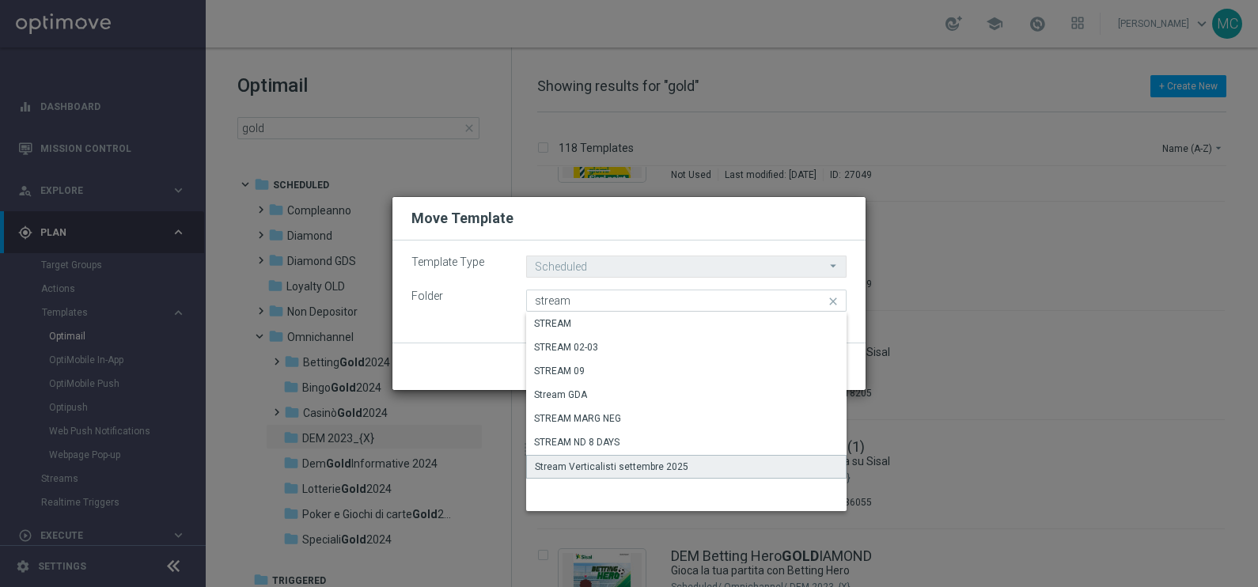
type input "Stream Verticalisti settembre 2025"
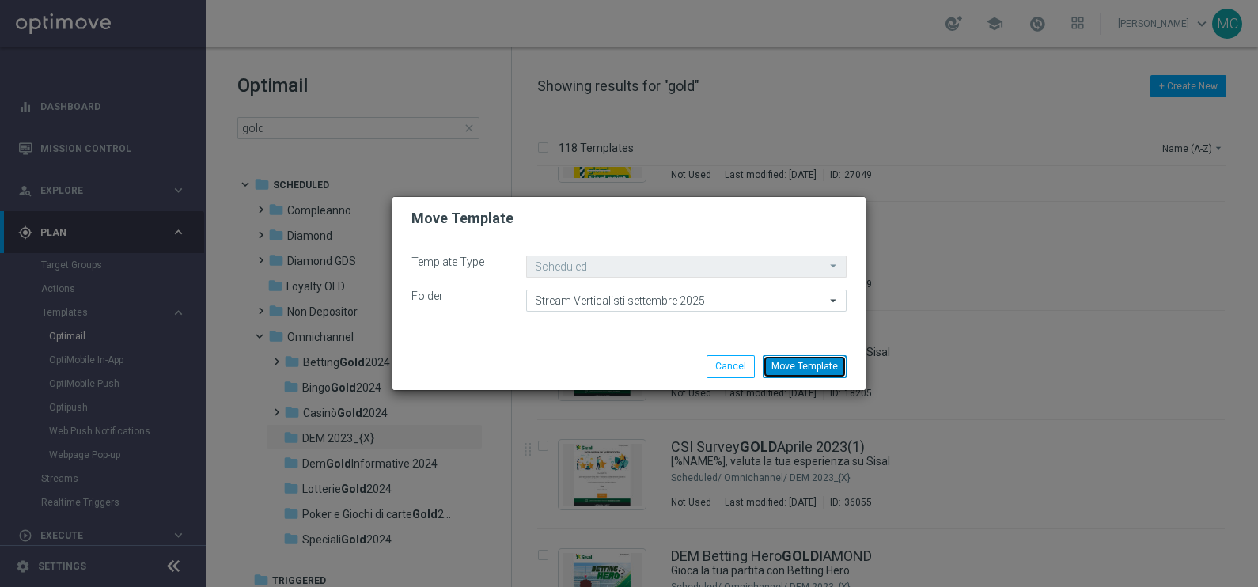
click at [799, 356] on button "Move Template" at bounding box center [804, 366] width 84 height 22
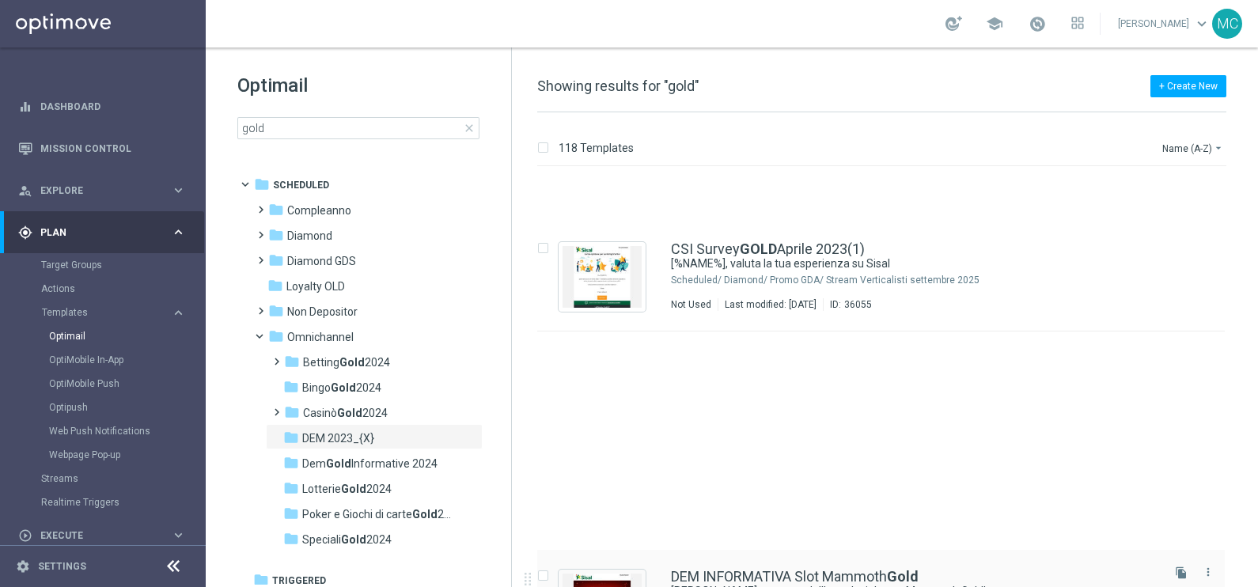
scroll to position [2960, 0]
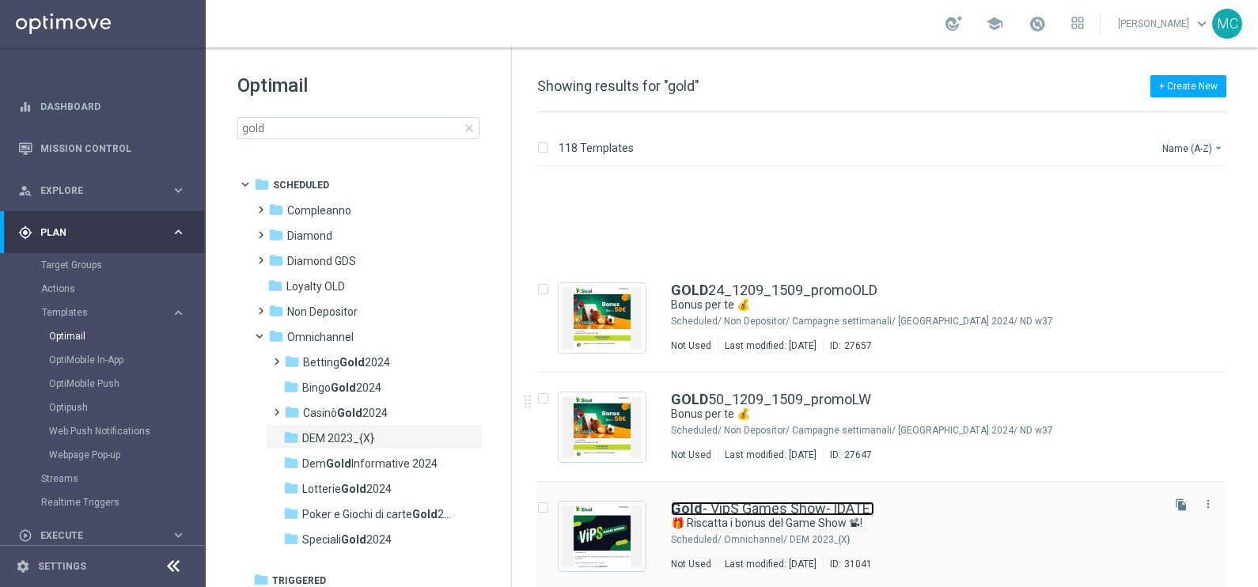
click at [754, 501] on link "Gold - VipS Games Show- [DATE]" at bounding box center [772, 508] width 203 height 14
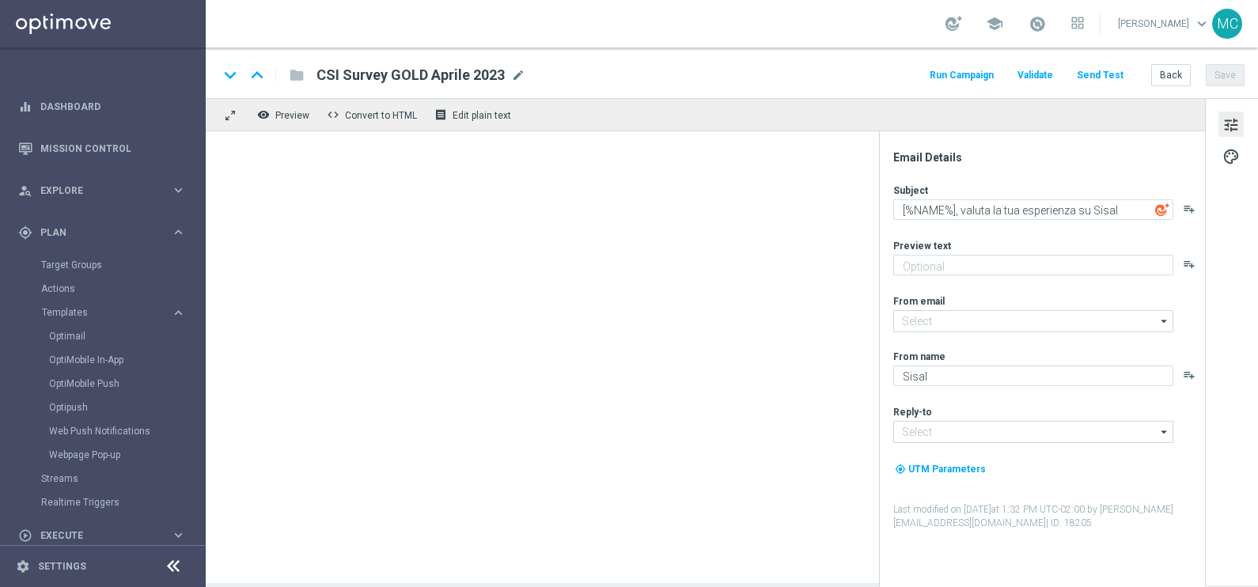
type textarea "🎁 Riscatta i bonus del Game Show 📽!"
type textarea "Scopri tutti i bonus della puntata"
type input "[EMAIL_ADDRESS][DOMAIN_NAME]"
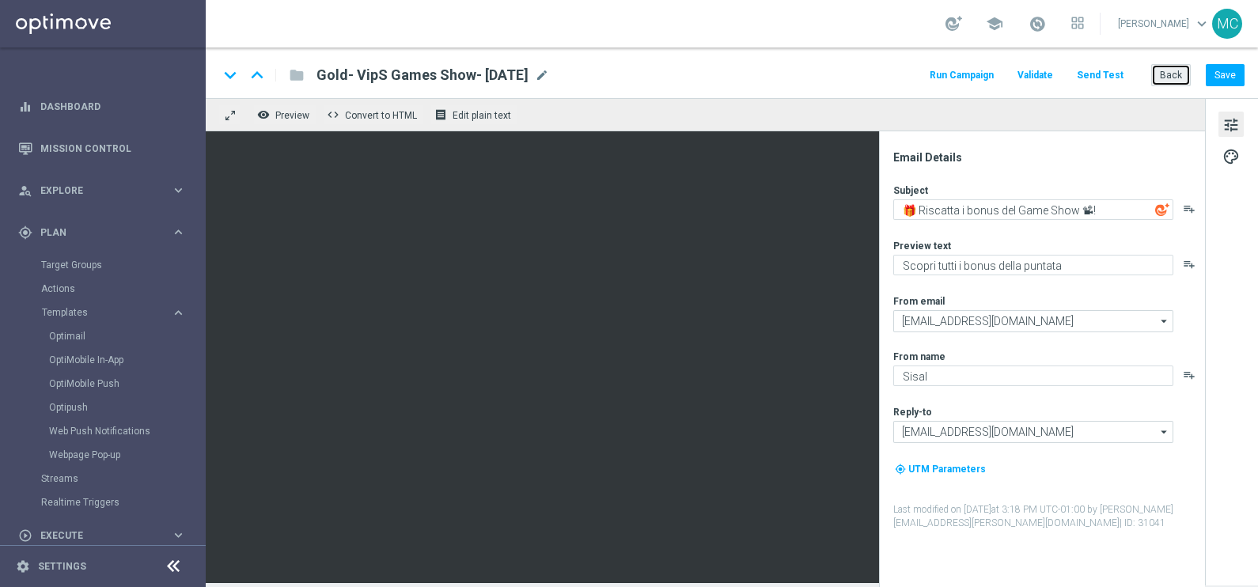
click at [1173, 75] on button "Back" at bounding box center [1171, 75] width 40 height 22
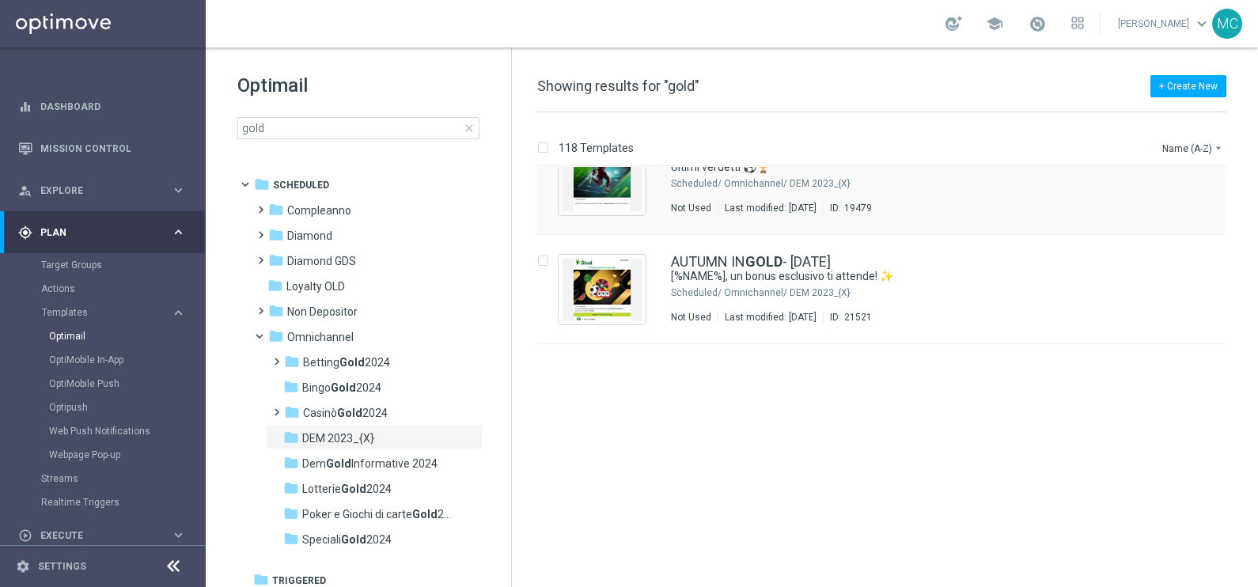
scroll to position [290, 0]
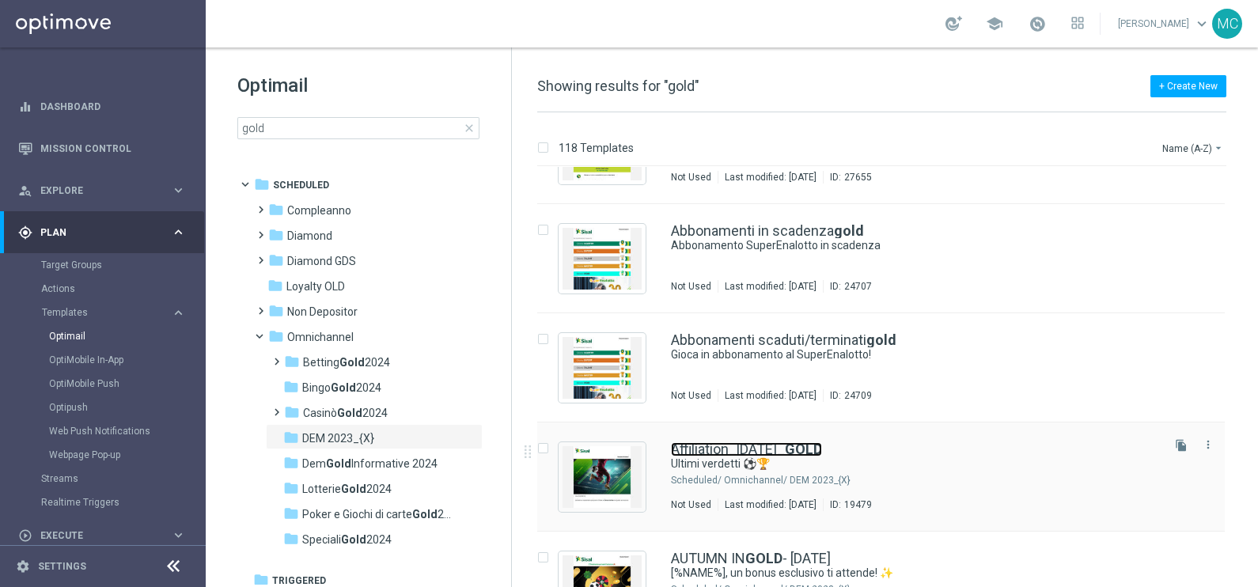
click at [731, 442] on link "Affiliation_[DATE]_ GOLD" at bounding box center [746, 449] width 151 height 14
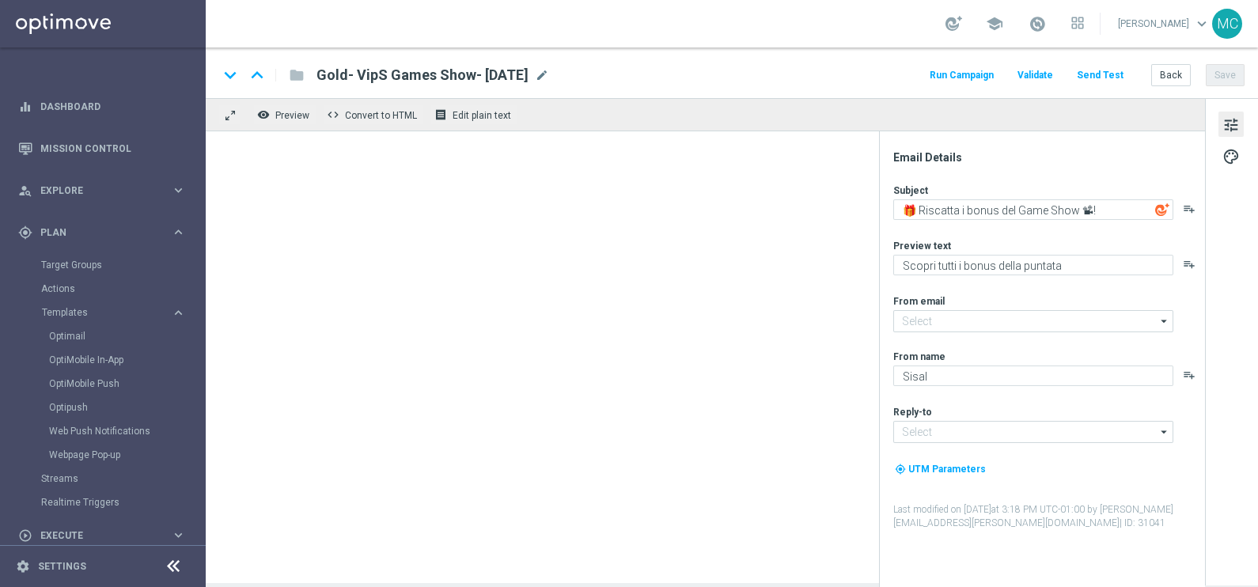
type textarea "Ultimi verdetti ⚽🏆"
type textarea "Per te un bonus se ricarichi 🎁"
type input "[EMAIL_ADDRESS][DOMAIN_NAME]"
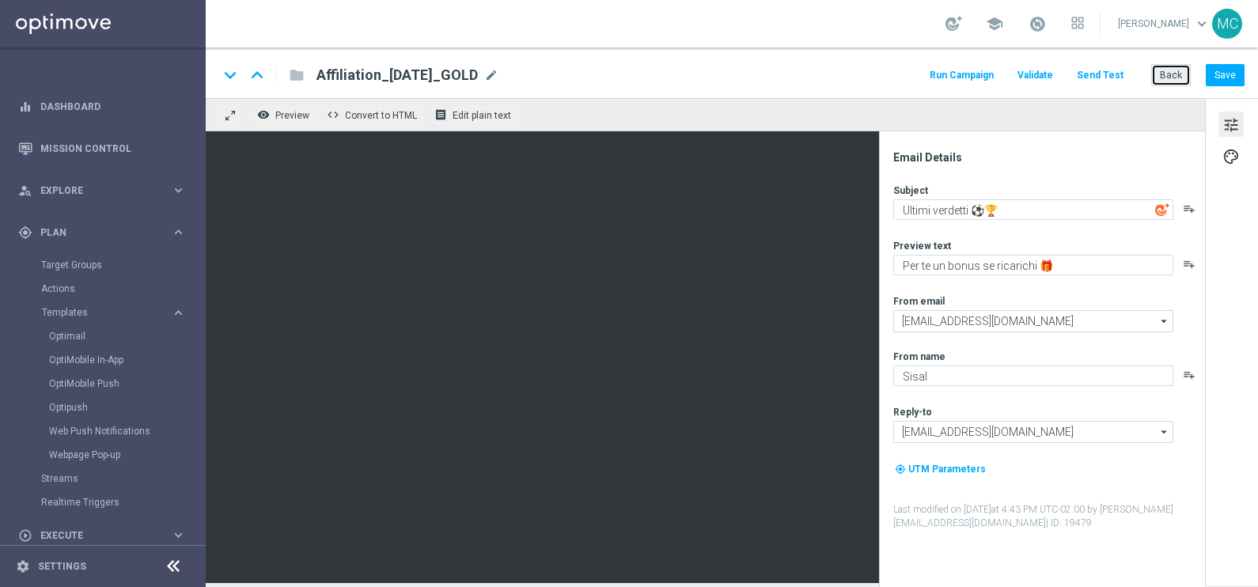
click at [1171, 74] on button "Back" at bounding box center [1171, 75] width 40 height 22
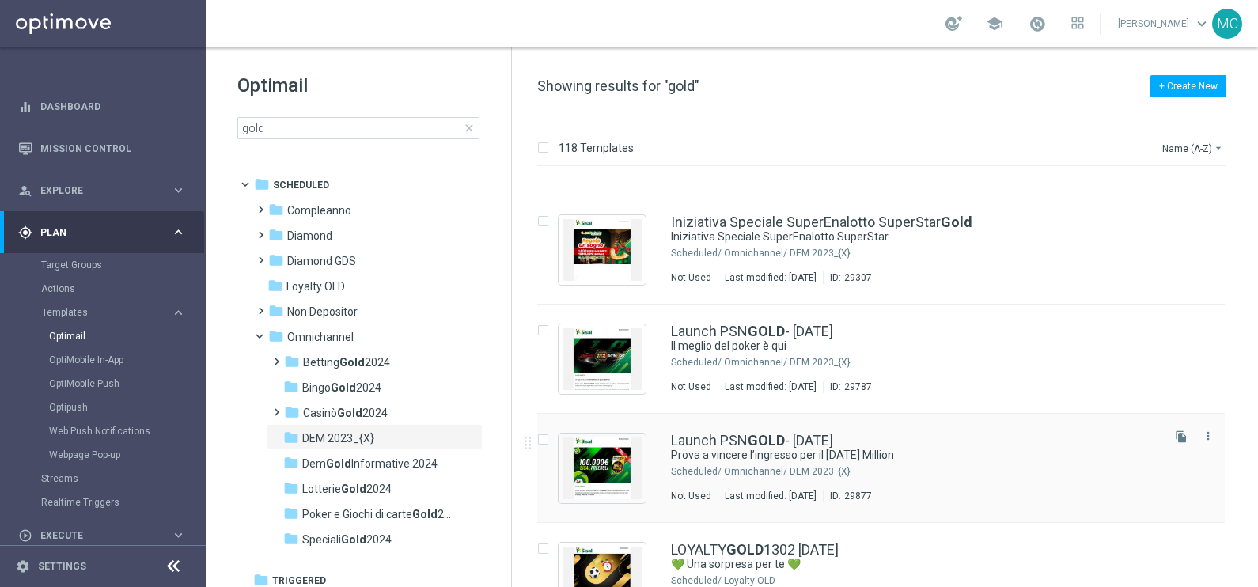
scroll to position [3454, 0]
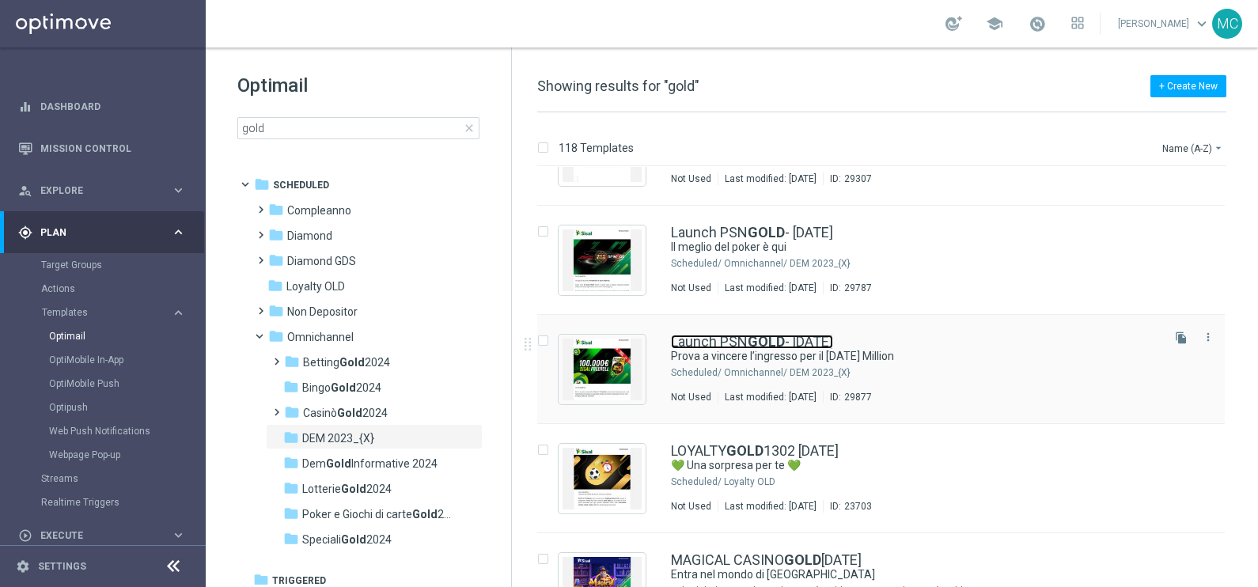
click at [759, 343] on b "GOLD" at bounding box center [765, 341] width 37 height 17
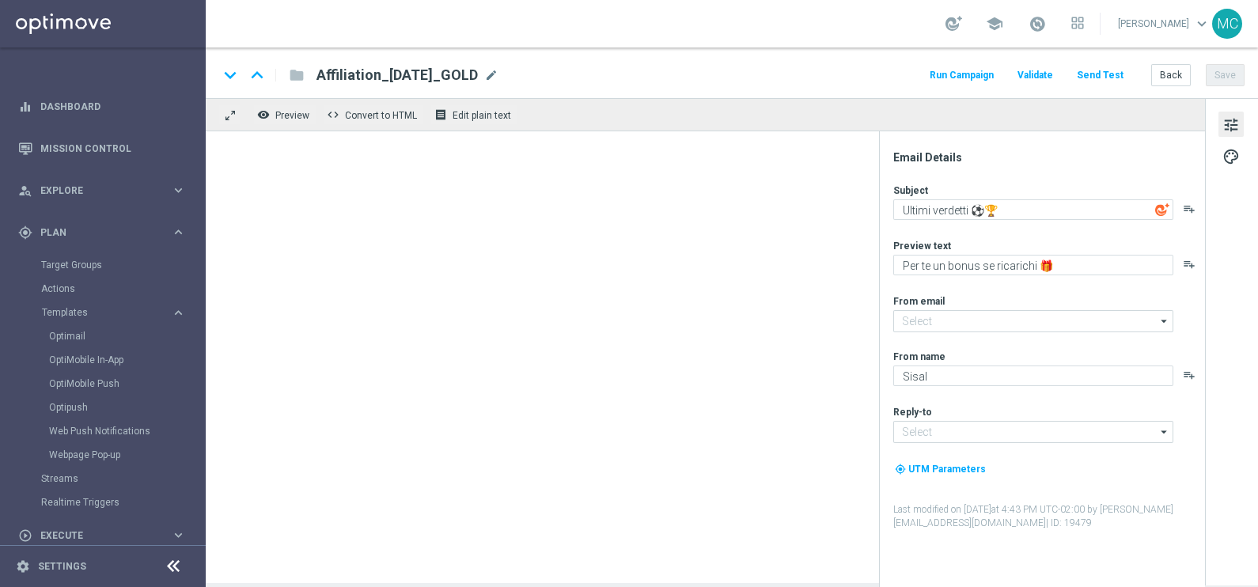
type textarea "Prova a vincere l’ingresso per il [DATE] Million"
type textarea "Unisciti [PERSON_NAME] e tenta la fortuna nel torneo più atteso dell'anno!"
type input "[EMAIL_ADDRESS][DOMAIN_NAME]"
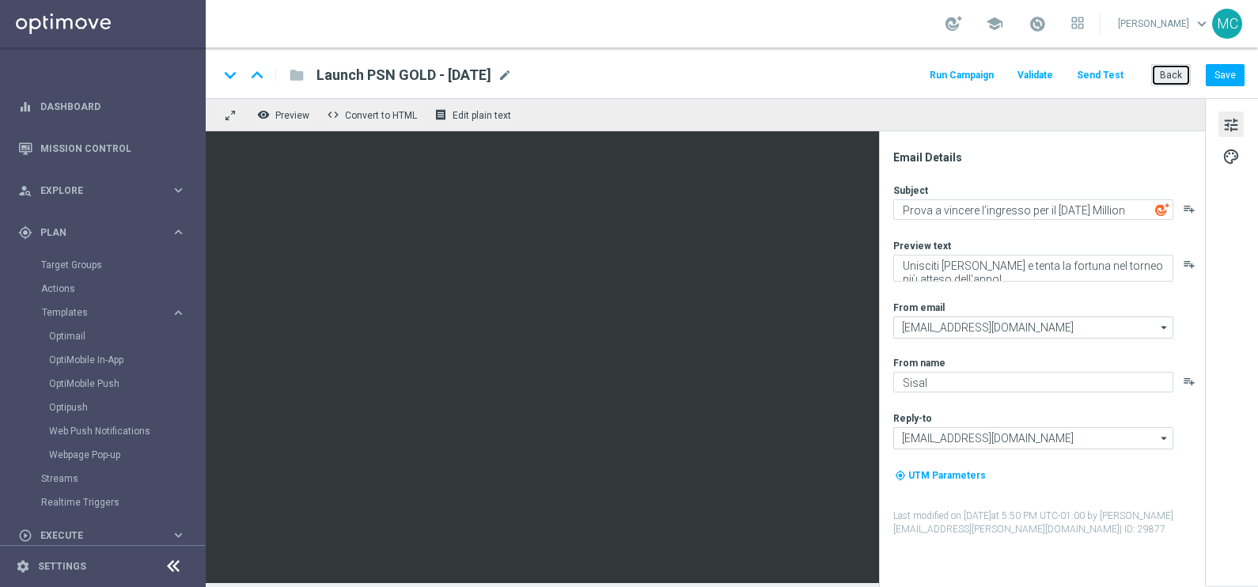
click at [1170, 80] on button "Back" at bounding box center [1171, 75] width 40 height 22
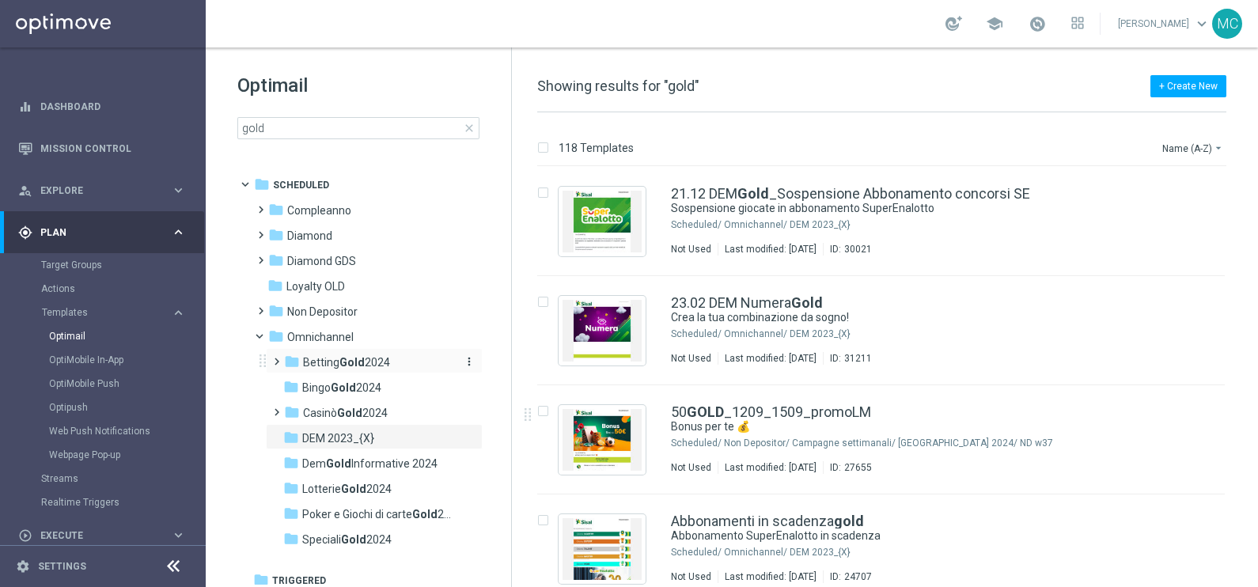
click at [352, 361] on b "Gold" at bounding box center [351, 362] width 25 height 13
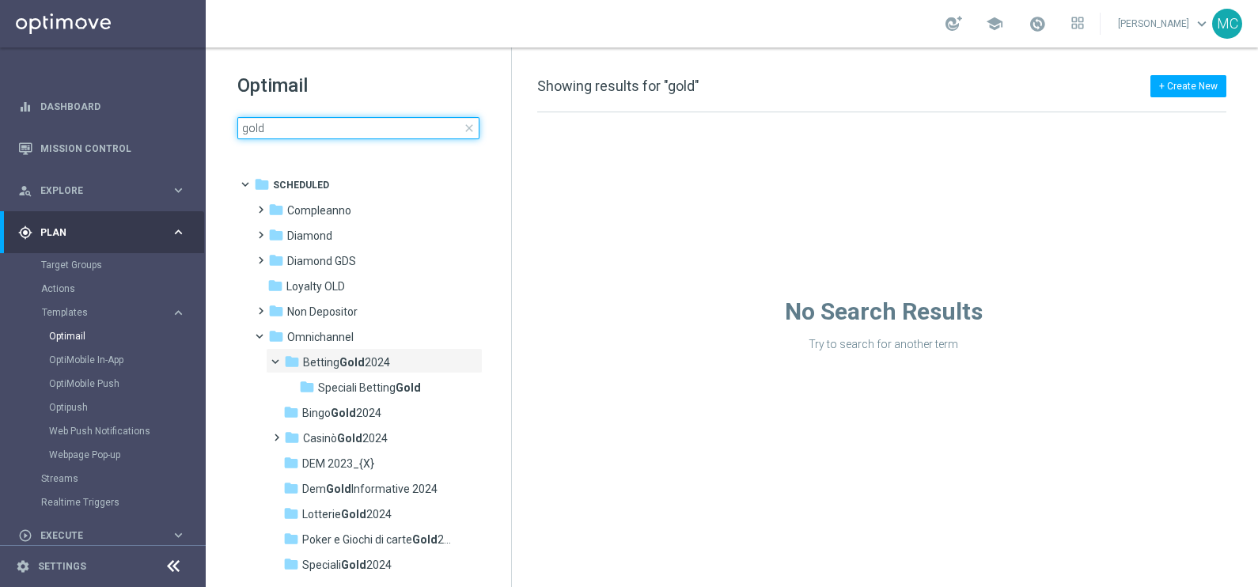
drag, startPoint x: 287, startPoint y: 127, endPoint x: 251, endPoint y: 127, distance: 36.4
click at [252, 124] on input "gold" at bounding box center [358, 128] width 242 height 22
type input "g"
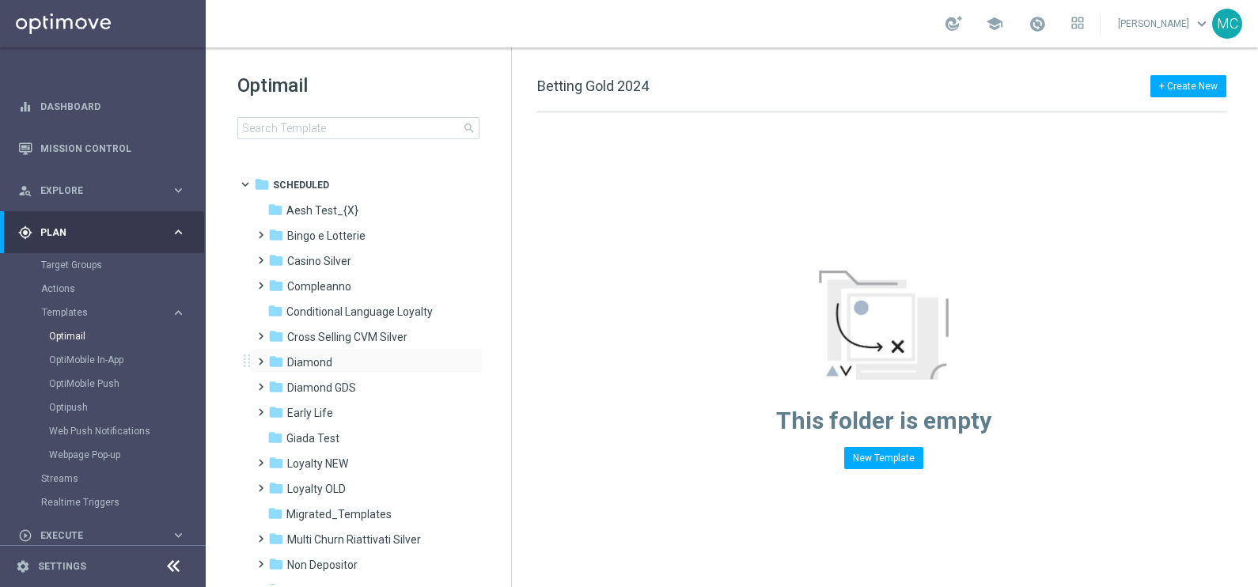
click at [258, 369] on span at bounding box center [261, 360] width 15 height 21
click at [277, 408] on span at bounding box center [273, 405] width 7 height 6
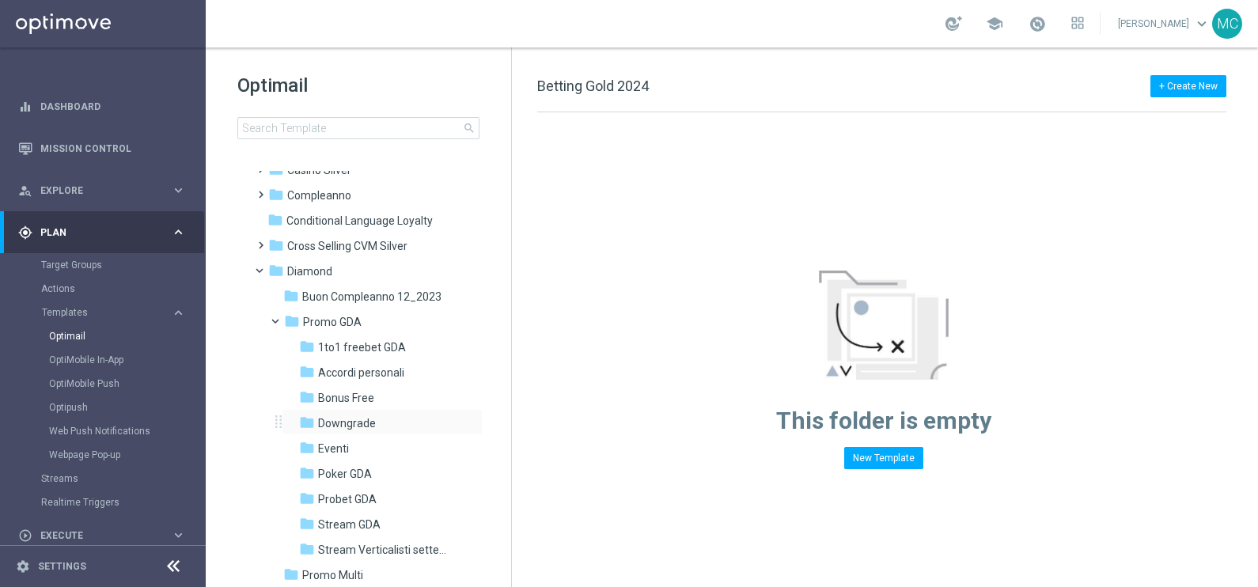
scroll to position [197, 0]
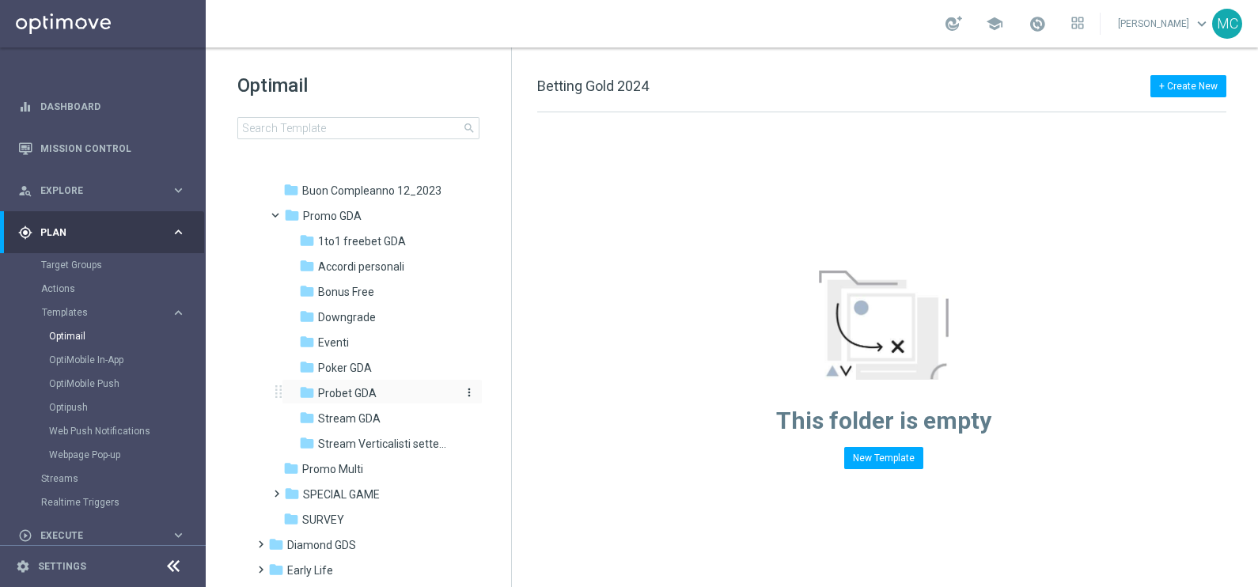
click at [340, 399] on div "folder Probet GDA" at bounding box center [377, 393] width 156 height 18
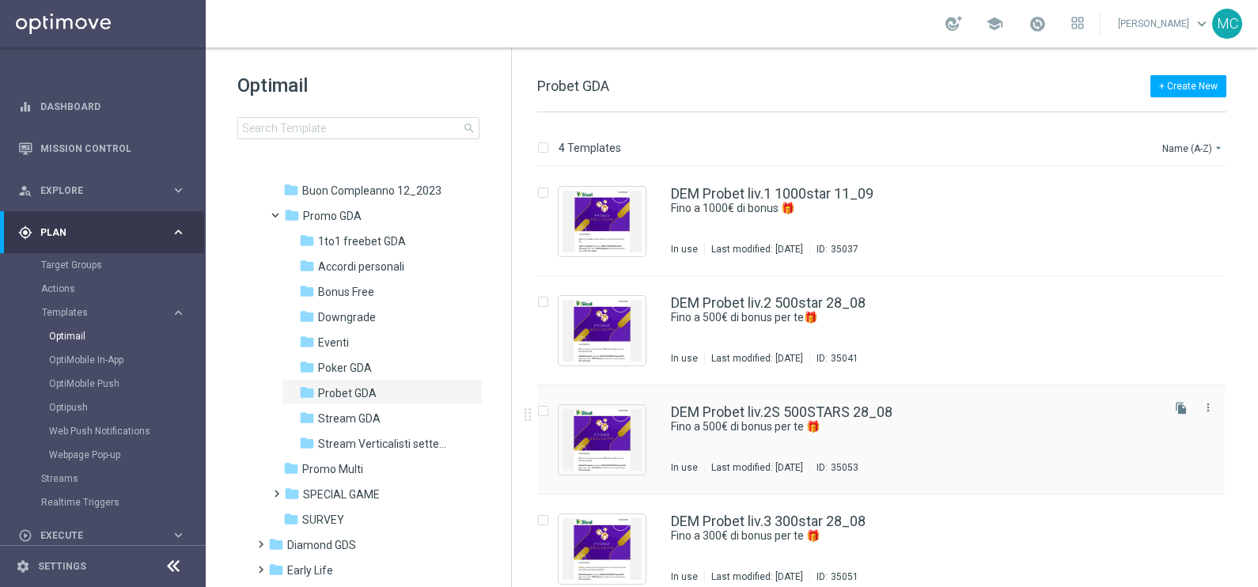
scroll to position [16, 0]
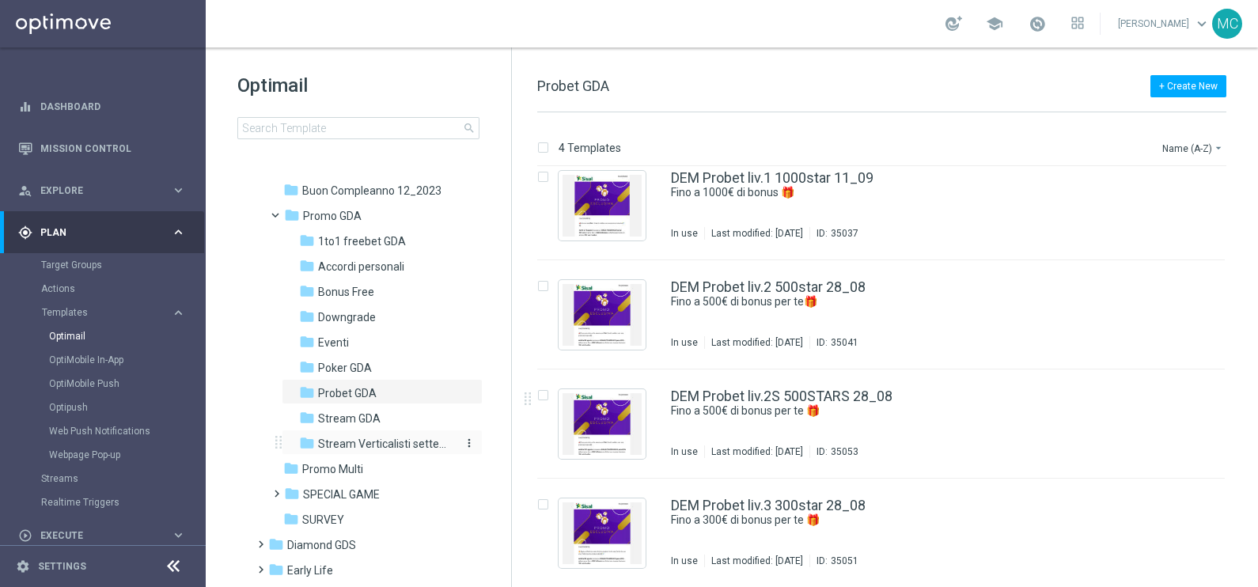
click at [342, 444] on span "Stream Verticalisti settembre 2025" at bounding box center [386, 444] width 137 height 14
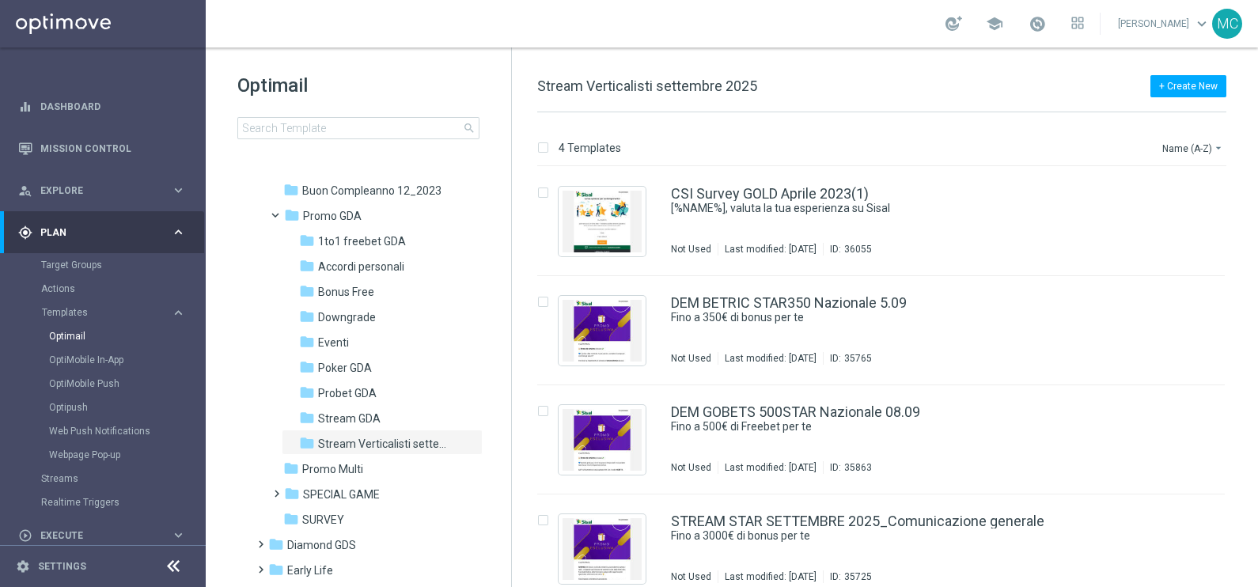
drag, startPoint x: 333, startPoint y: 389, endPoint x: 877, endPoint y: 370, distance: 544.5
click at [333, 389] on span "Probet GDA" at bounding box center [347, 393] width 59 height 14
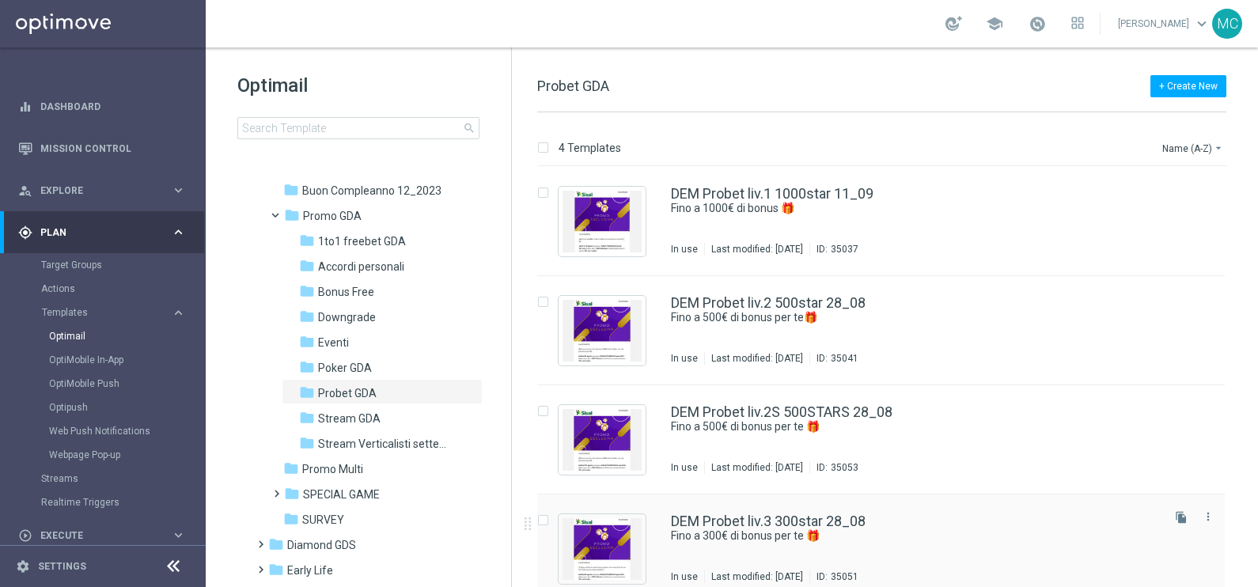
scroll to position [16, 0]
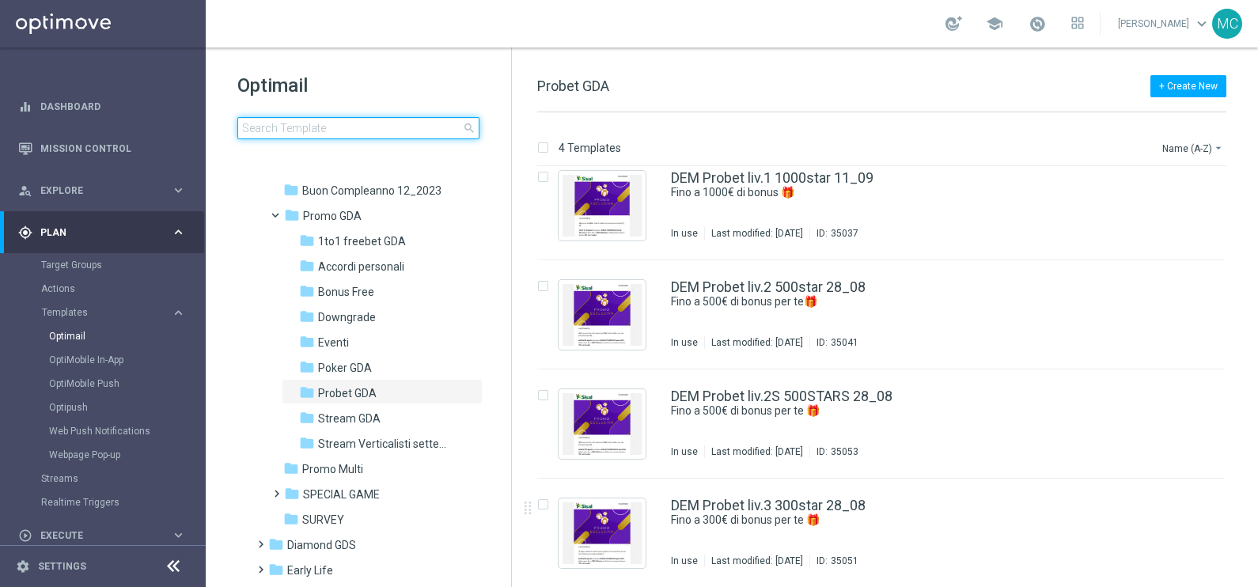
click at [359, 121] on input at bounding box center [358, 128] width 242 height 22
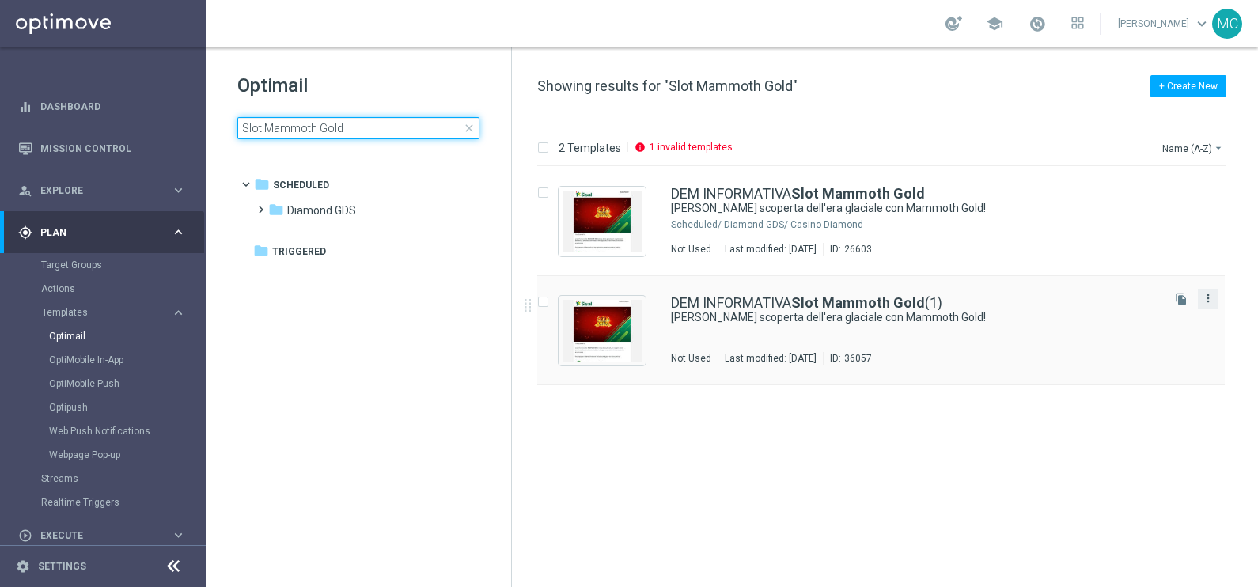
type input "Slot Mammoth Gold"
click at [1209, 301] on icon "more_vert" at bounding box center [1207, 298] width 13 height 13
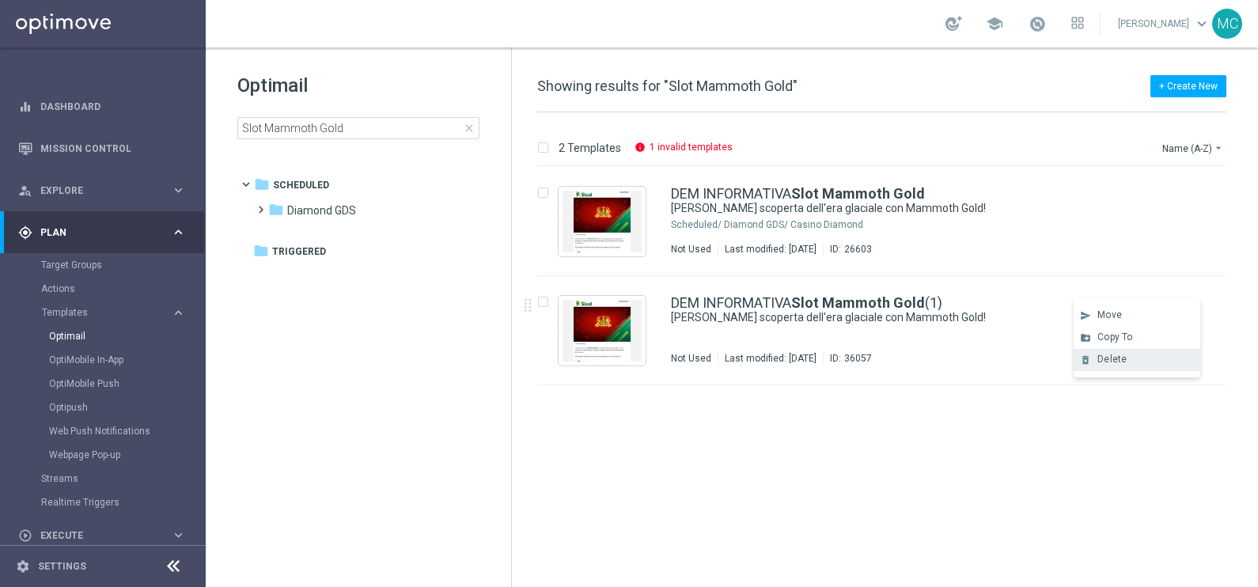
click at [1114, 360] on span "Delete" at bounding box center [1111, 359] width 29 height 11
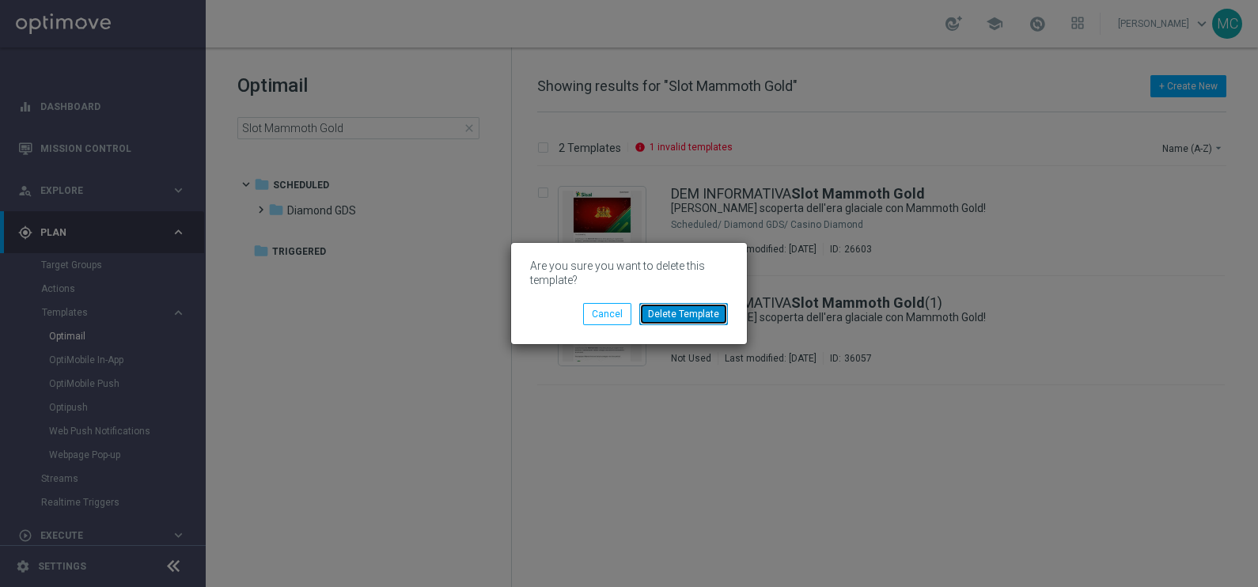
click at [665, 320] on button "Delete Template" at bounding box center [683, 314] width 89 height 22
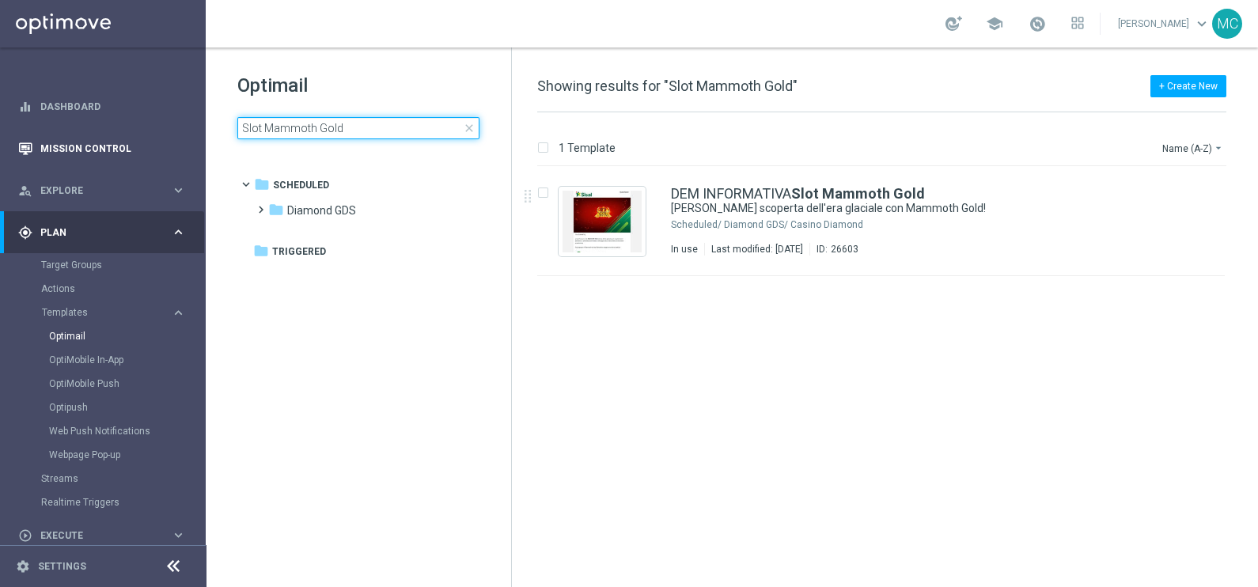
drag, startPoint x: 354, startPoint y: 127, endPoint x: 146, endPoint y: 138, distance: 209.1
click at [146, 138] on main "equalizer Dashboard Mission Control" at bounding box center [629, 293] width 1258 height 587
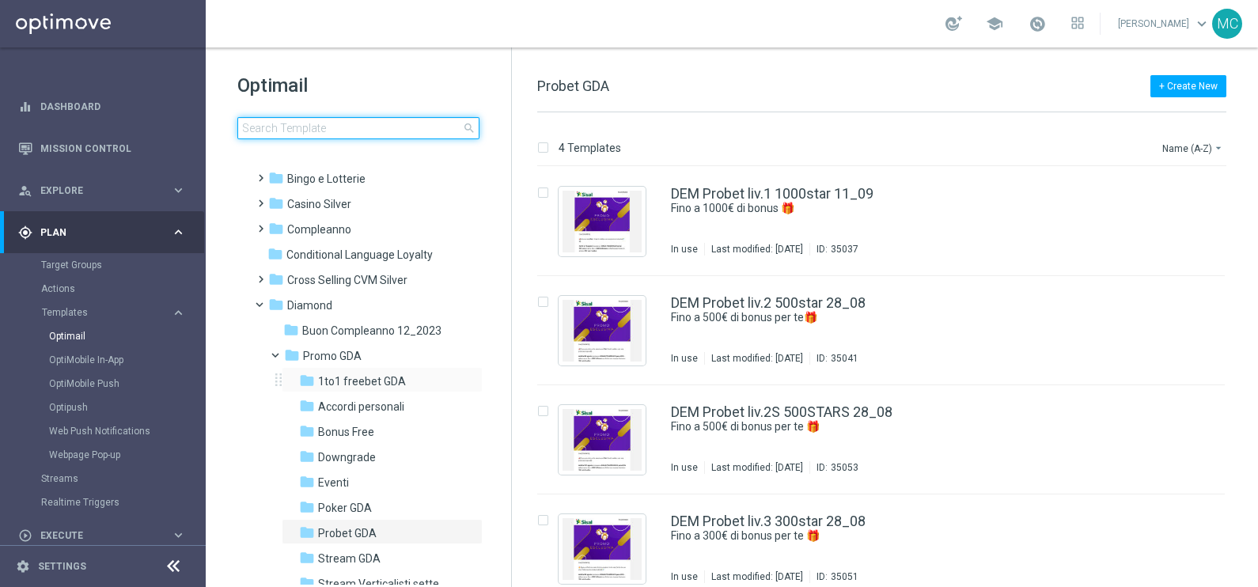
scroll to position [98, 0]
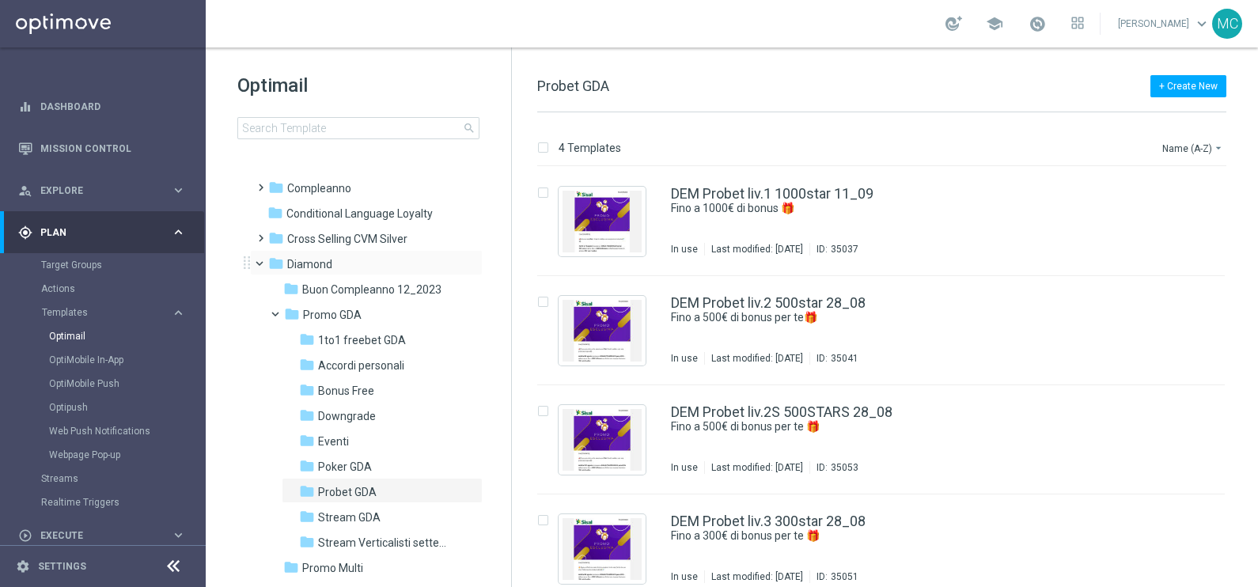
click at [264, 261] on span at bounding box center [267, 259] width 6 height 7
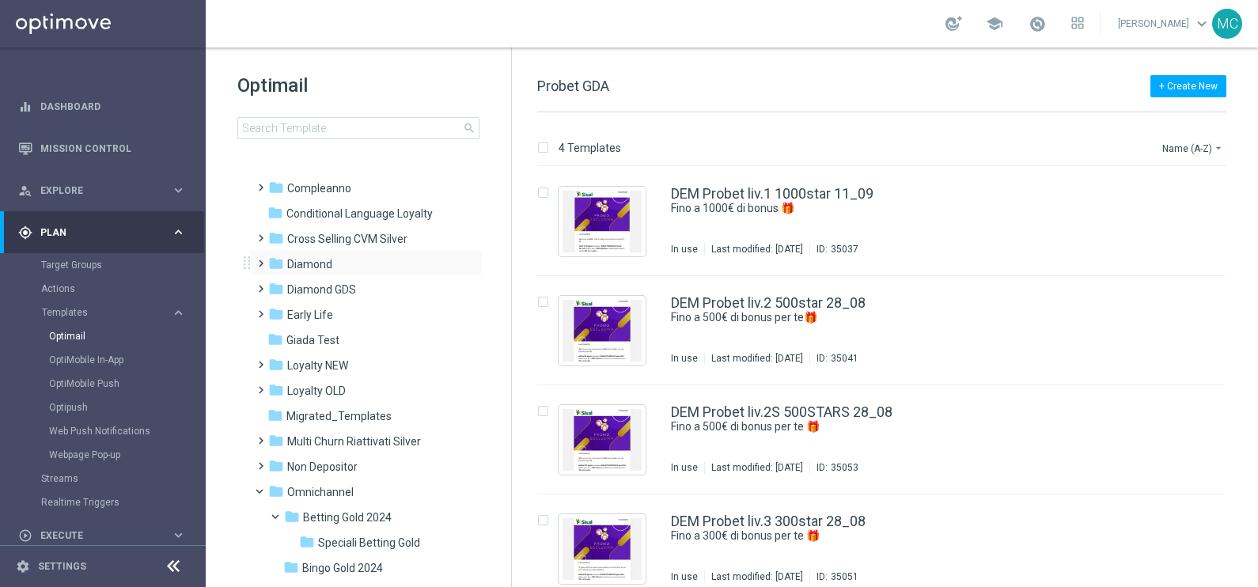
click at [259, 259] on span at bounding box center [257, 256] width 7 height 6
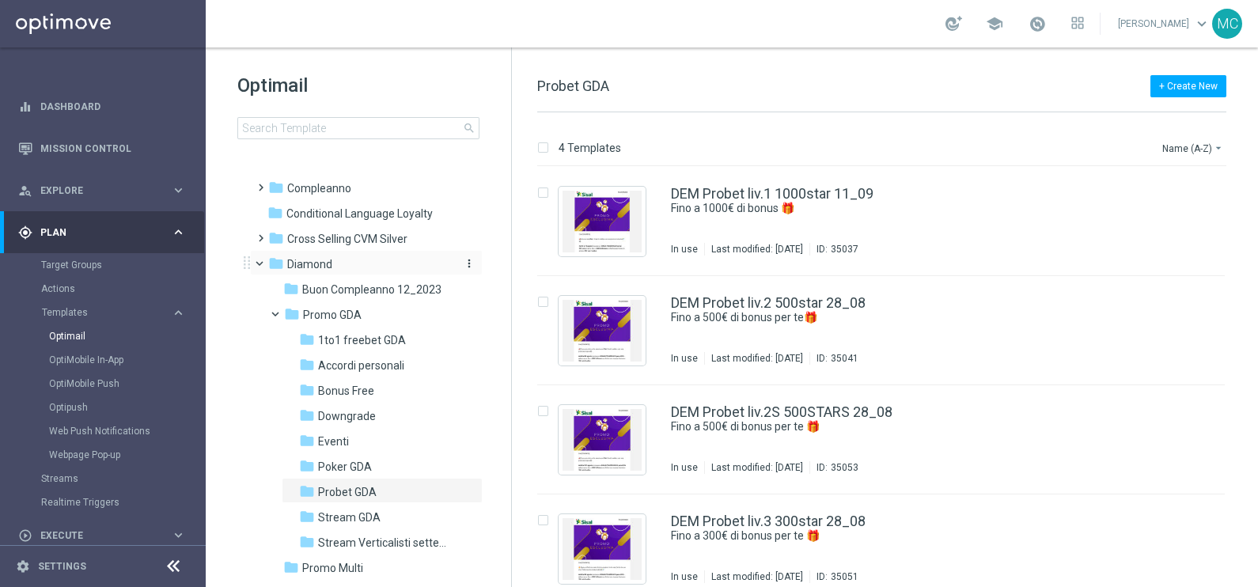
click at [297, 264] on span "Diamond" at bounding box center [309, 264] width 45 height 14
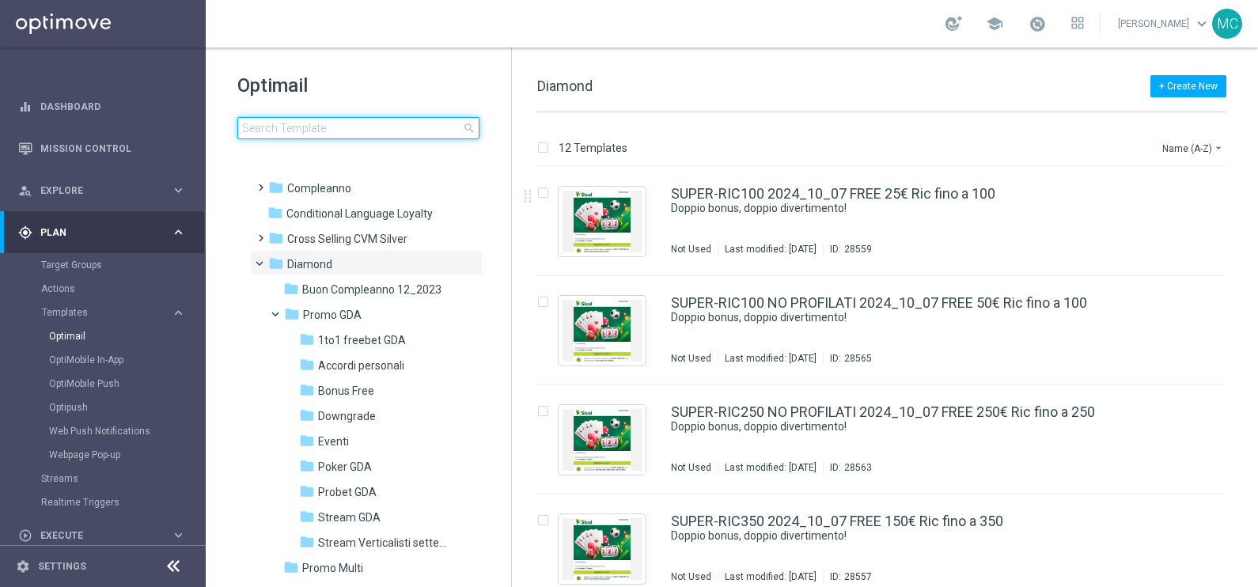
click at [339, 127] on input at bounding box center [358, 128] width 242 height 22
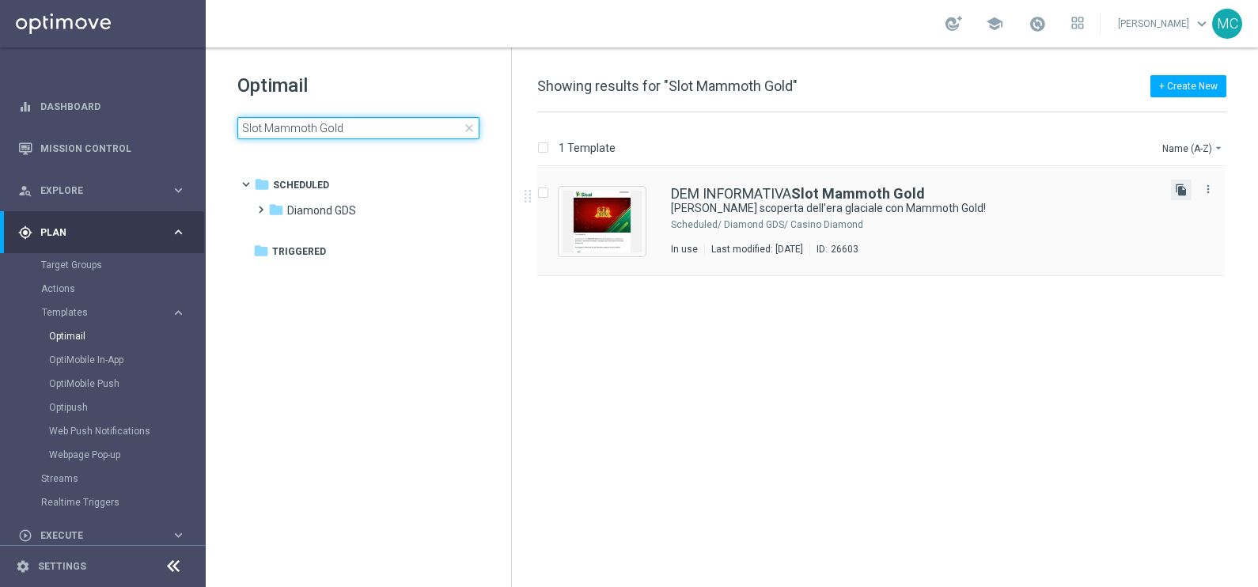
type input "Slot Mammoth Gold"
click at [1182, 189] on icon "file_copy" at bounding box center [1181, 190] width 13 height 13
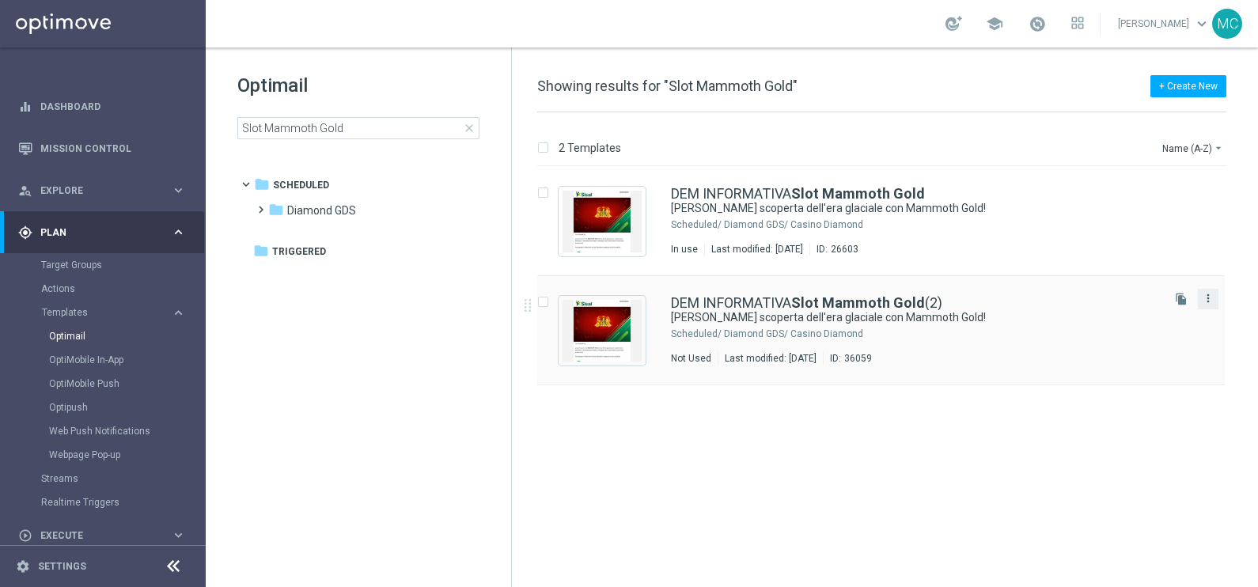
click at [1209, 293] on icon "more_vert" at bounding box center [1207, 298] width 13 height 13
click at [1113, 318] on span "Move" at bounding box center [1109, 314] width 25 height 11
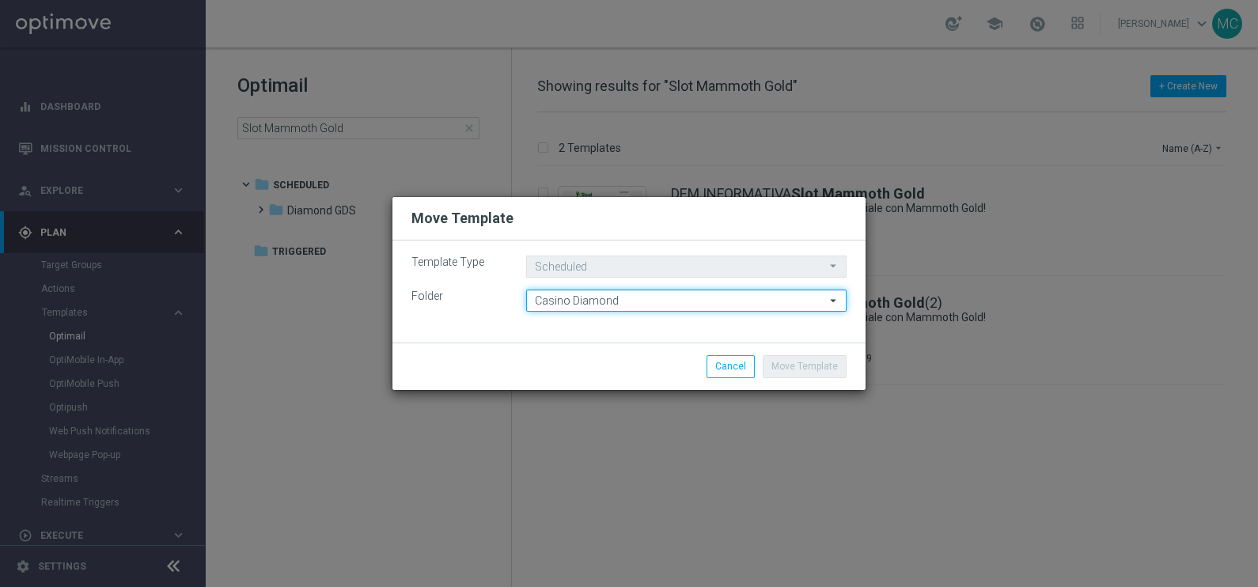
click at [588, 301] on input "Casino Diamond" at bounding box center [686, 300] width 320 height 22
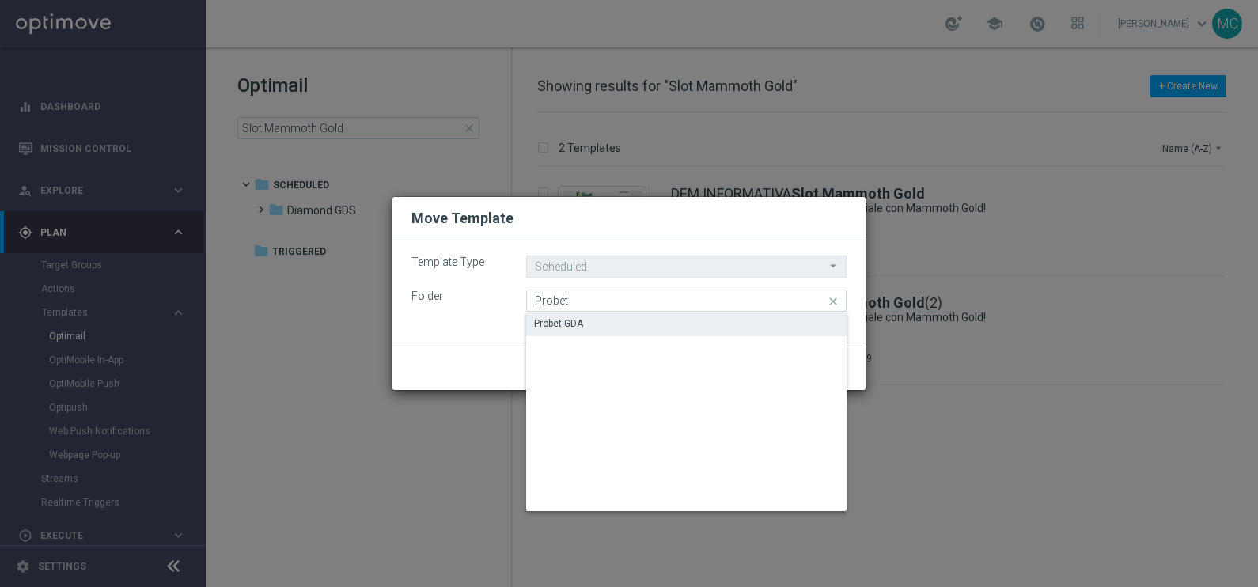
drag, startPoint x: 584, startPoint y: 322, endPoint x: 600, endPoint y: 335, distance: 20.8
click at [584, 323] on div "Probet GDA" at bounding box center [686, 323] width 320 height 22
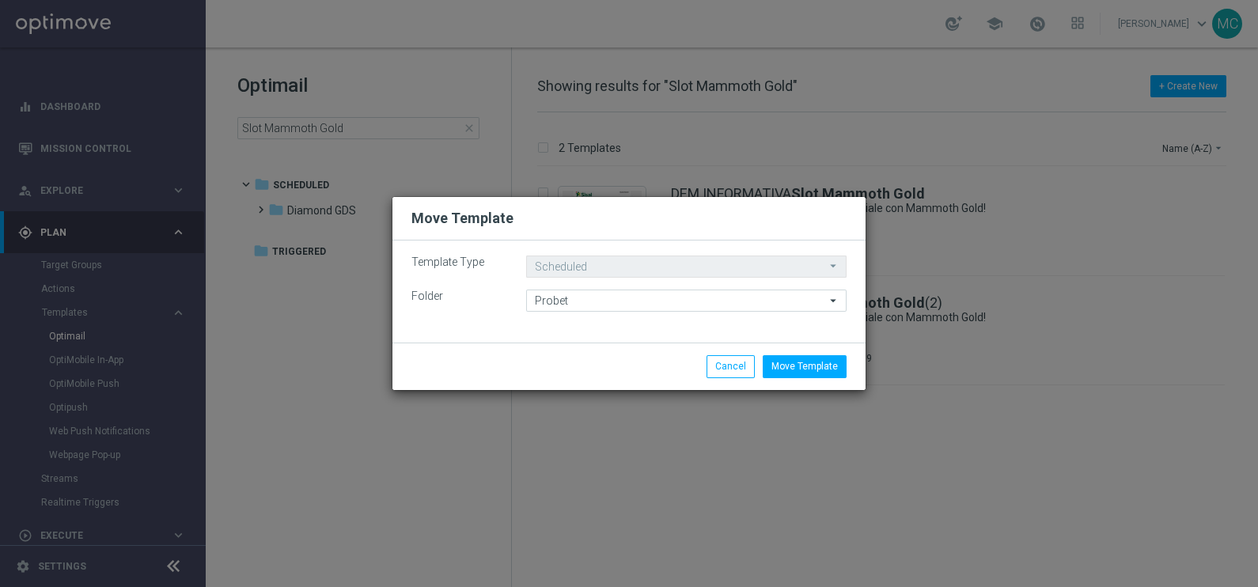
type input "Probet GDA"
click at [793, 358] on button "Move Template" at bounding box center [804, 366] width 84 height 22
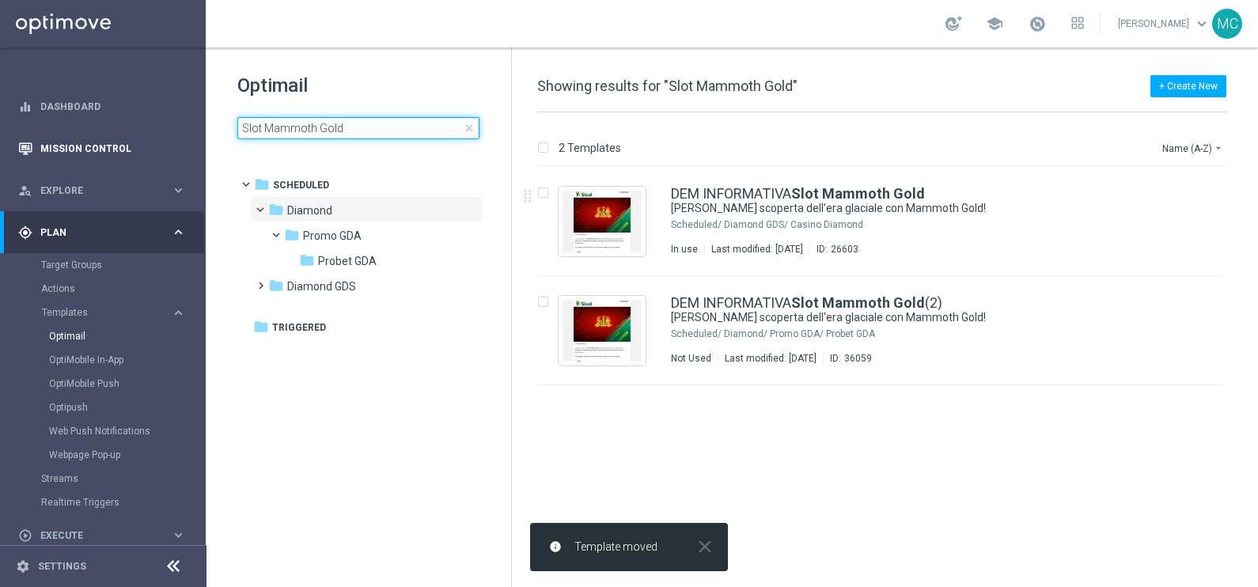
drag, startPoint x: 352, startPoint y: 126, endPoint x: 127, endPoint y: 139, distance: 225.0
click at [127, 139] on main "equalizer Dashboard Mission Control" at bounding box center [629, 293] width 1258 height 587
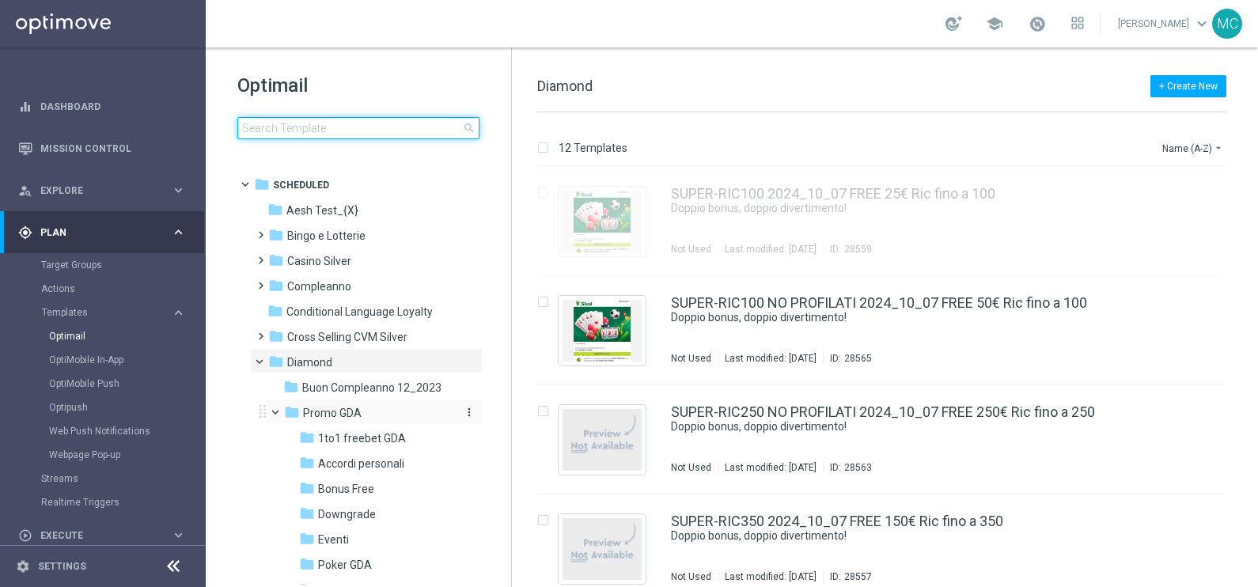
scroll to position [98, 0]
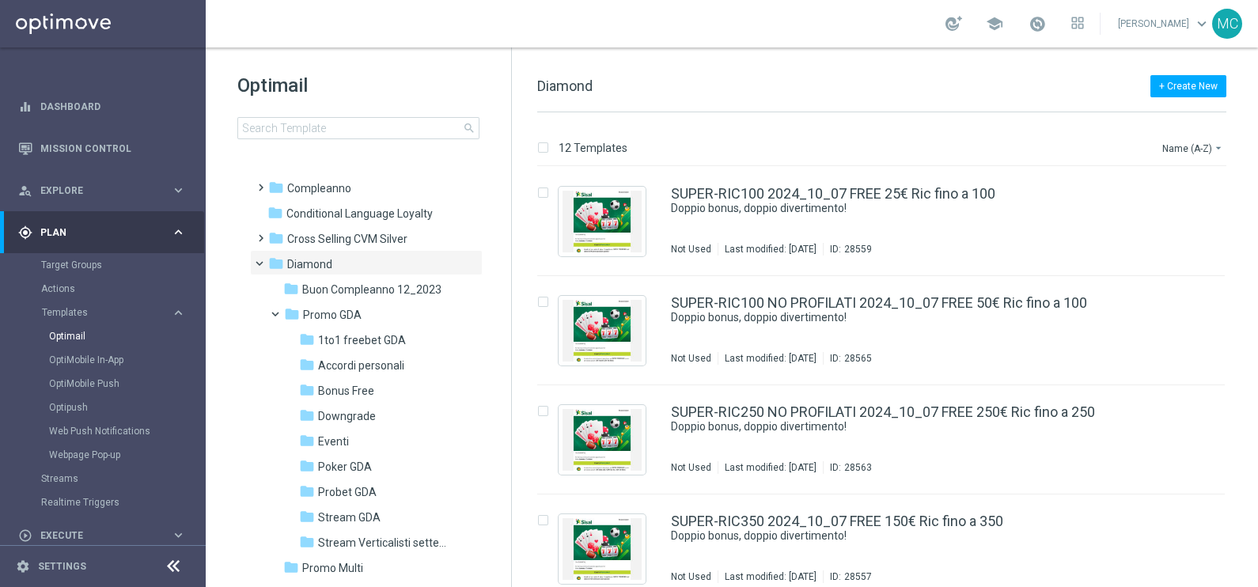
click at [344, 490] on span "Probet GDA" at bounding box center [347, 492] width 59 height 14
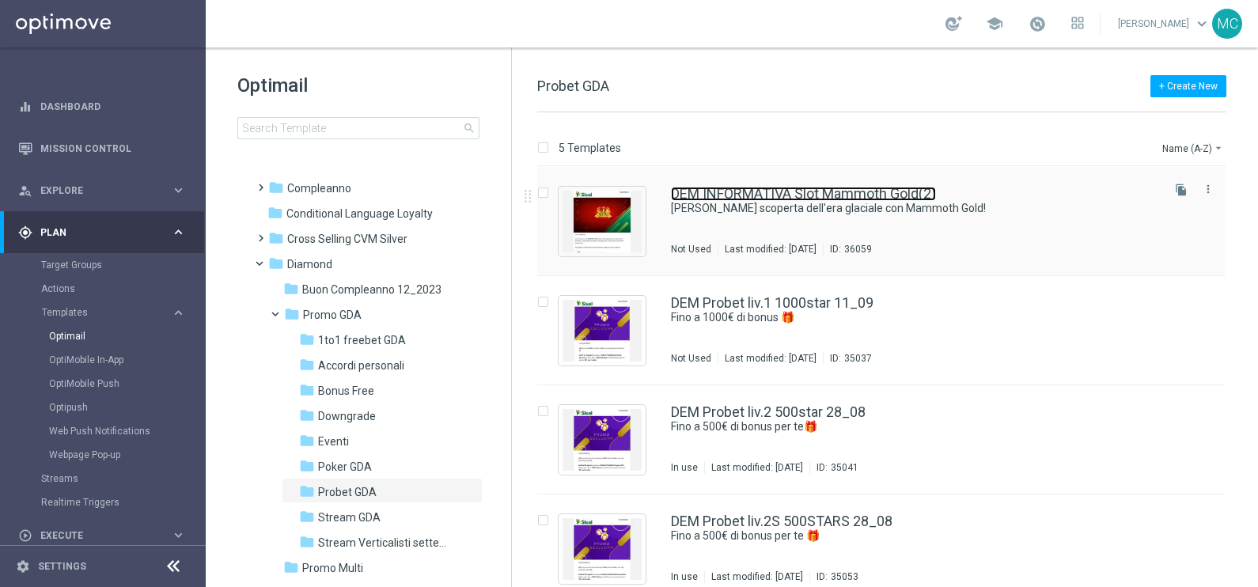
click at [841, 194] on link "DEM INFORMATIVA Slot Mammoth Gold(2)" at bounding box center [803, 194] width 265 height 14
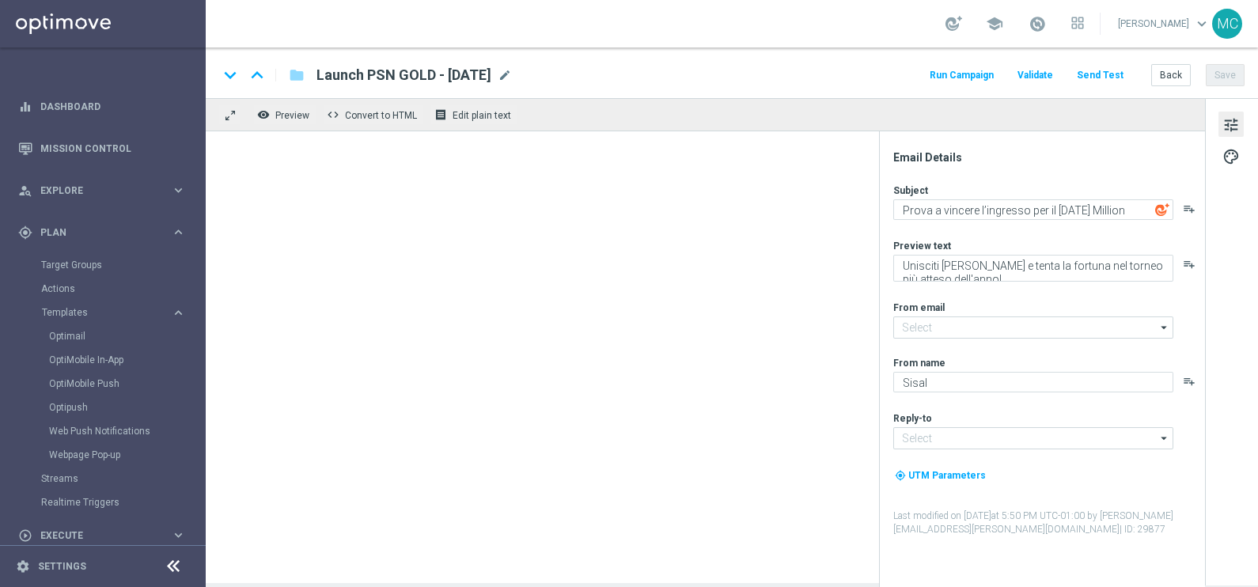
type textarea "[PERSON_NAME] scoperta dell'era glaciale con Mammoth Gold!"
type input "[EMAIL_ADDRESS][DOMAIN_NAME]"
type textarea "Sisal Vip"
type input "[EMAIL_ADDRESS][DOMAIN_NAME]"
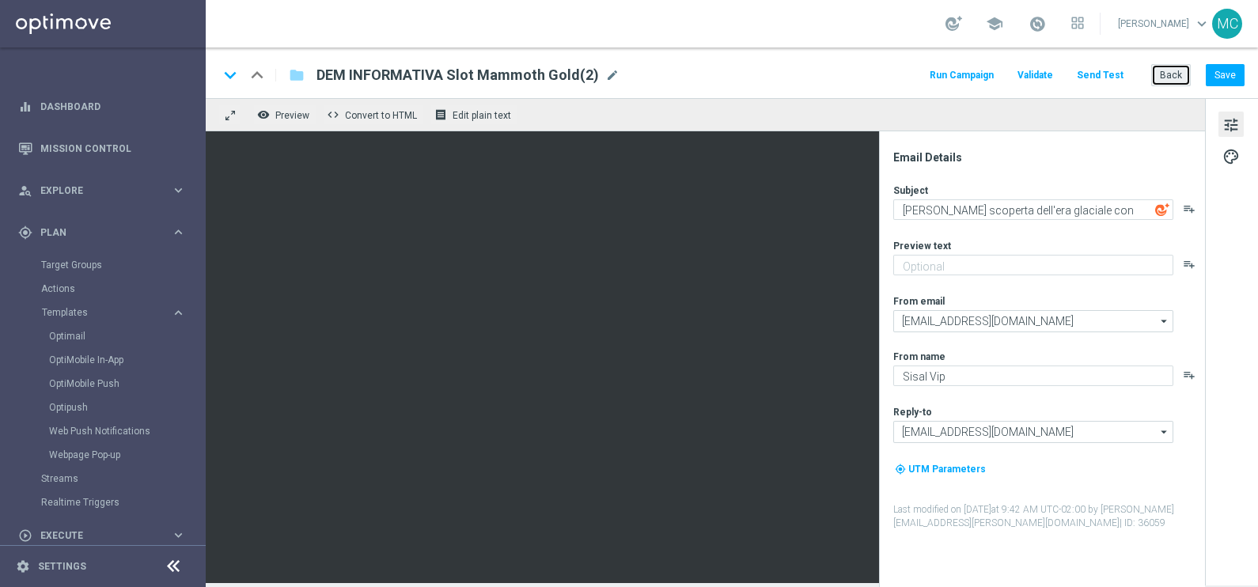
click at [1171, 71] on button "Back" at bounding box center [1171, 75] width 40 height 22
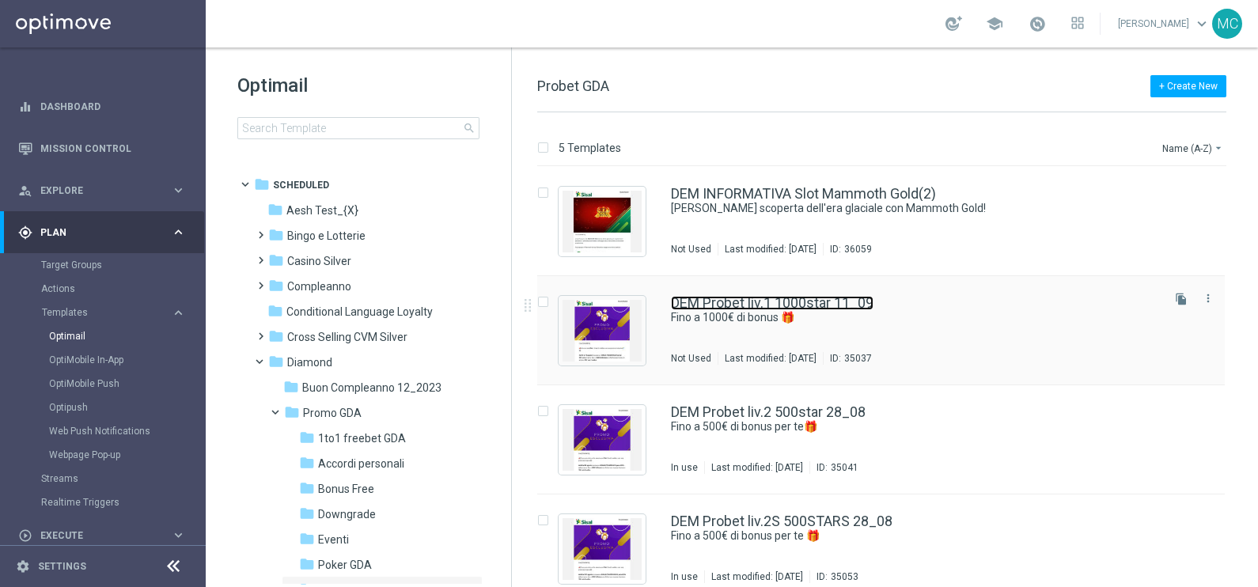
click at [837, 301] on link "DEM Probet liv.1 1000star 11_09" at bounding box center [772, 303] width 202 height 14
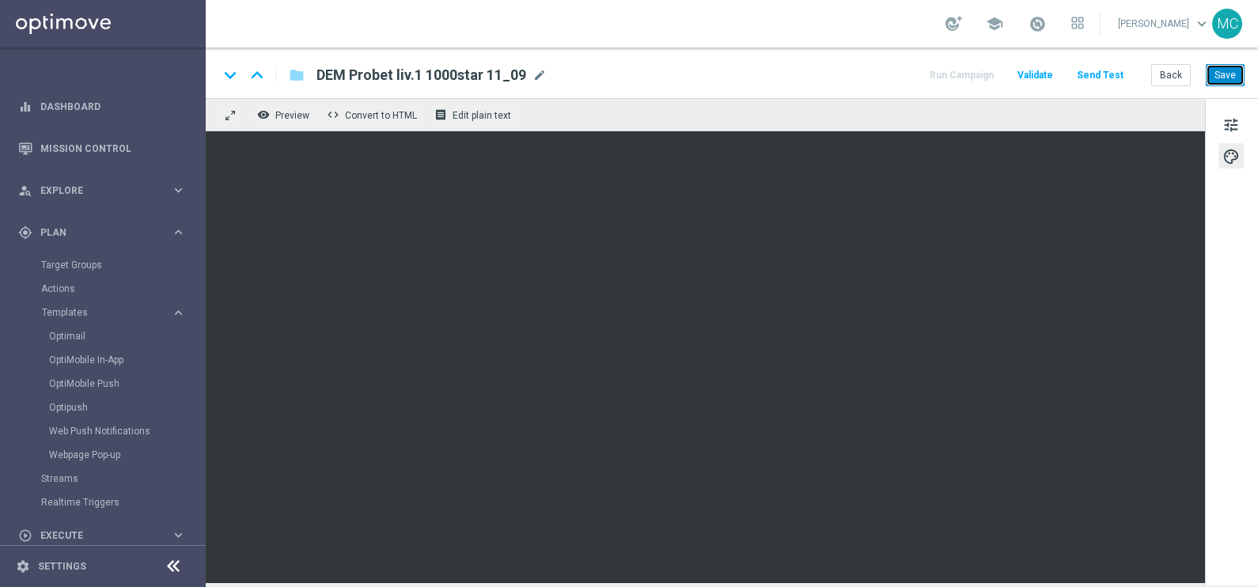
click at [1229, 74] on button "Save" at bounding box center [1224, 75] width 39 height 22
click at [1170, 83] on button "Back" at bounding box center [1171, 75] width 40 height 22
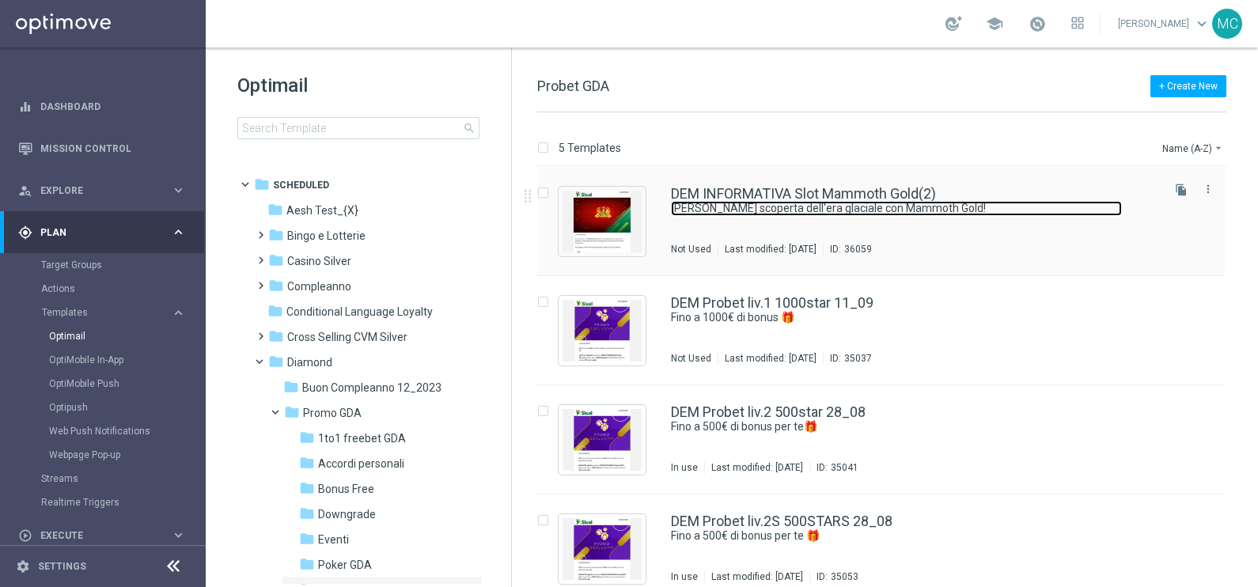
click at [761, 202] on link "[PERSON_NAME] scoperta dell'era glaciale con Mammoth Gold!" at bounding box center [896, 208] width 451 height 15
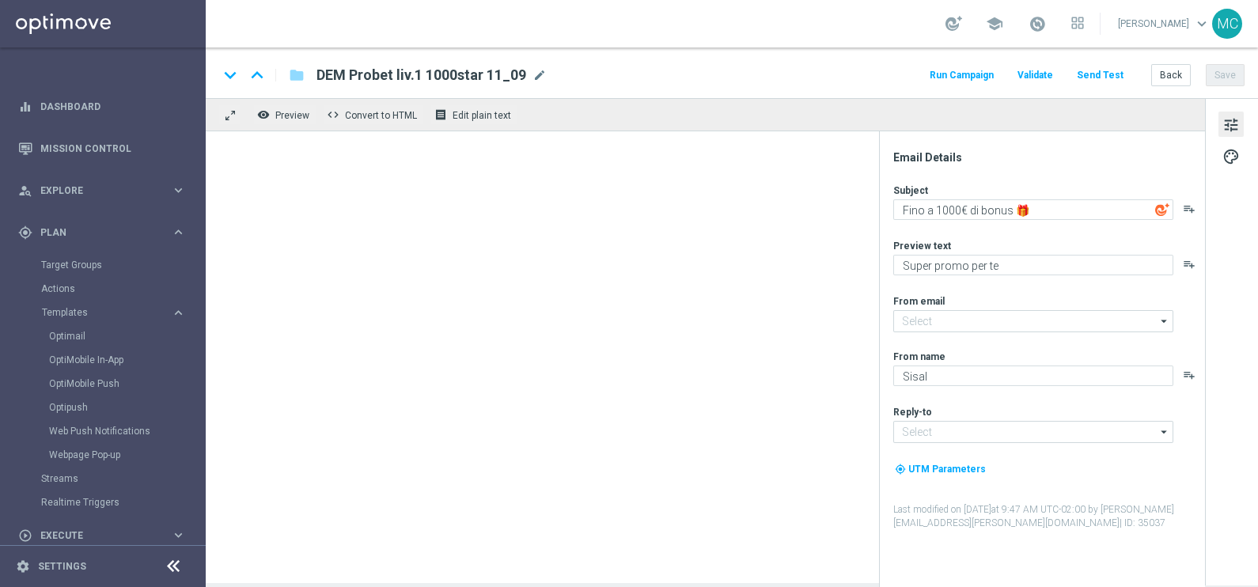
type textarea "[PERSON_NAME] scoperta dell'era glaciale con Mammoth Gold!"
type input "[EMAIL_ADDRESS][DOMAIN_NAME]"
type textarea "Sisal Vip"
type input "[EMAIL_ADDRESS][DOMAIN_NAME]"
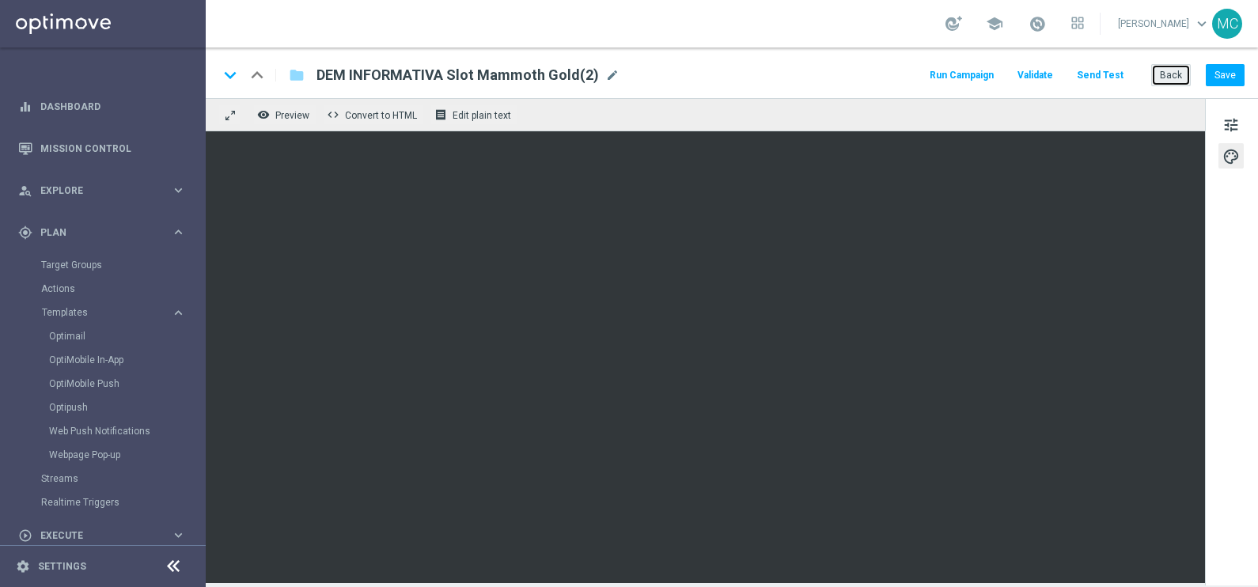
click at [1179, 74] on button "Back" at bounding box center [1171, 75] width 40 height 22
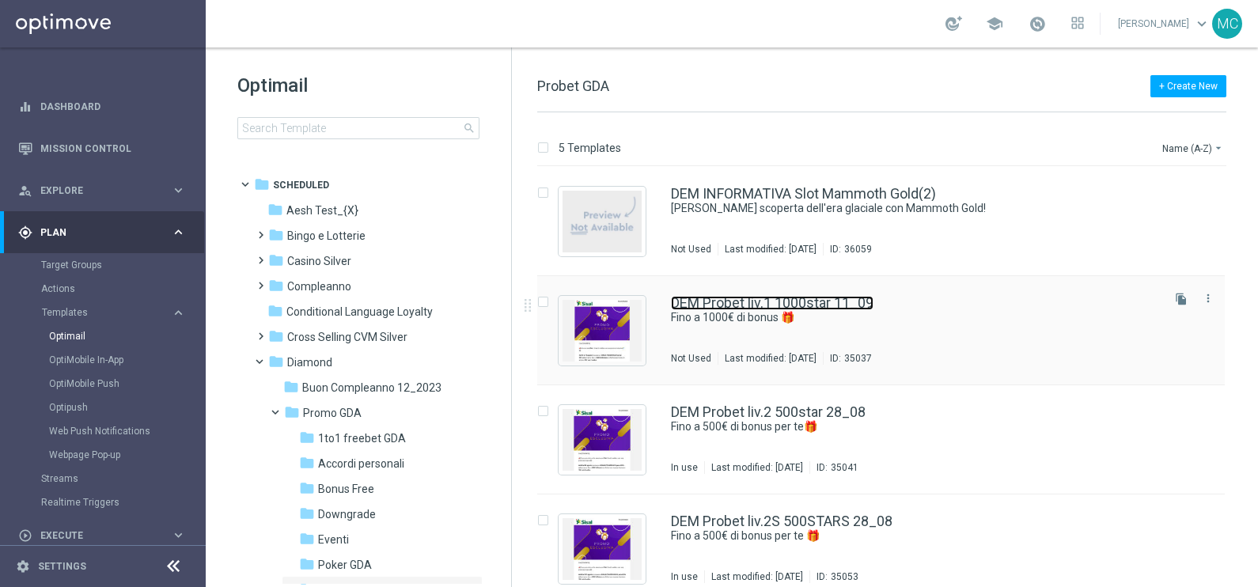
click at [751, 301] on link "DEM Probet liv.1 1000star 11_09" at bounding box center [772, 303] width 202 height 14
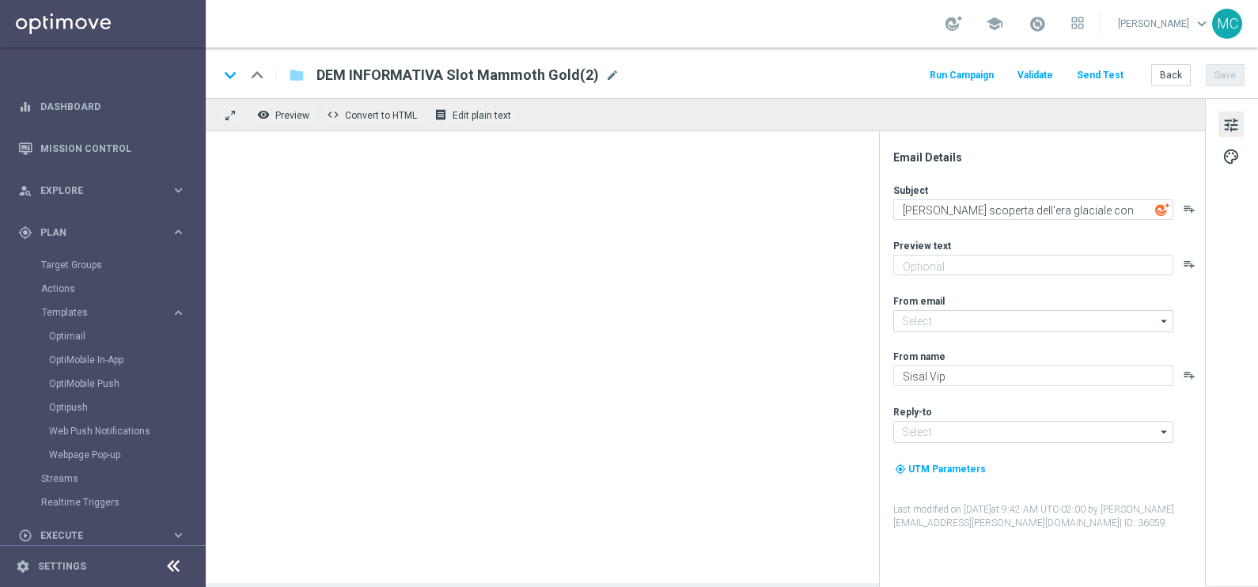
type textarea "Fino a 1000€ di bonus 🎁"
type textarea "Super promo per te"
type input "[EMAIL_ADDRESS][DOMAIN_NAME]"
type textarea "Sisal"
type input "[EMAIL_ADDRESS][DOMAIN_NAME]"
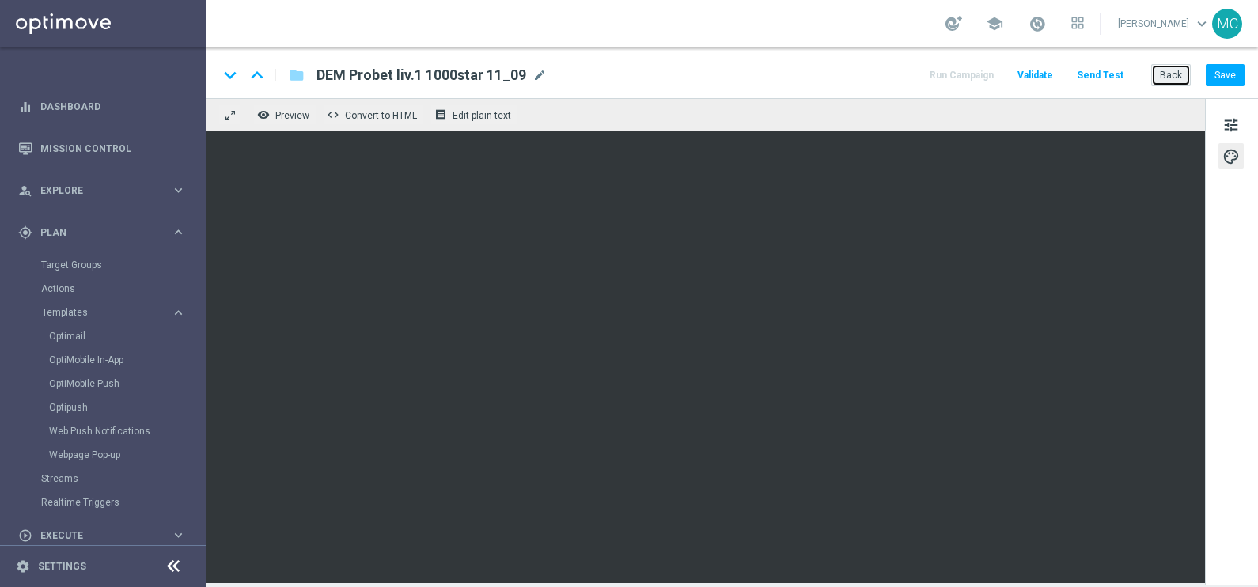
click at [1181, 77] on button "Back" at bounding box center [1171, 75] width 40 height 22
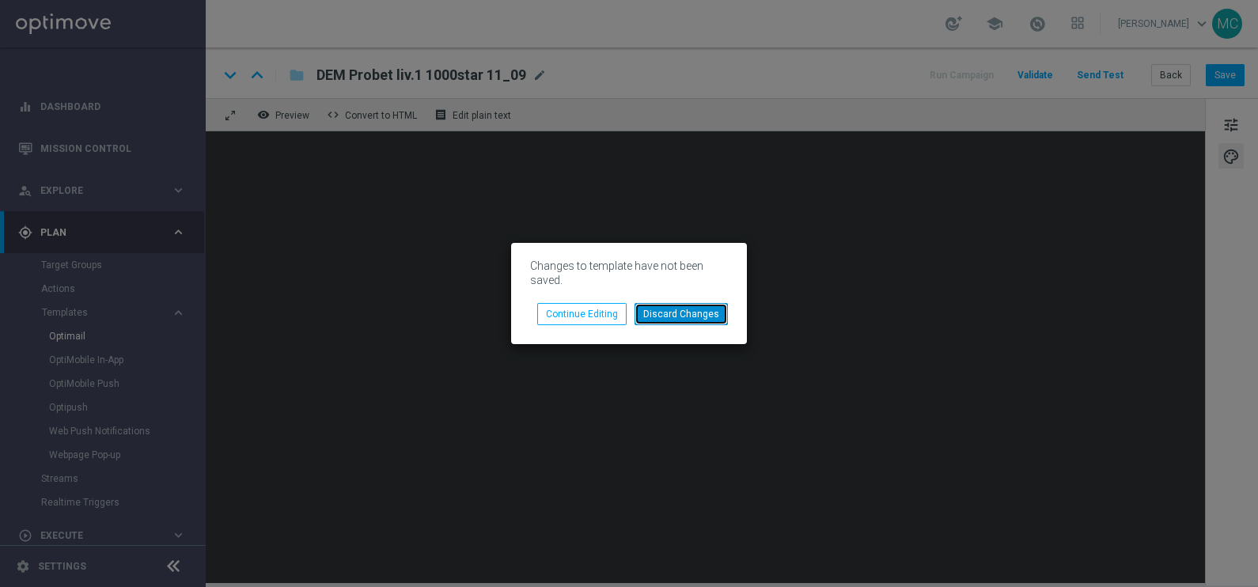
click at [696, 309] on button "Discard Changes" at bounding box center [680, 314] width 93 height 22
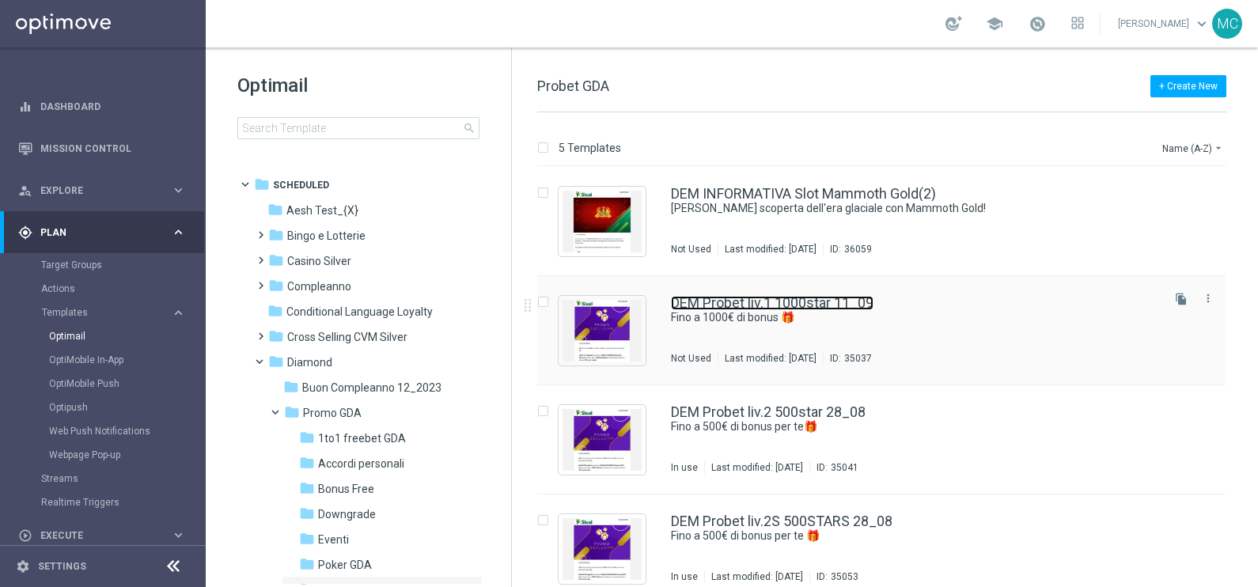
click at [766, 301] on link "DEM Probet liv.1 1000star 11_09" at bounding box center [772, 303] width 202 height 14
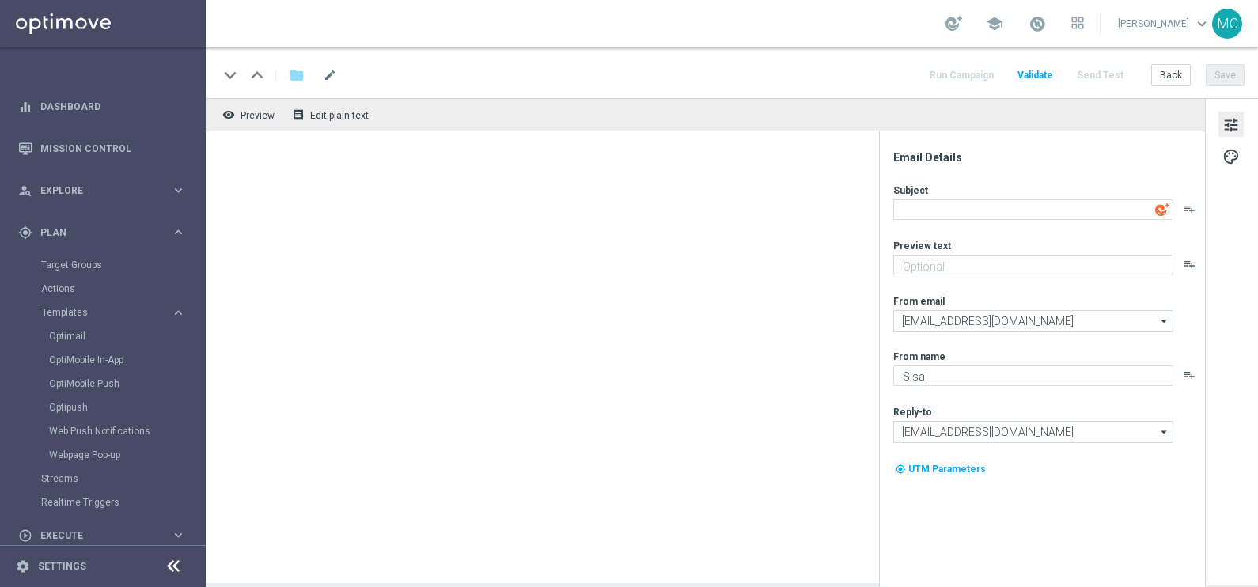
type textarea "Fino a 1000€ di bonus 🎁"
type textarea "Super promo per te"
type input "[EMAIL_ADDRESS][DOMAIN_NAME]"
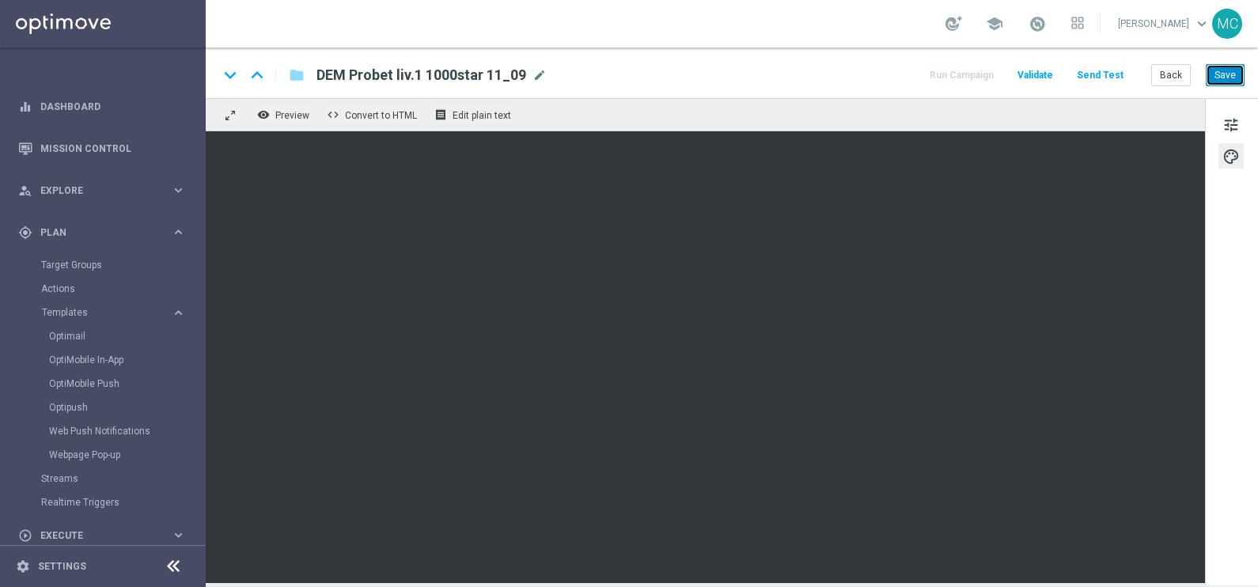
click at [1211, 76] on button "Save" at bounding box center [1224, 75] width 39 height 22
